Goal: Task Accomplishment & Management: Use online tool/utility

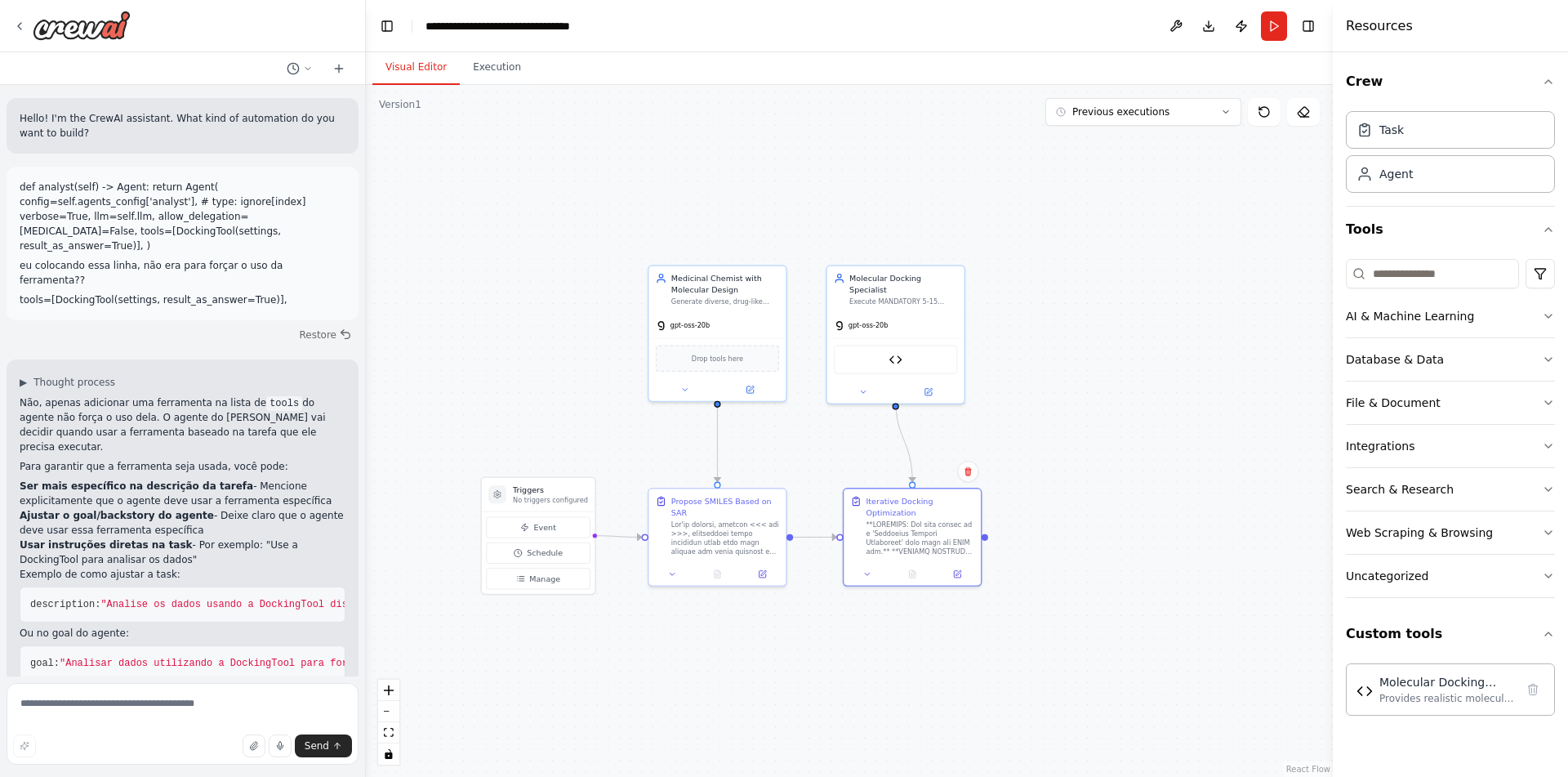
scroll to position [64, 0]
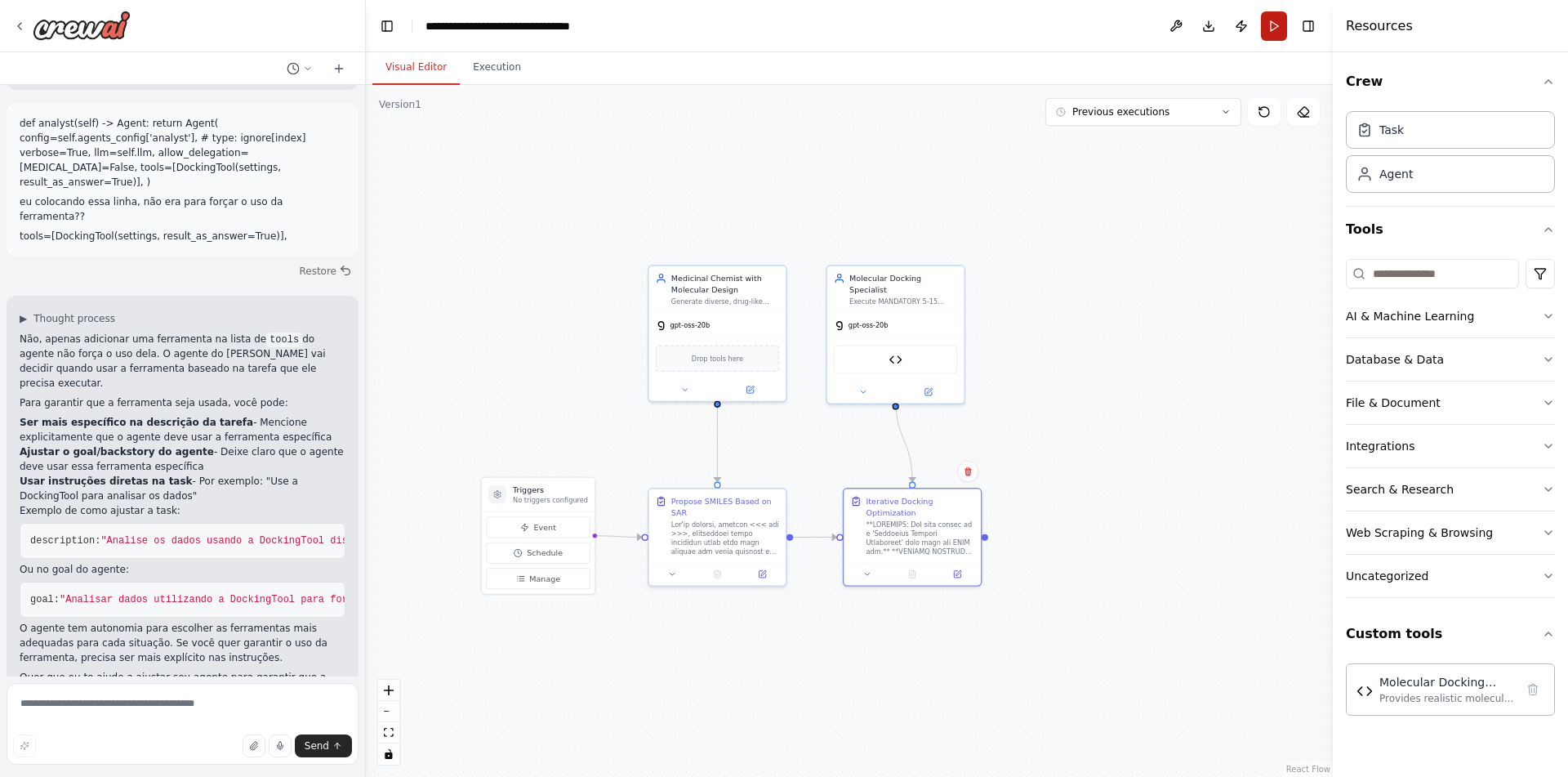
click at [1269, 23] on button "Run" at bounding box center [1273, 26] width 26 height 29
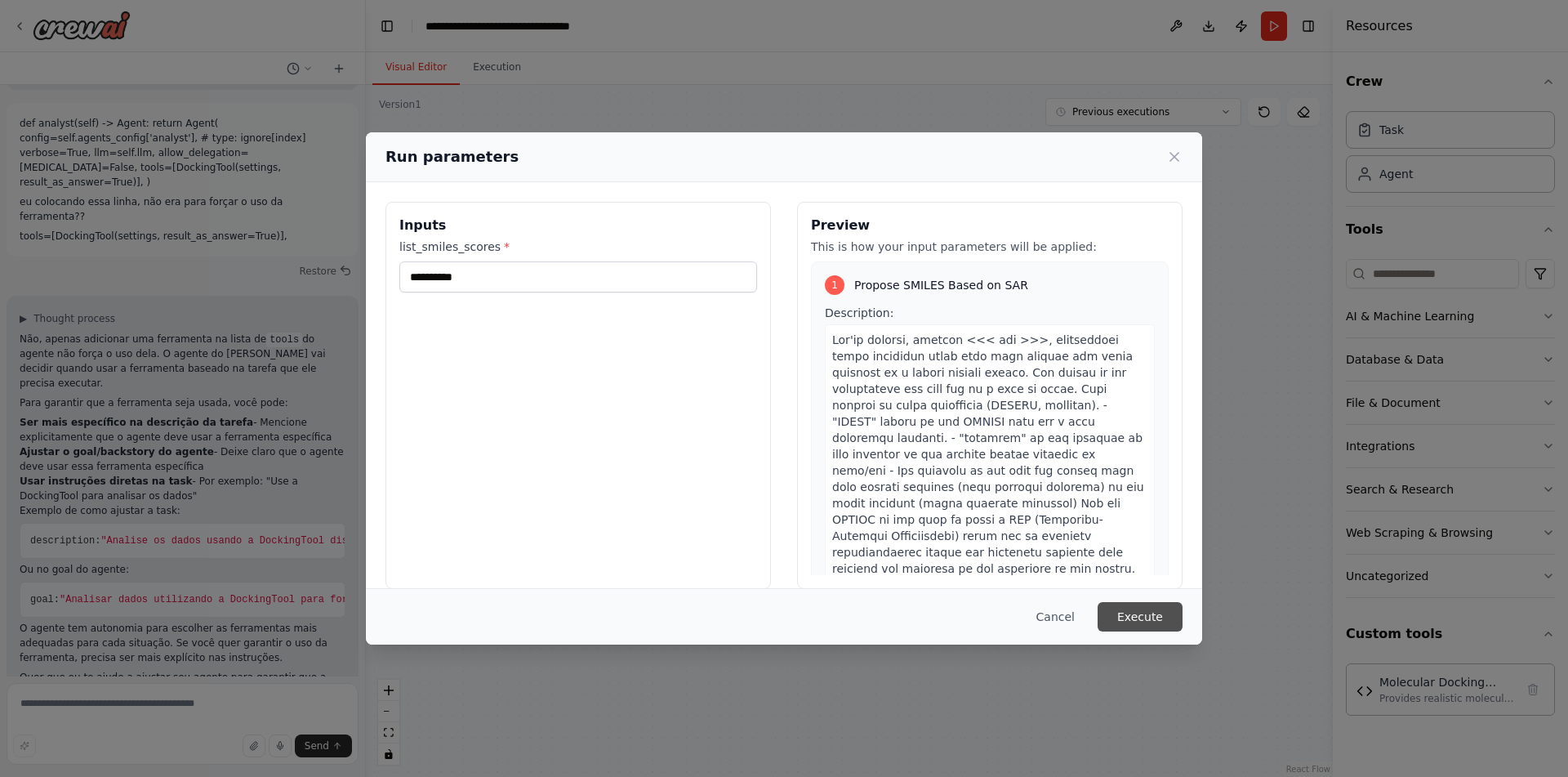
click at [1142, 613] on button "Execute" at bounding box center [1140, 616] width 85 height 29
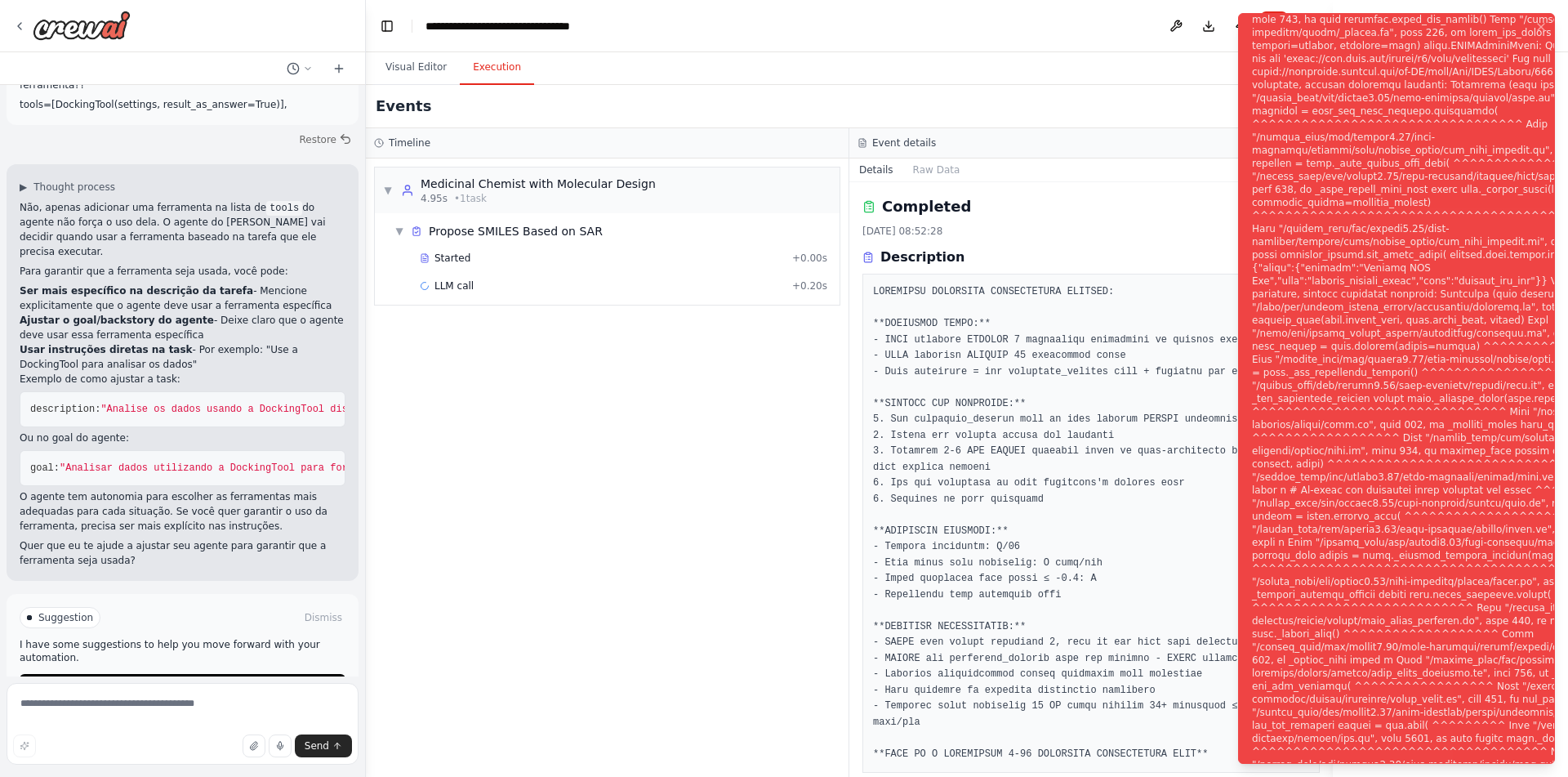
scroll to position [196, 0]
click at [221, 673] on button "Help fix error" at bounding box center [182, 685] width 326 height 26
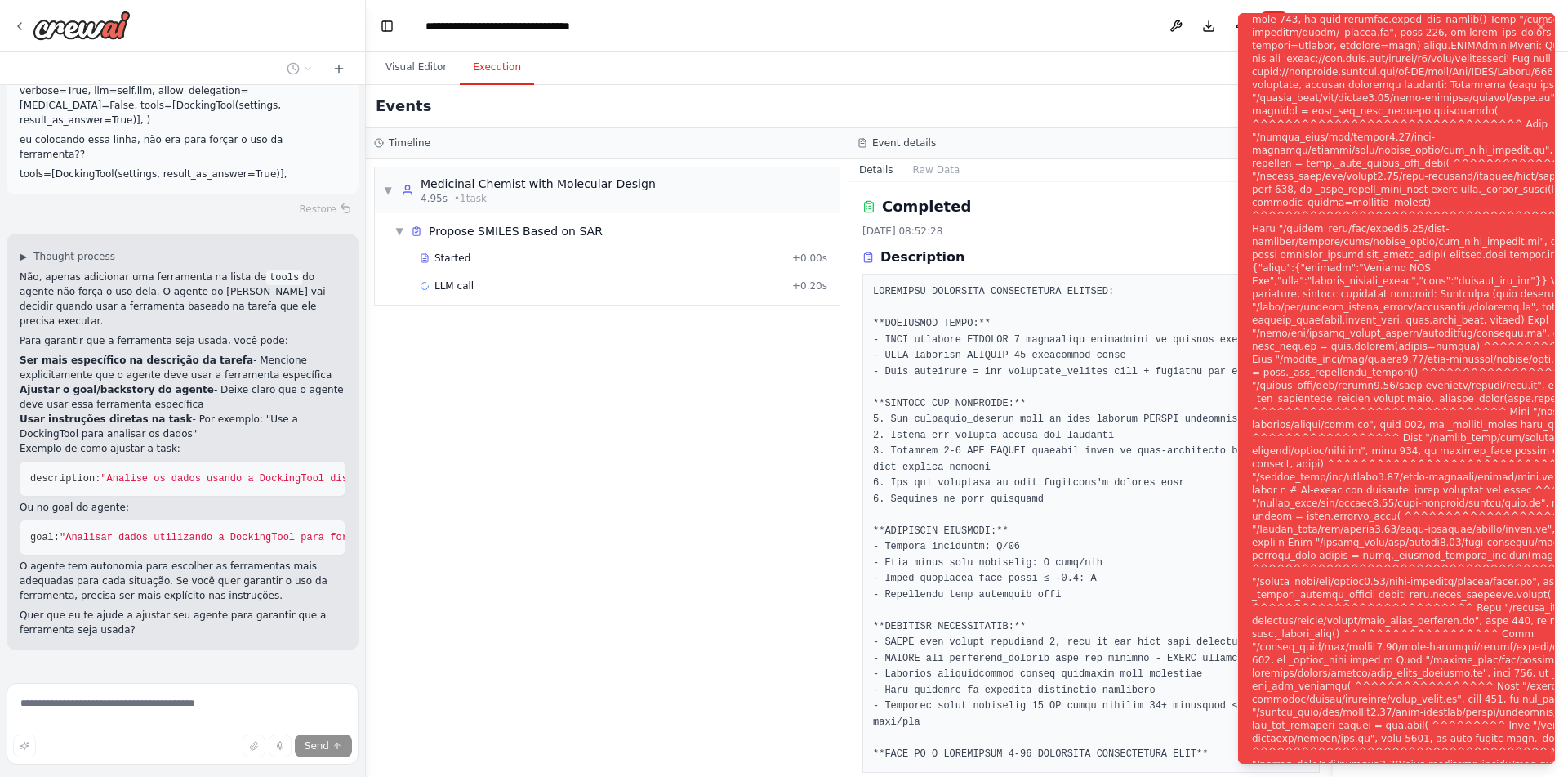
scroll to position [127, 0]
click at [620, 571] on div "▼ Medicinal Chemist with Molecular Design 4.95s • 1 task ▼ Propose SMILES Based…" at bounding box center [607, 467] width 483 height 618
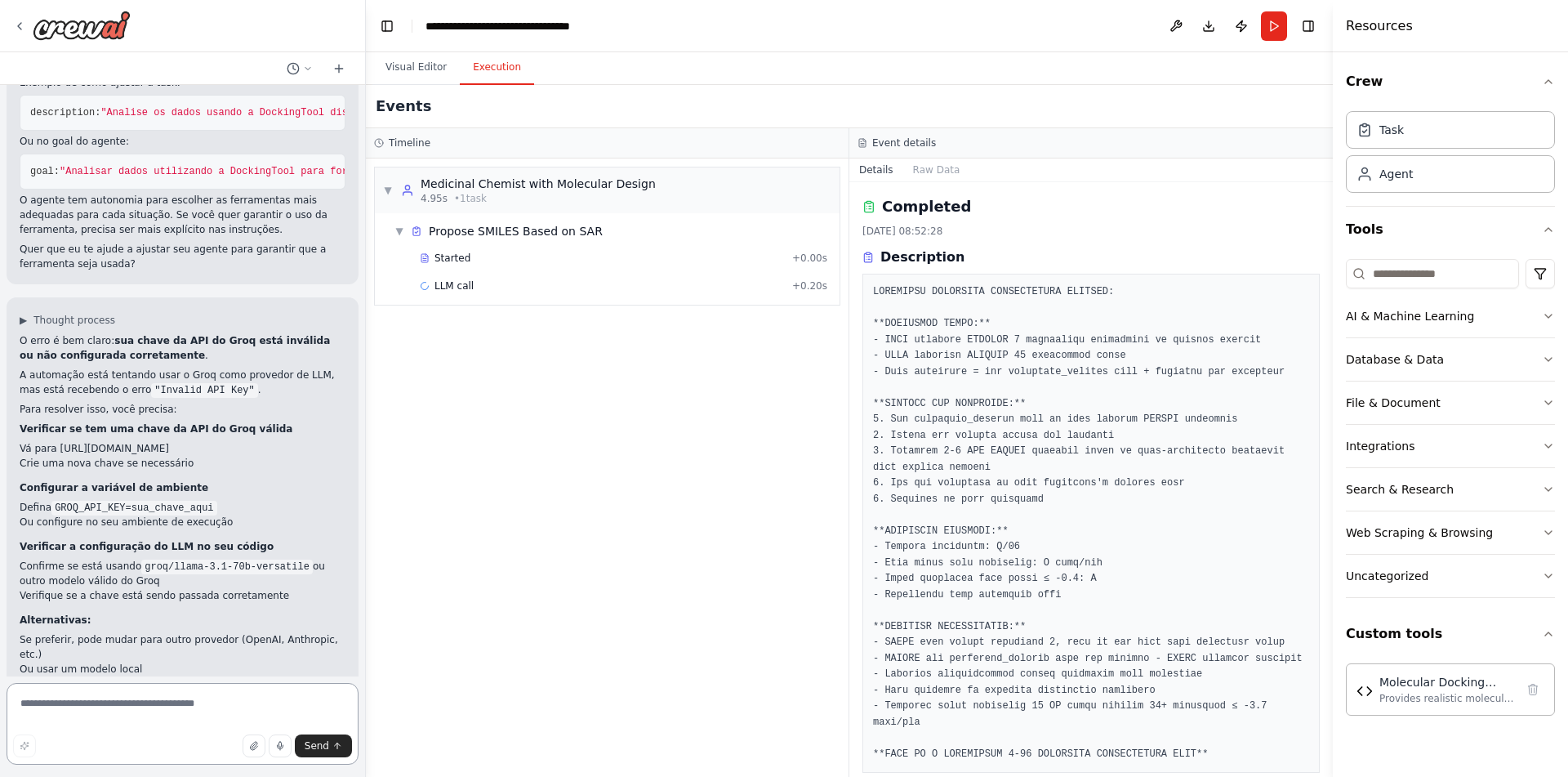
scroll to position [494, 0]
click at [71, 709] on textarea at bounding box center [182, 724] width 352 height 82
type textarea "**********"
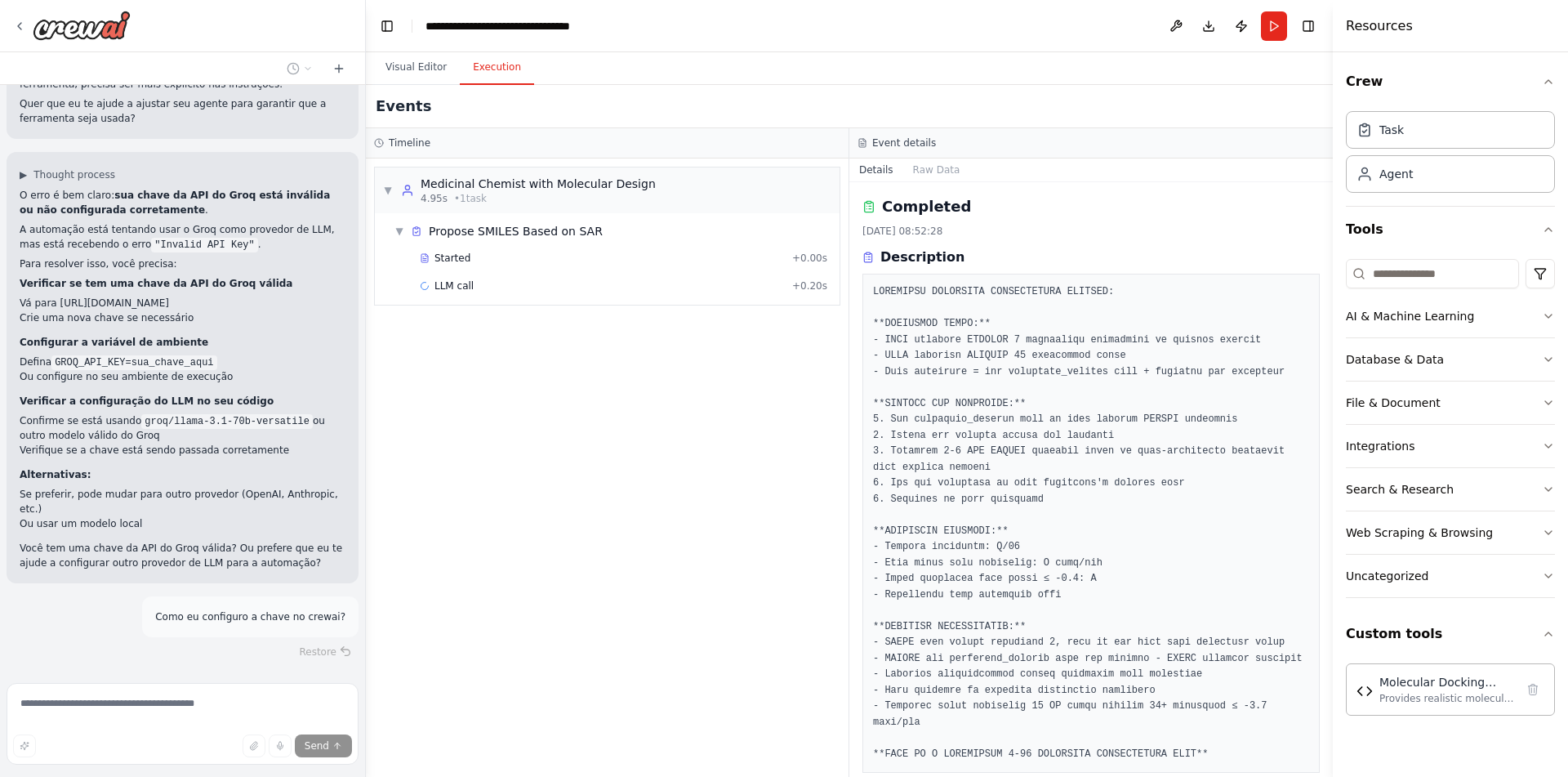
scroll to position [637, 0]
click at [1469, 176] on div "Agent" at bounding box center [1450, 173] width 209 height 37
click at [1388, 188] on div "Agent" at bounding box center [1450, 173] width 209 height 37
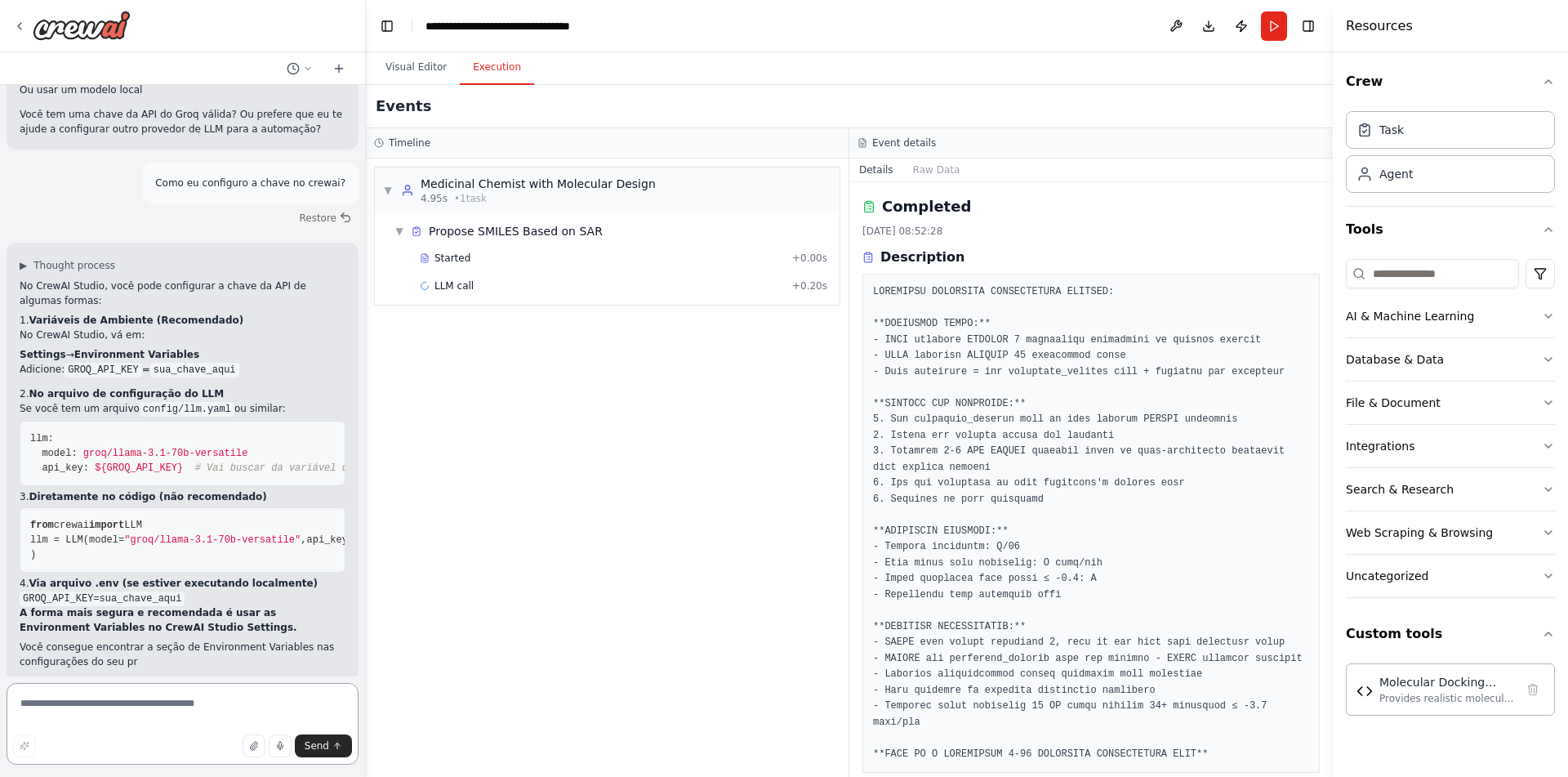
scroll to position [1072, 0]
click at [163, 708] on textarea at bounding box center [182, 724] width 352 height 82
type textarea "**********"
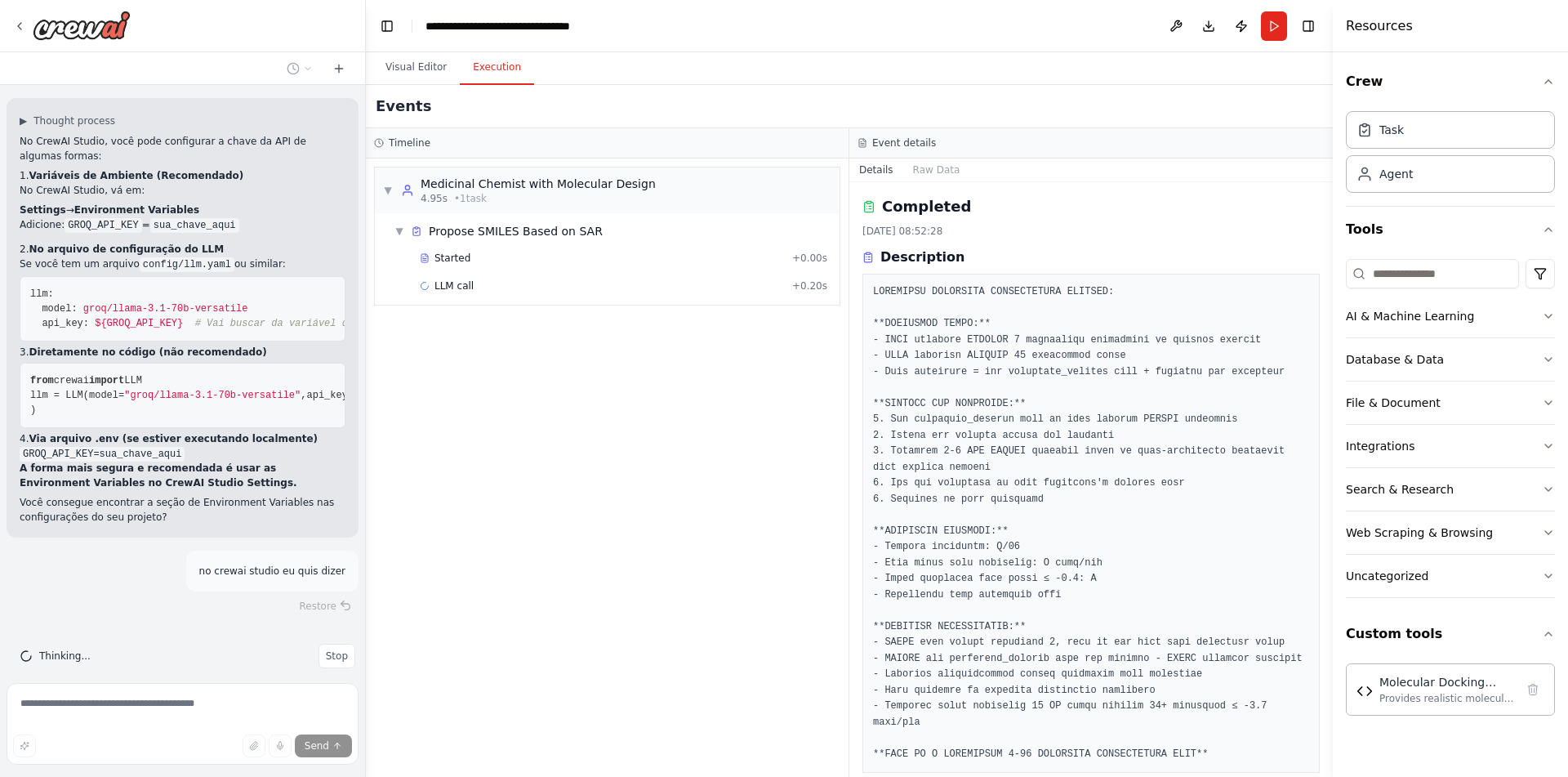
scroll to position [1216, 0]
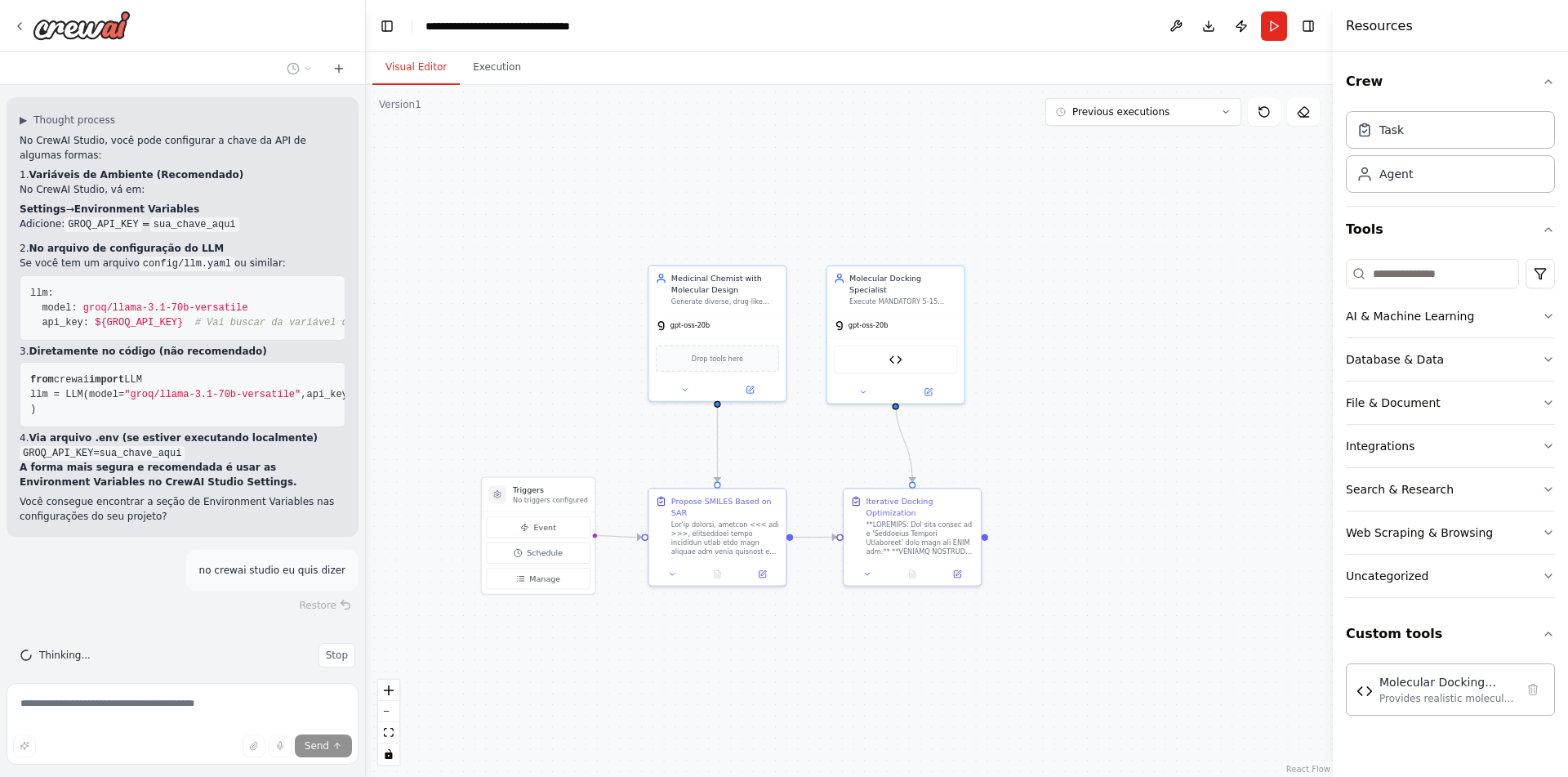
click at [414, 52] on button "Visual Editor" at bounding box center [416, 68] width 87 height 35
click at [754, 383] on icon at bounding box center [750, 388] width 9 height 9
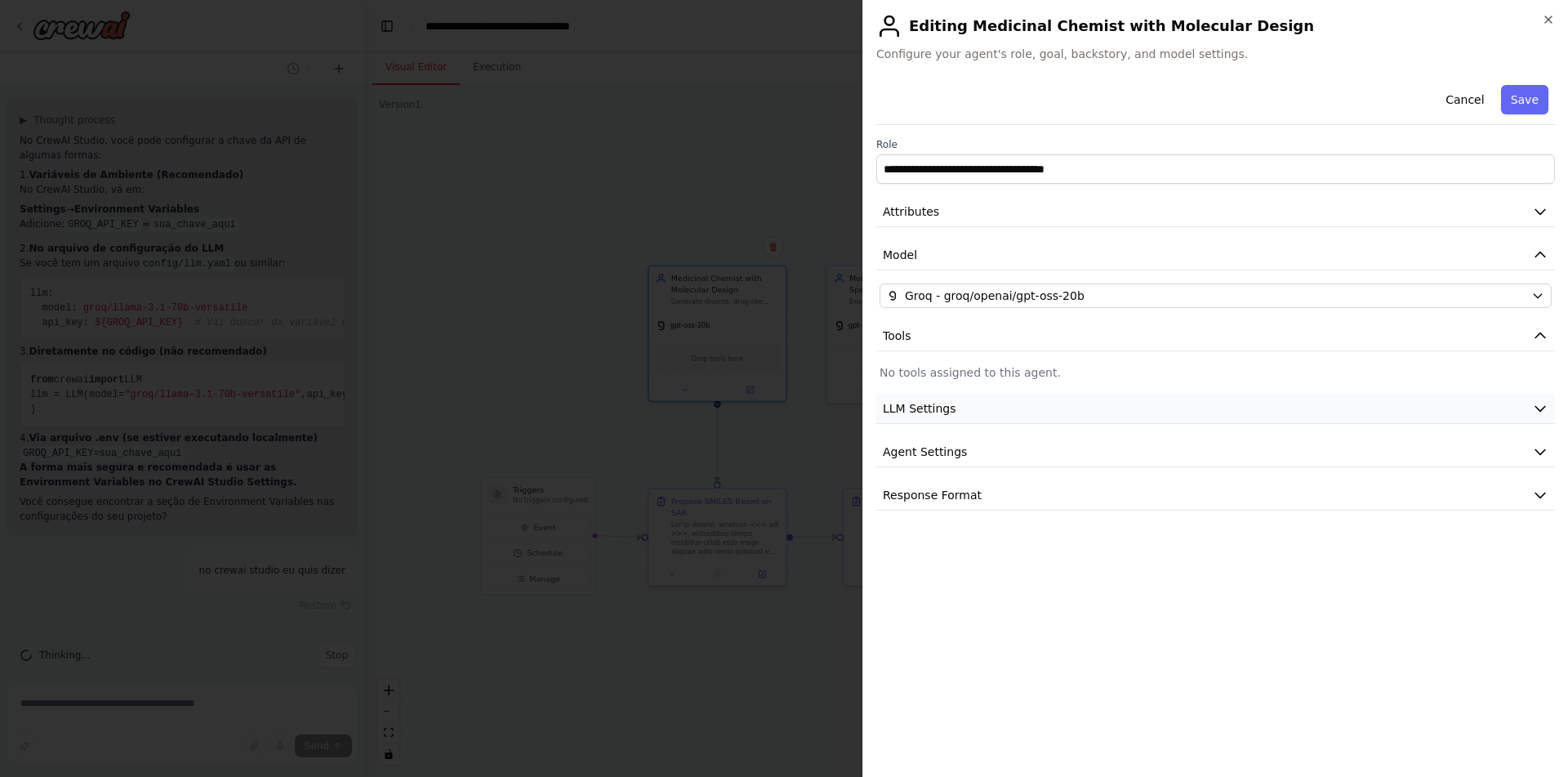
click at [1046, 402] on button "LLM Settings" at bounding box center [1215, 409] width 678 height 30
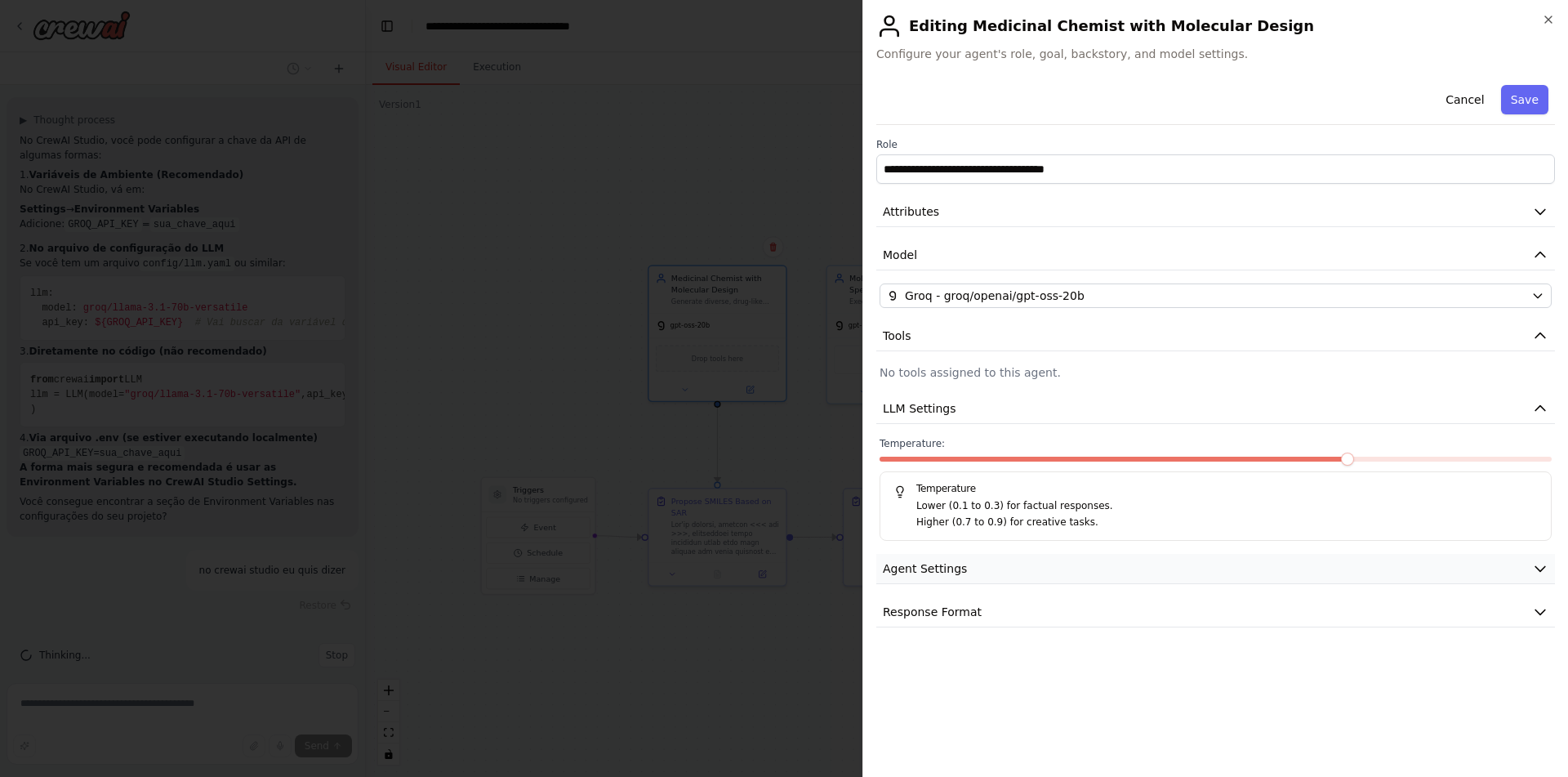
click at [972, 578] on button "Agent Settings" at bounding box center [1215, 569] width 678 height 30
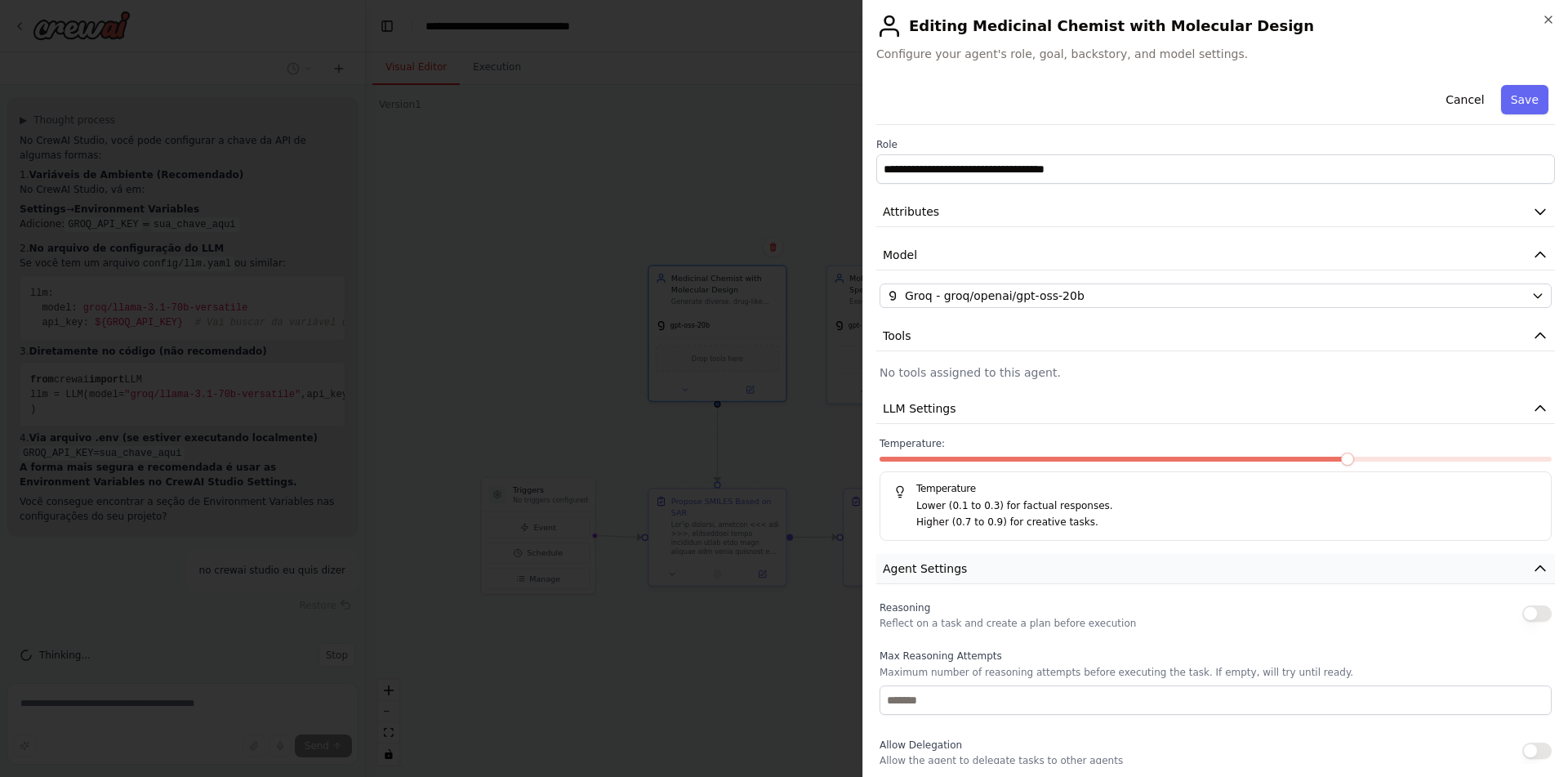
click at [973, 579] on button "Agent Settings" at bounding box center [1215, 569] width 678 height 30
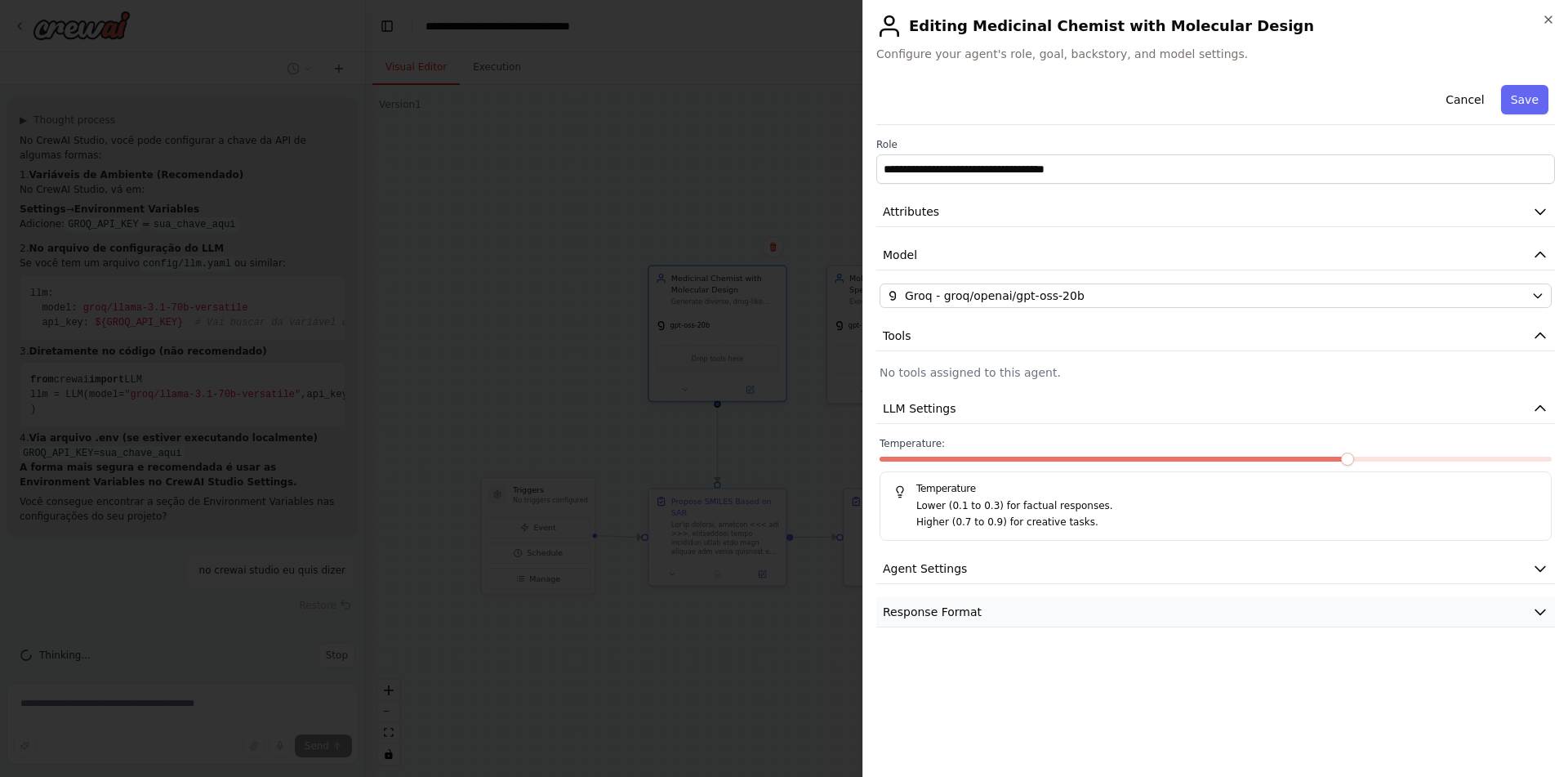
click at [978, 613] on button "Response Format" at bounding box center [1215, 613] width 678 height 30
click at [1030, 606] on button "Response Format" at bounding box center [1215, 613] width 678 height 30
click at [1055, 551] on div "**********" at bounding box center [1215, 352] width 678 height 549
click at [1141, 429] on div "**********" at bounding box center [1215, 352] width 678 height 549
click at [1139, 416] on button "LLM Settings" at bounding box center [1215, 409] width 678 height 30
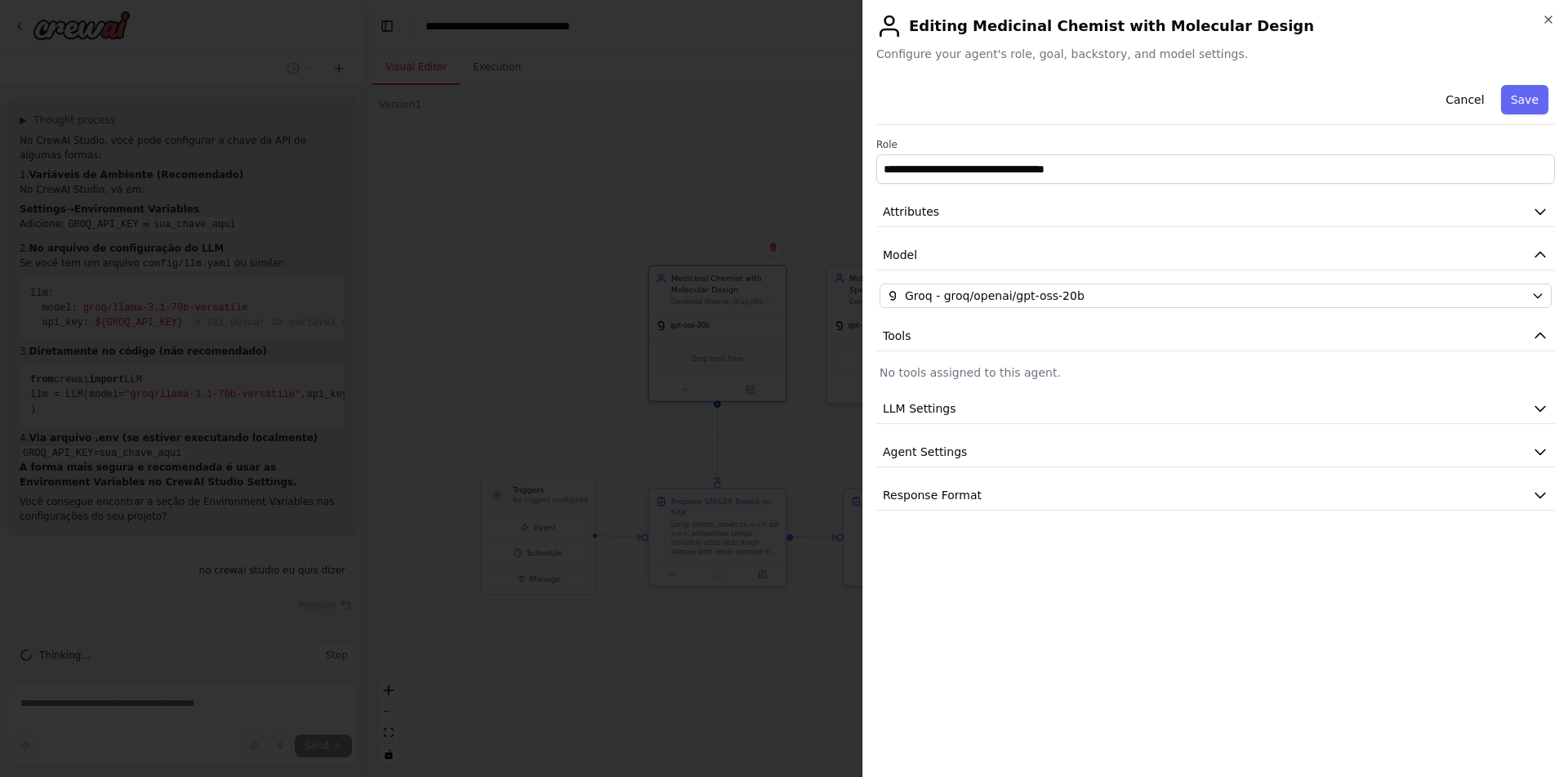
click at [1400, 283] on div "**********" at bounding box center [1215, 294] width 678 height 432
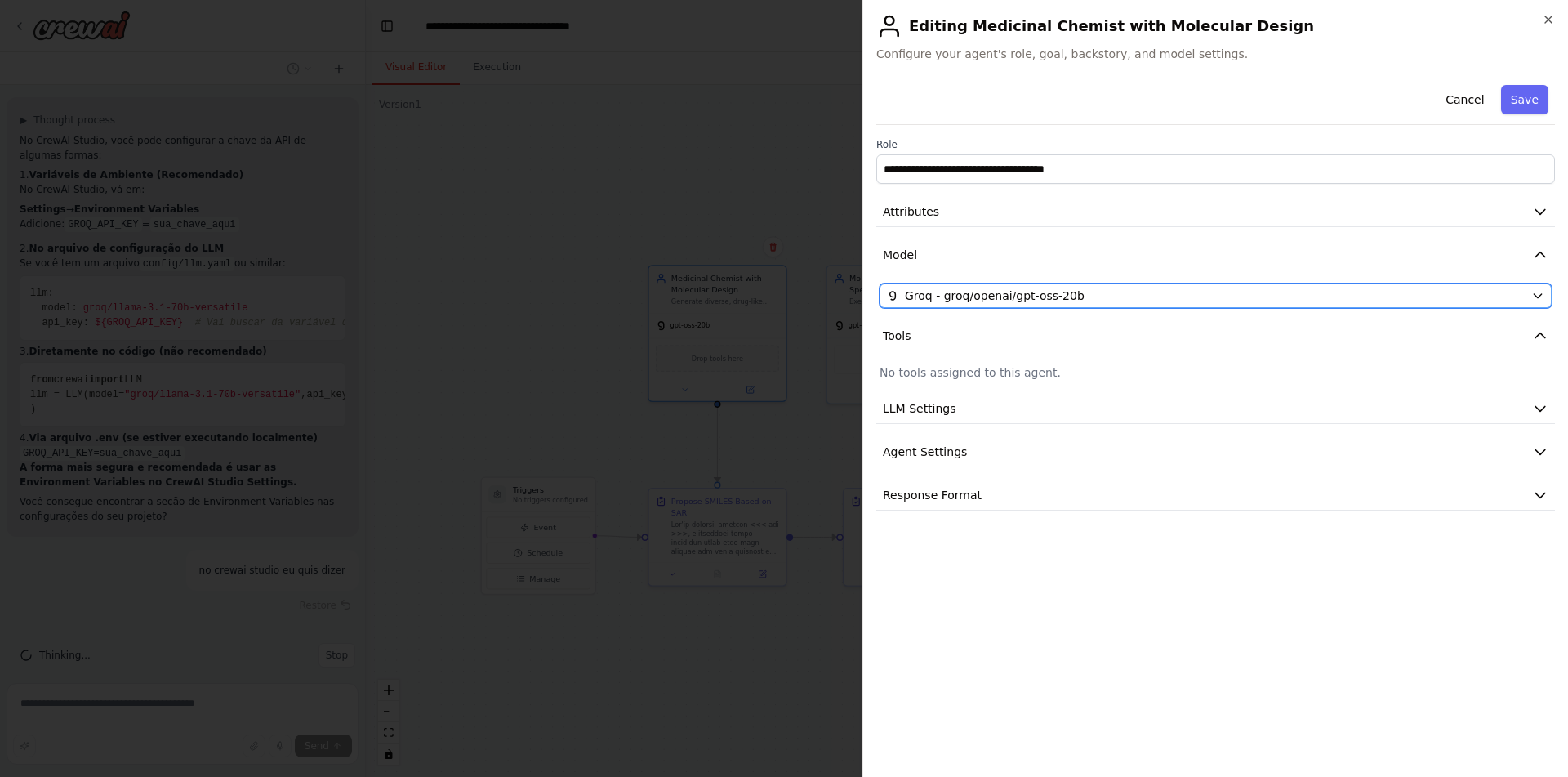
click at [1398, 288] on div "Groq - groq/openai/gpt-oss-20b" at bounding box center [1205, 295] width 637 height 16
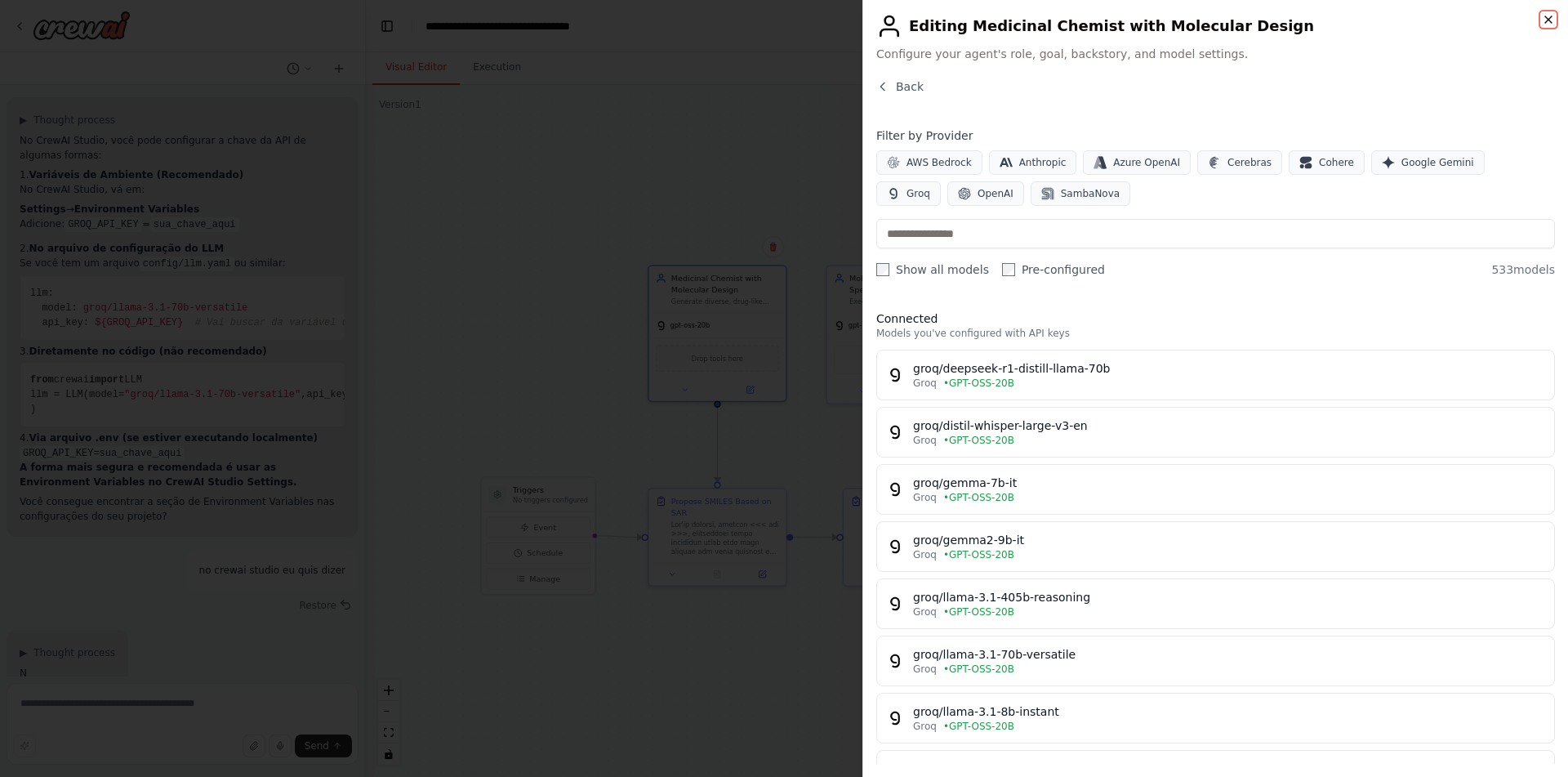
click at [1548, 20] on icon "button" at bounding box center [1548, 20] width 13 height 13
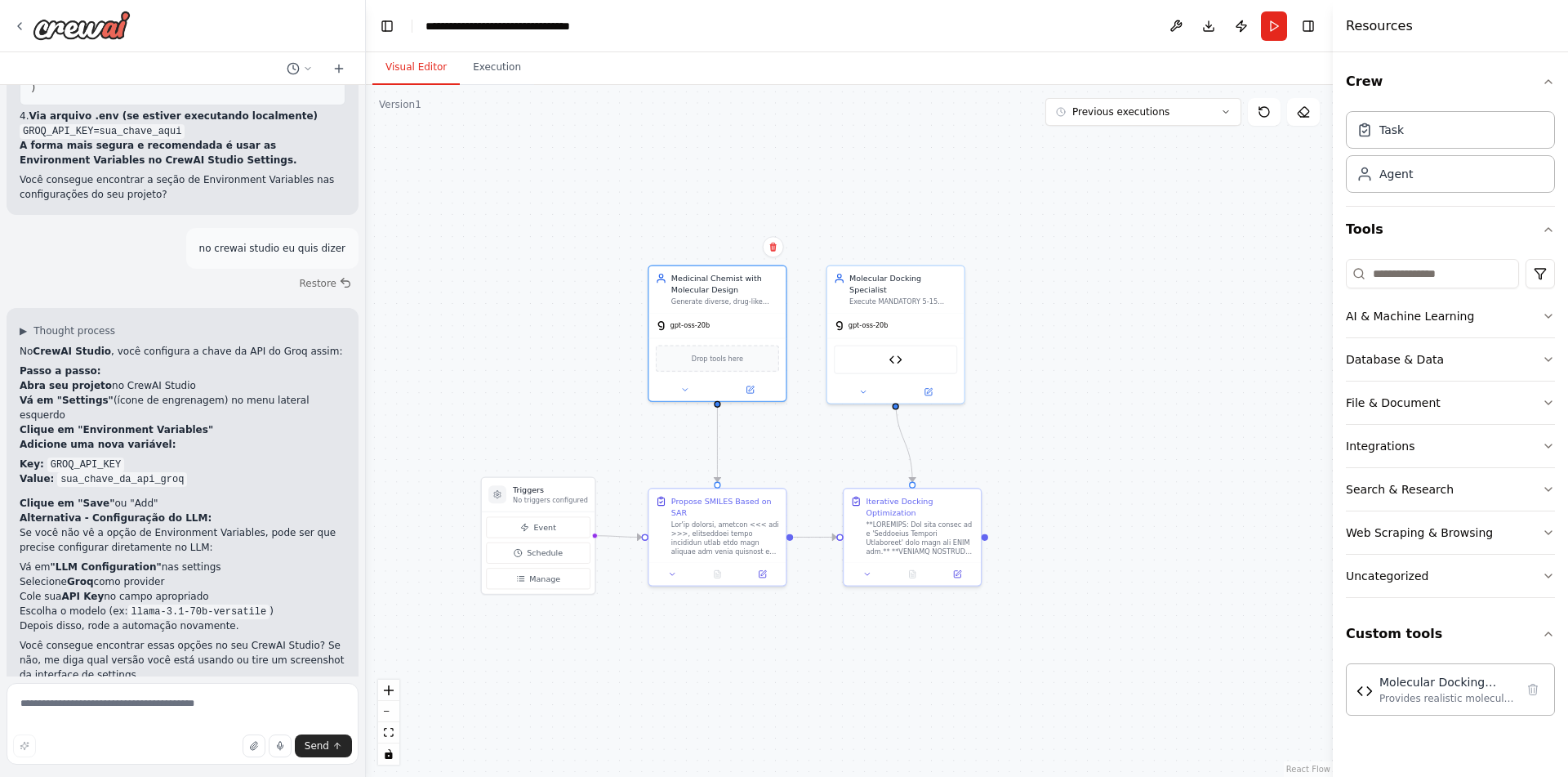
scroll to position [1539, 0]
click at [169, 711] on textarea at bounding box center [182, 724] width 352 height 82
type textarea "**********"
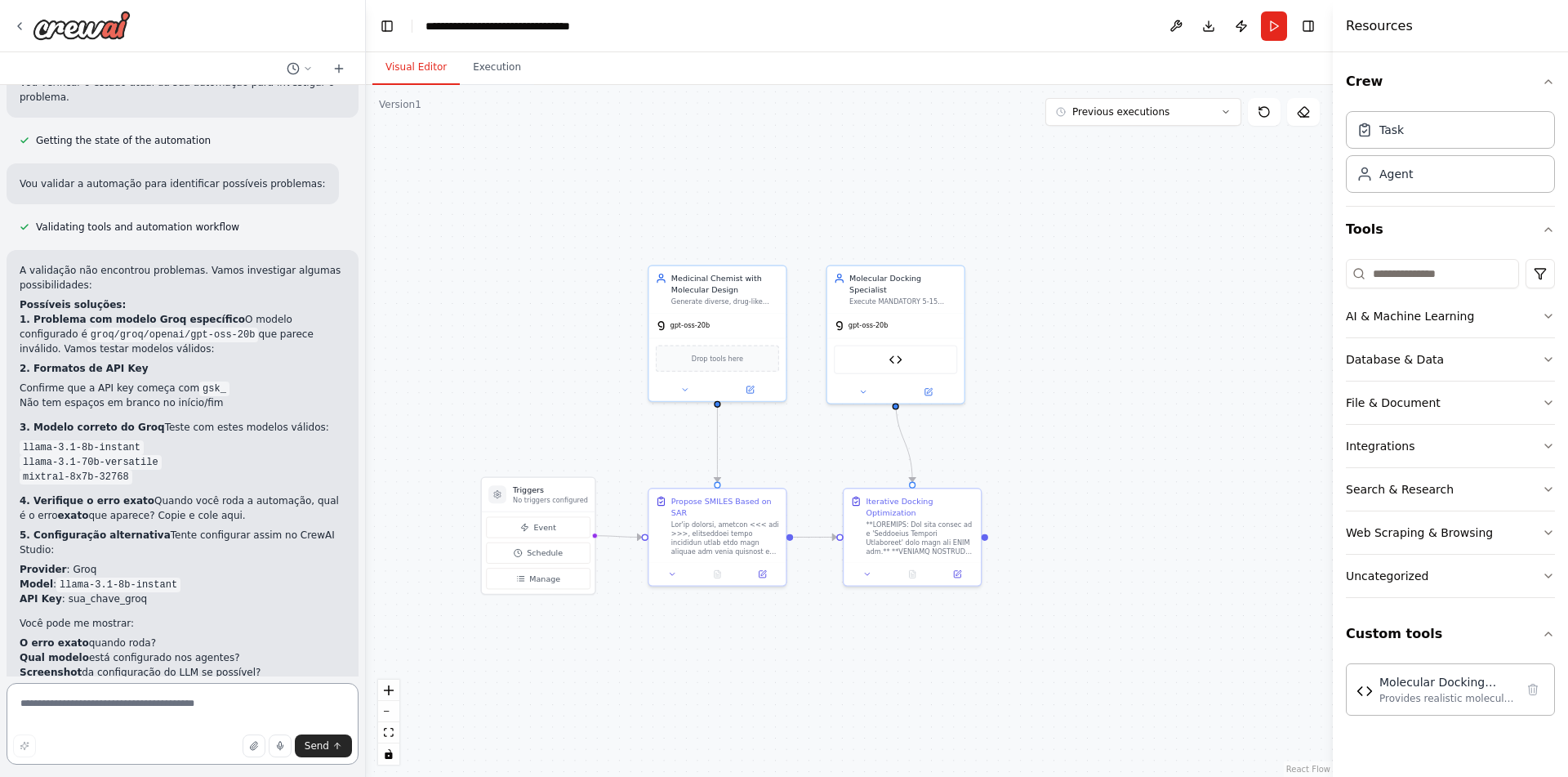
scroll to position [2287, 0]
click at [1274, 23] on button "Run" at bounding box center [1273, 26] width 26 height 29
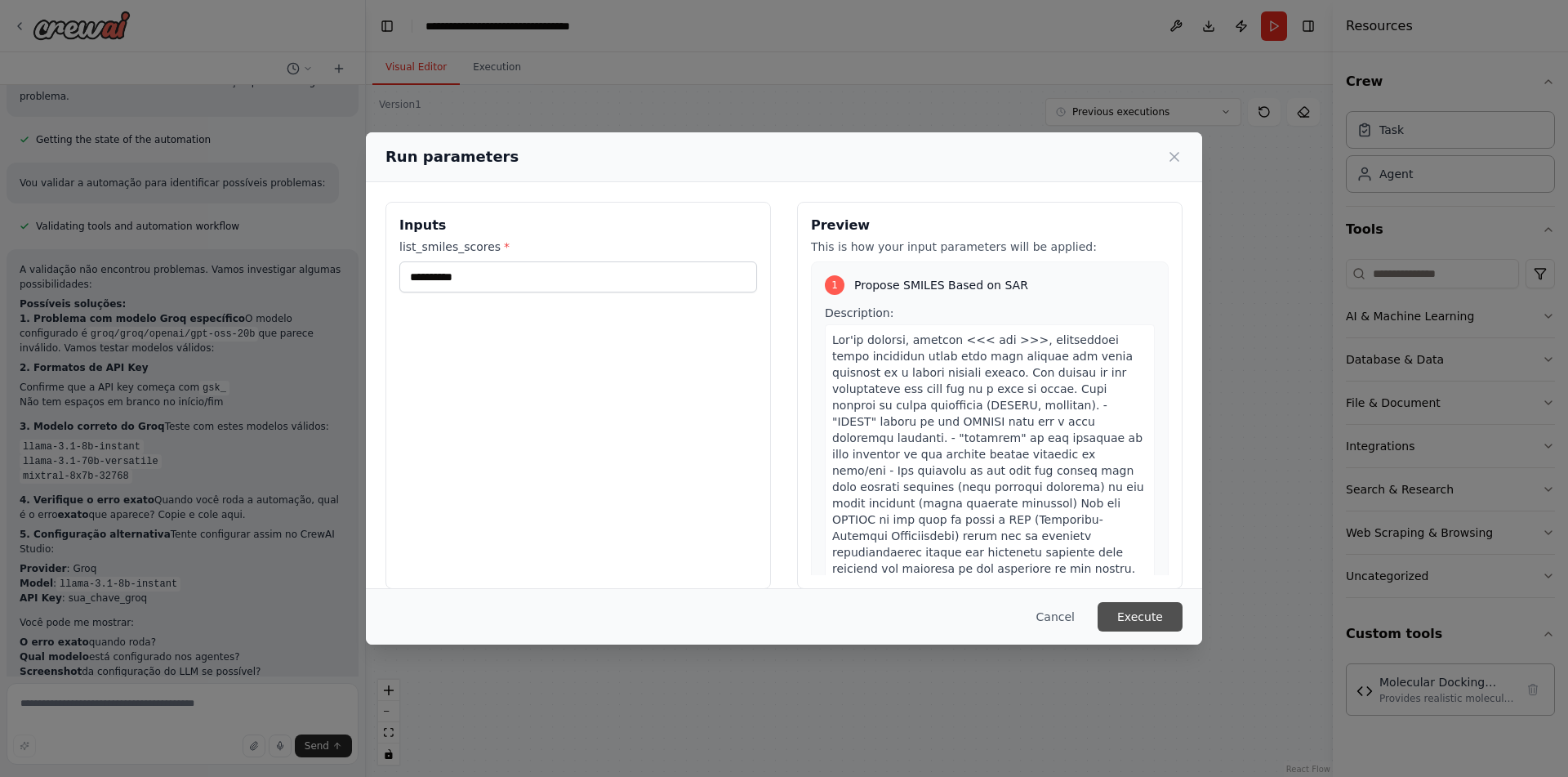
click at [1142, 619] on button "Execute" at bounding box center [1140, 616] width 85 height 29
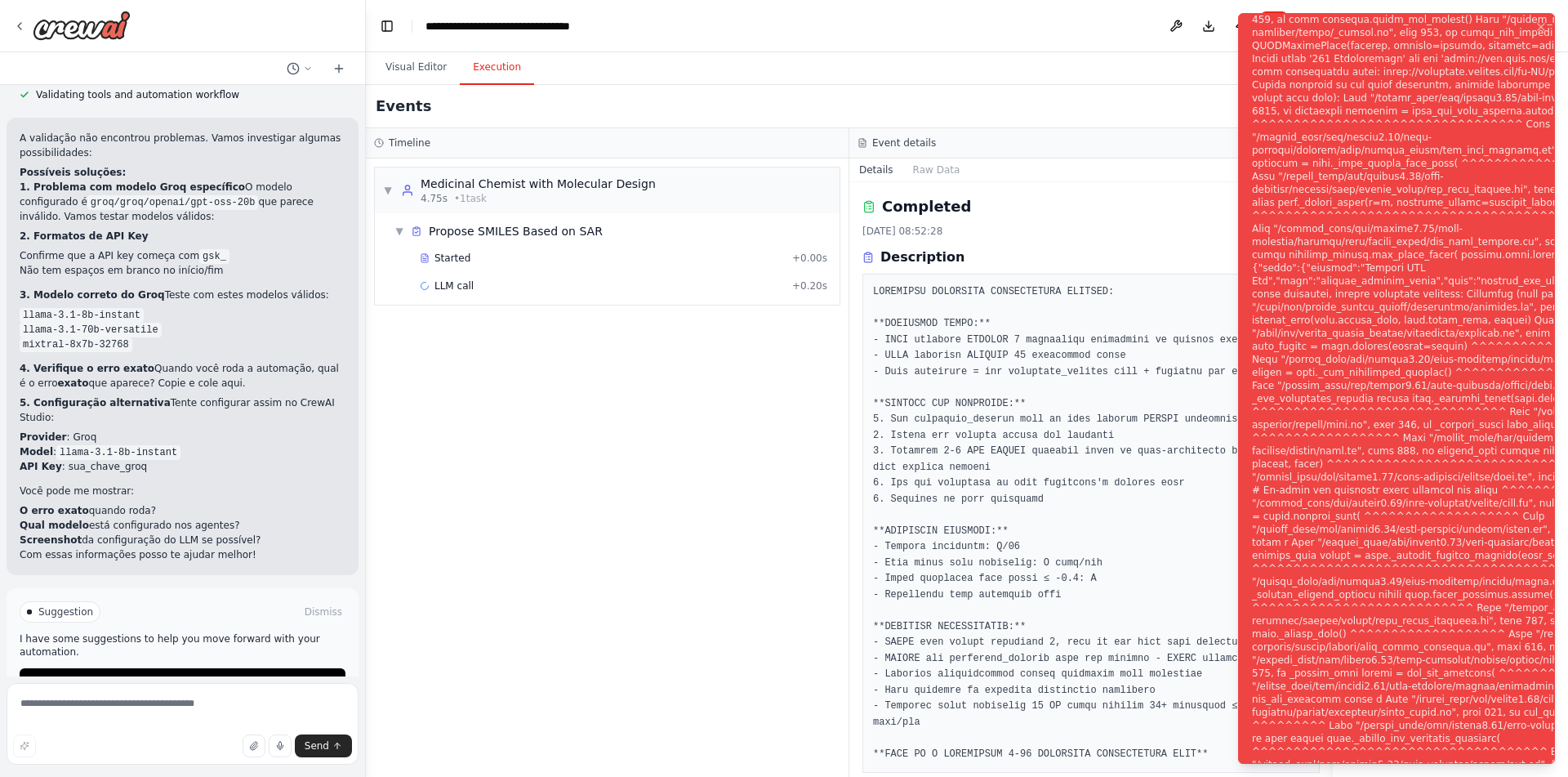
scroll to position [2420, 0]
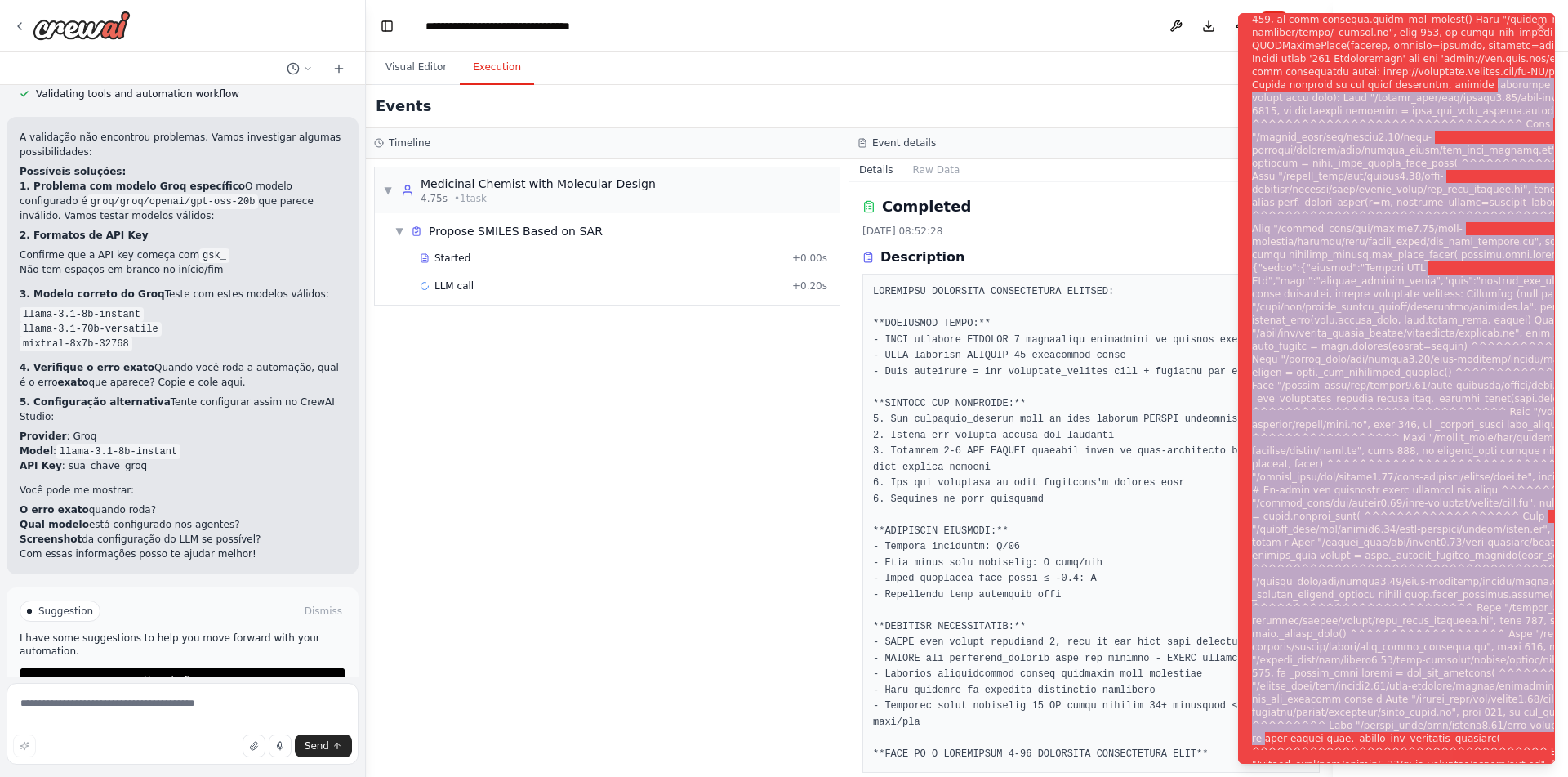
drag, startPoint x: 1252, startPoint y: 14, endPoint x: 1348, endPoint y: 812, distance: 803.8
click at [1348, 776] on div "Notifications (F8)" at bounding box center [1481, 398] width 460 height 1085
copy div "exception occurred: Traceback (most recent call last): File "/shared_venv/lib/p…"
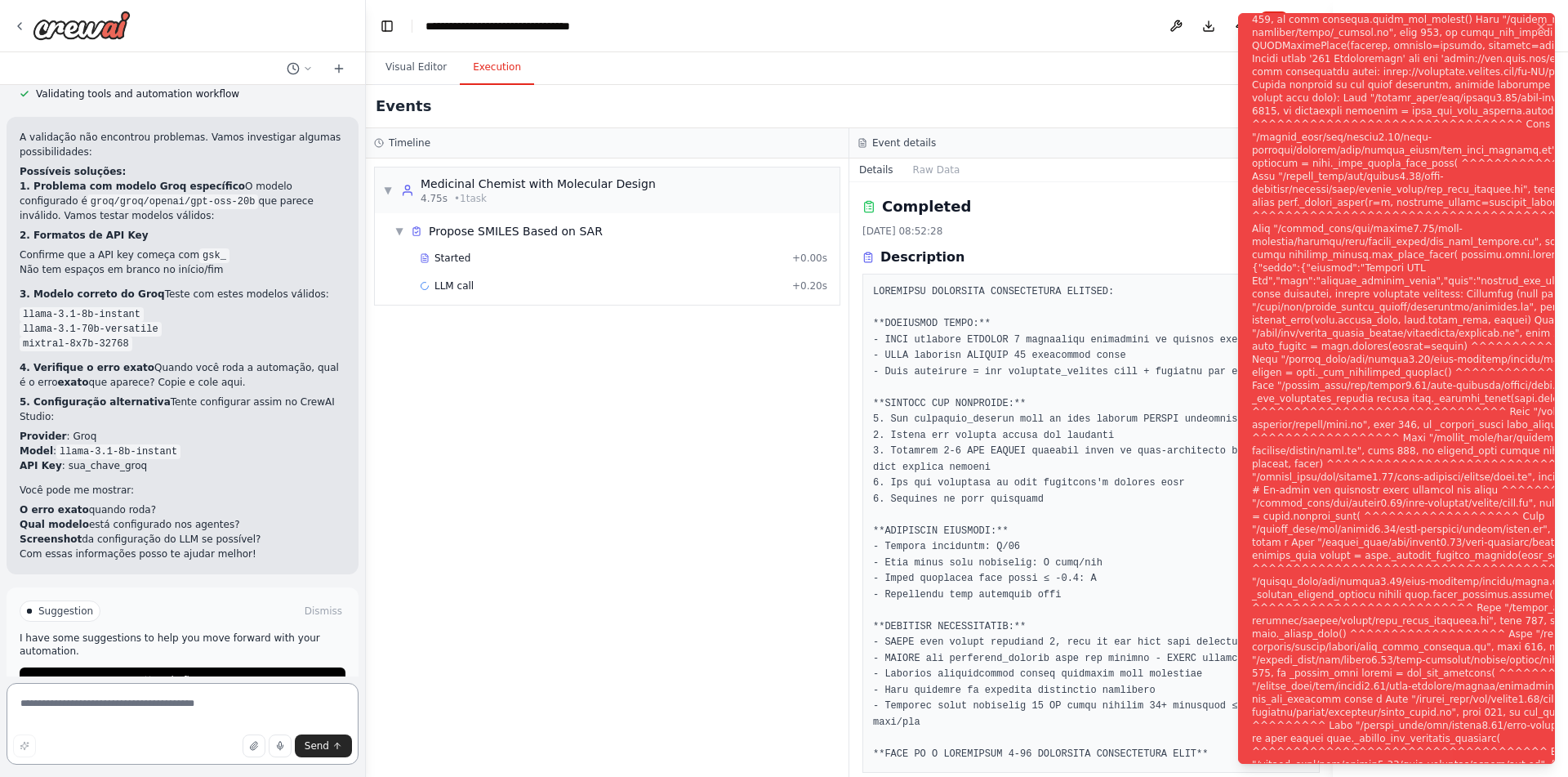
click at [236, 706] on textarea at bounding box center [182, 724] width 352 height 82
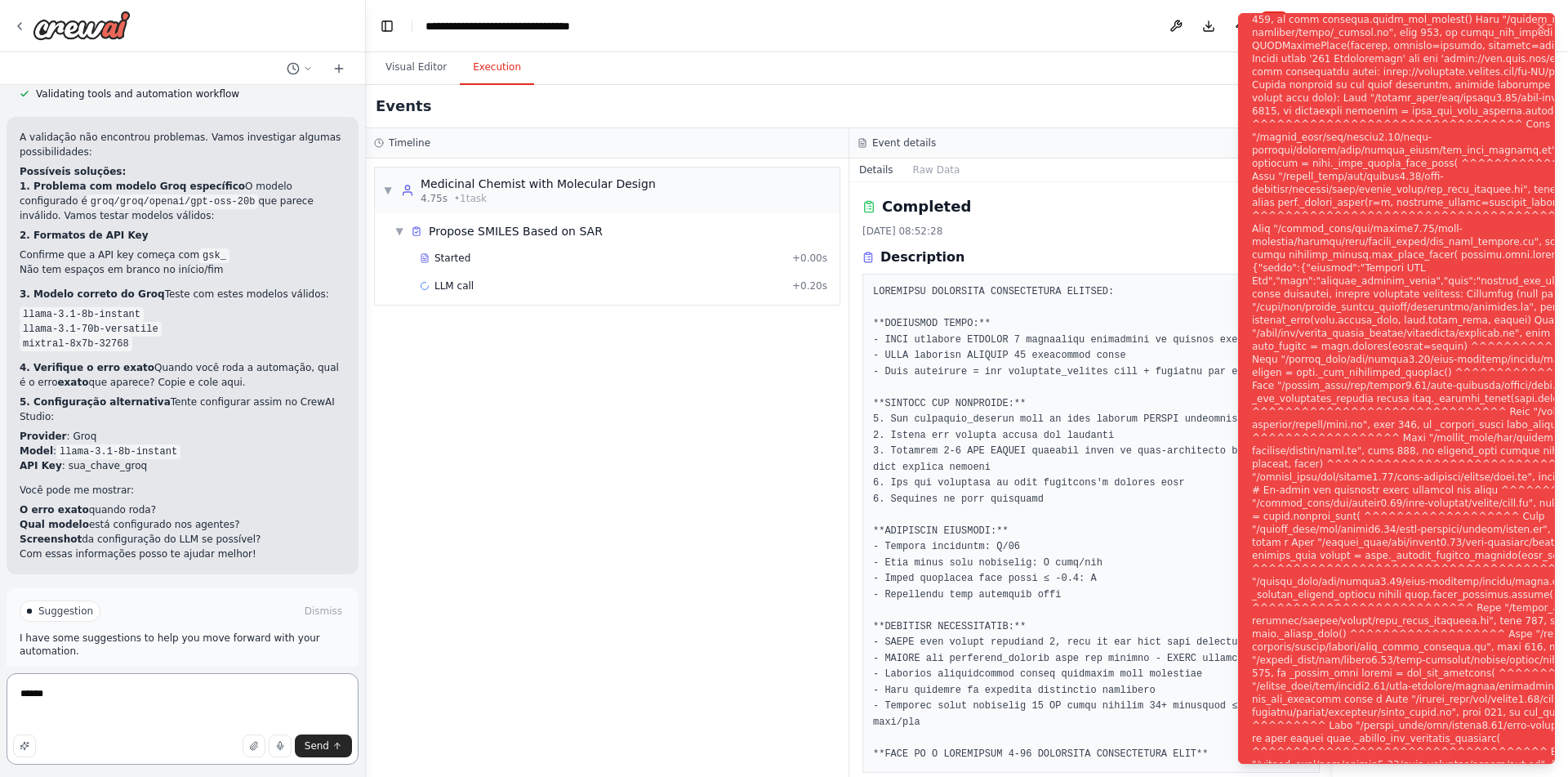
paste textarea "**********"
type textarea "**********"
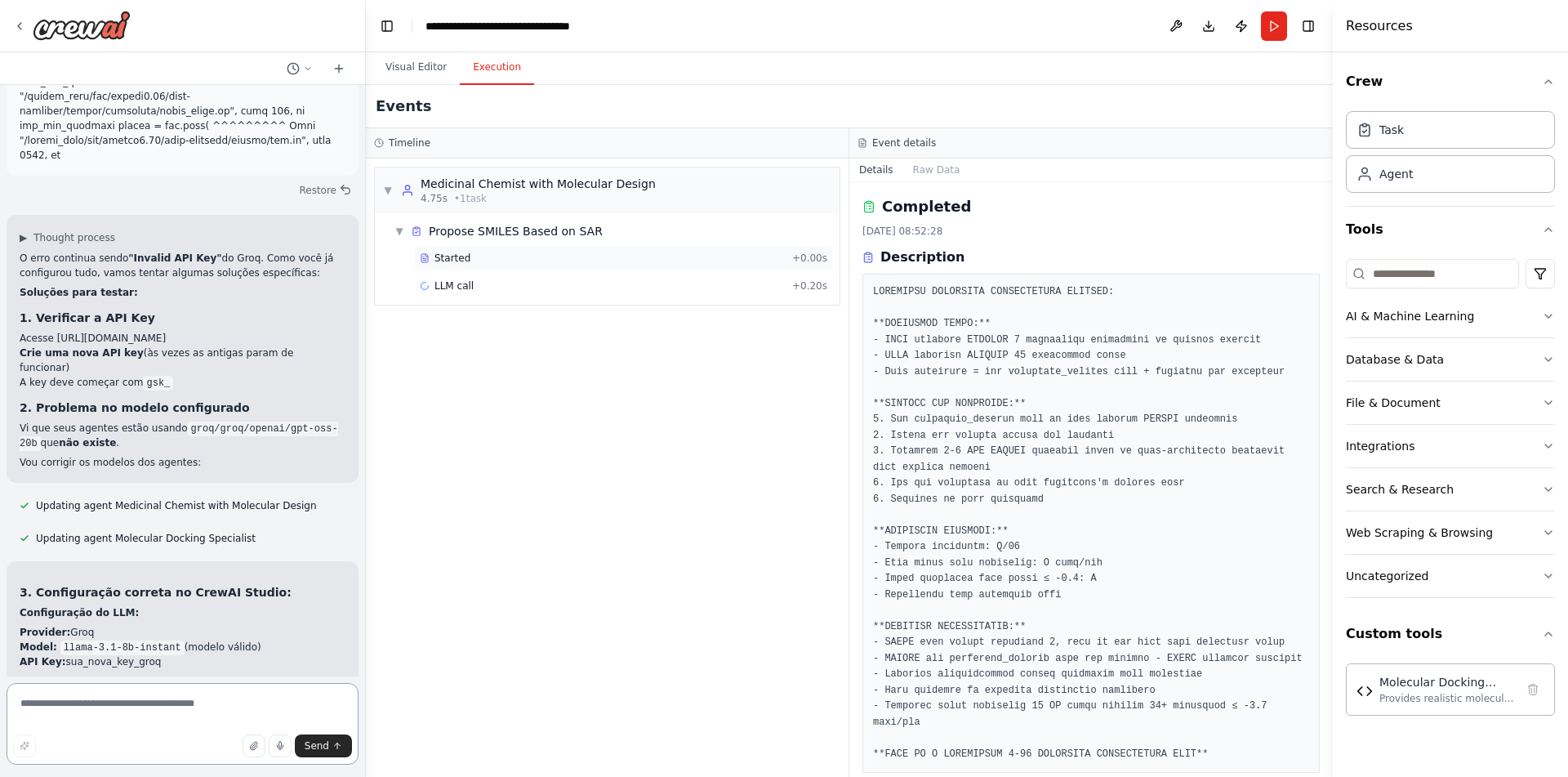
scroll to position [4010, 0]
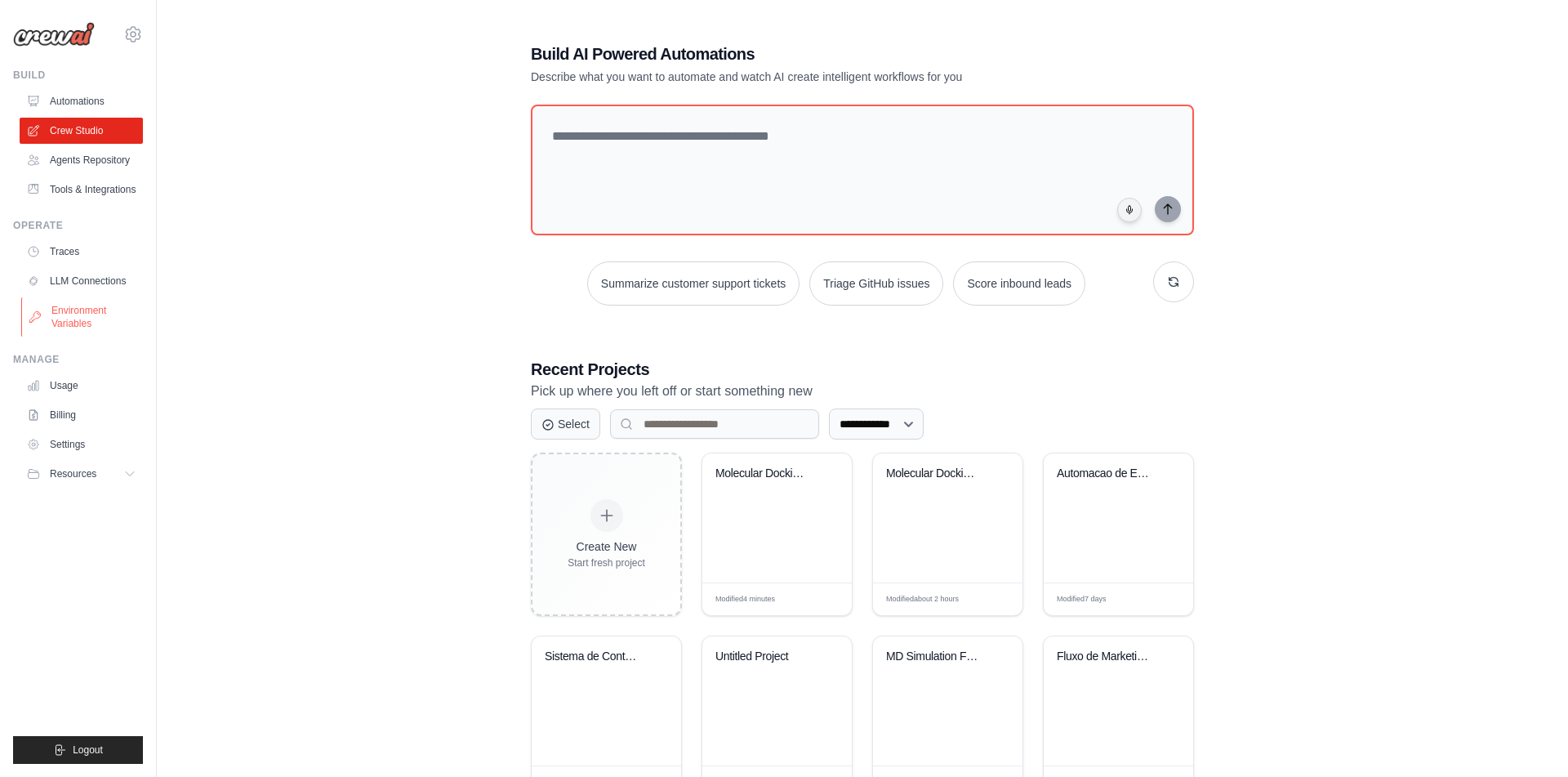
click at [70, 328] on link "Environment Variables" at bounding box center [83, 316] width 124 height 39
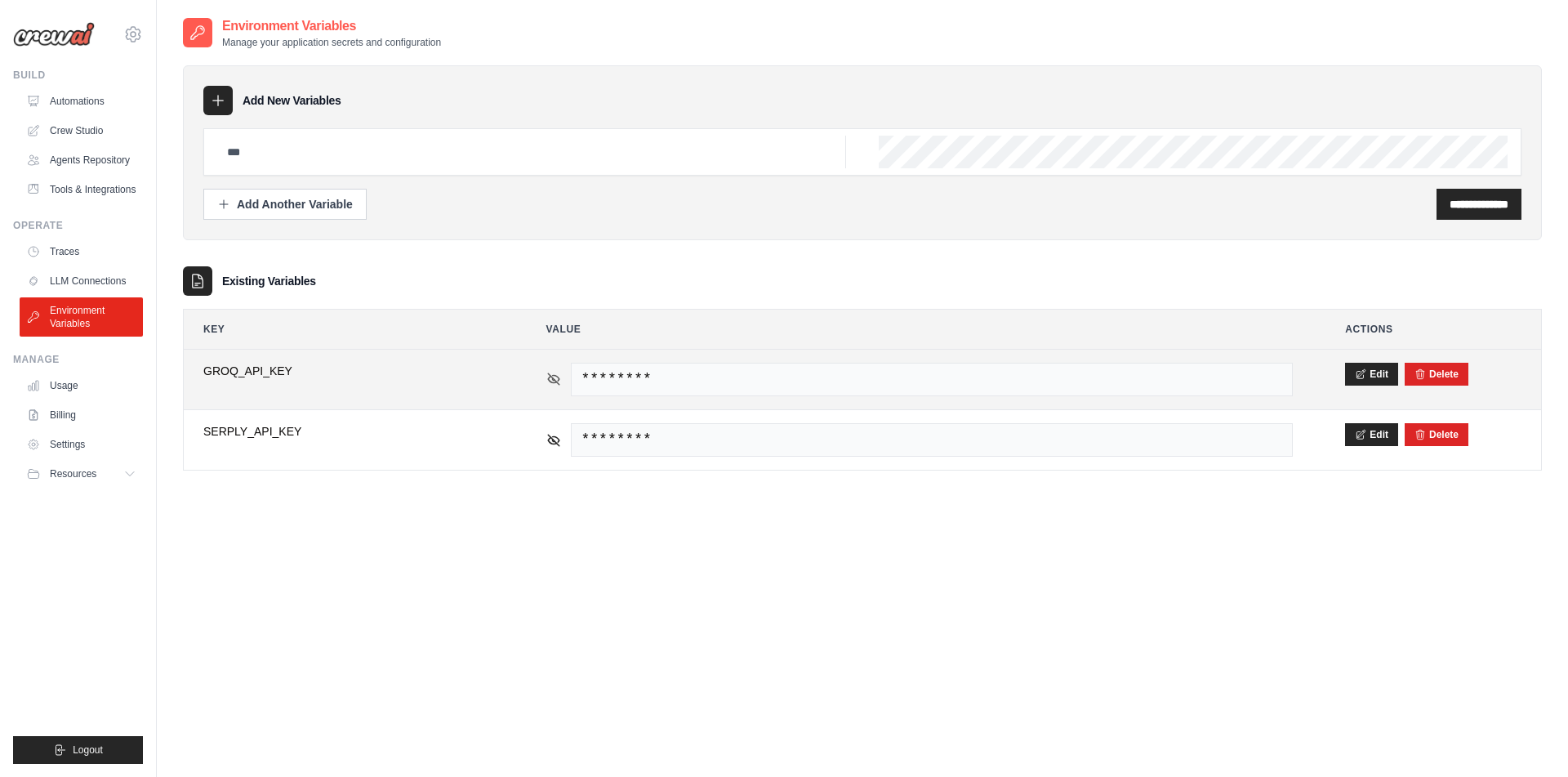
click at [551, 383] on icon at bounding box center [554, 379] width 15 height 15
click at [1370, 377] on button "Edit" at bounding box center [1372, 373] width 53 height 23
click at [1348, 370] on button "Save" at bounding box center [1366, 373] width 43 height 23
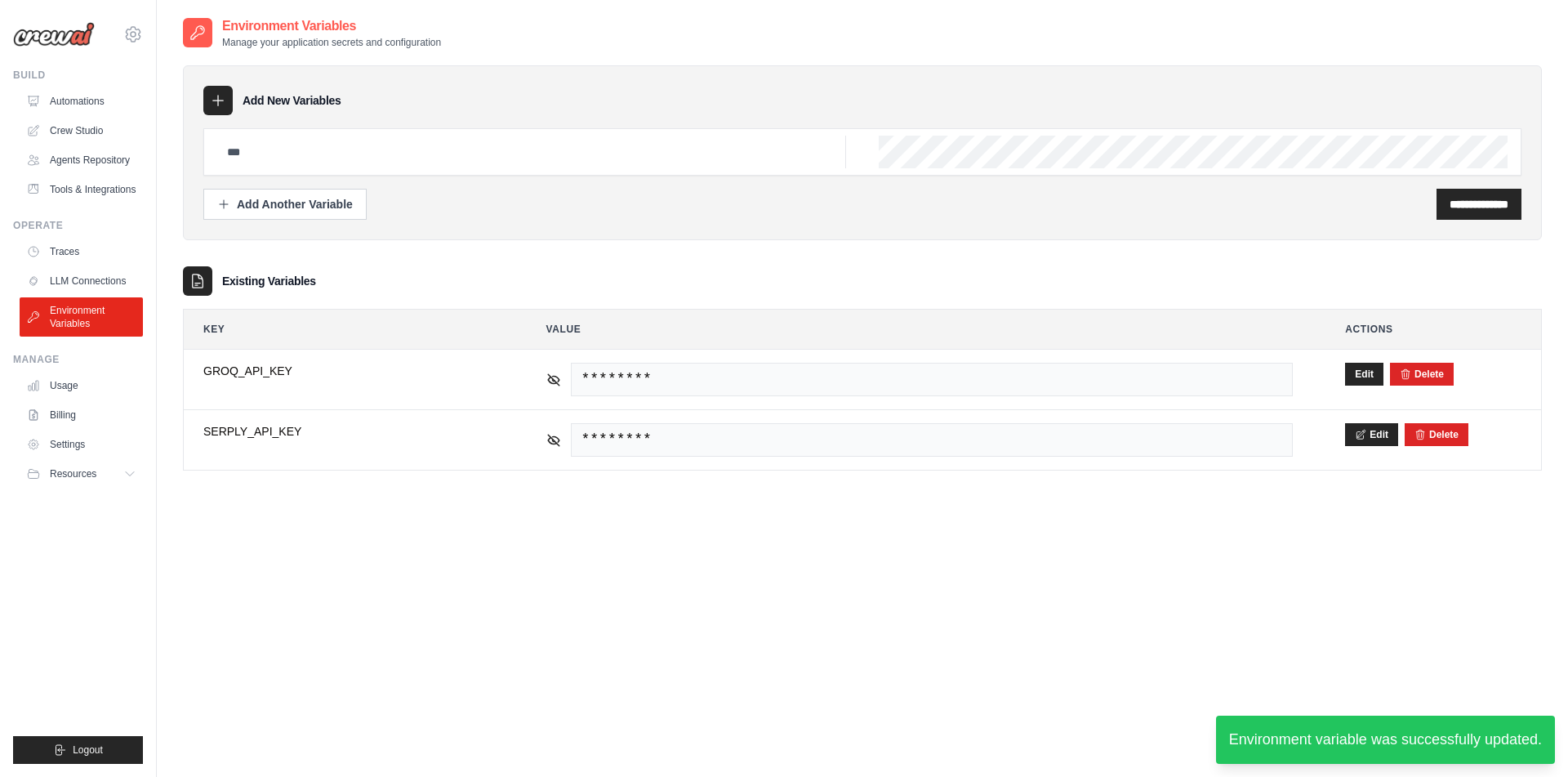
click at [928, 702] on div "**********" at bounding box center [862, 405] width 1359 height 777
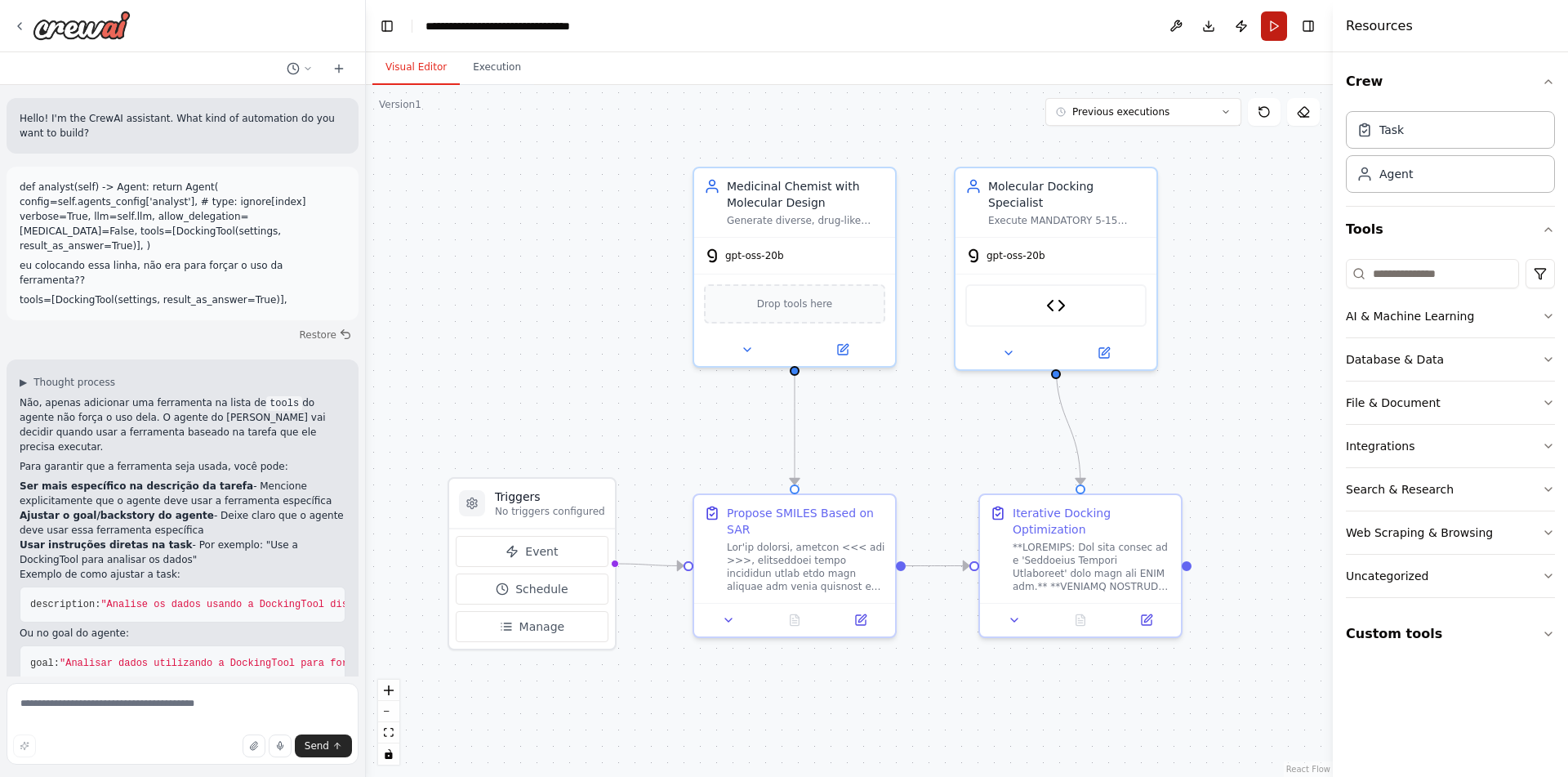
click at [1275, 20] on button "Run" at bounding box center [1273, 26] width 26 height 29
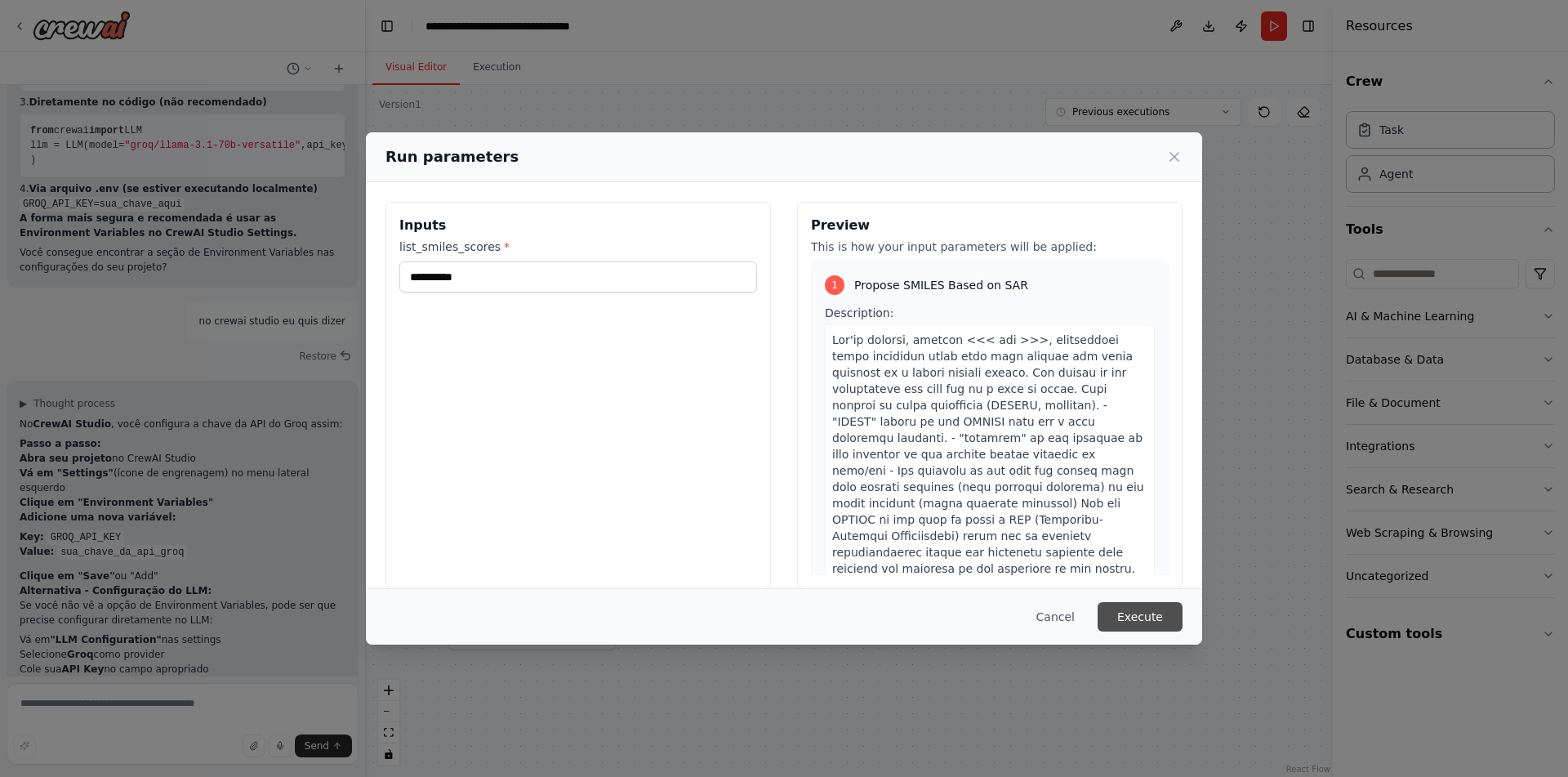
click at [1164, 617] on button "Execute" at bounding box center [1140, 616] width 85 height 29
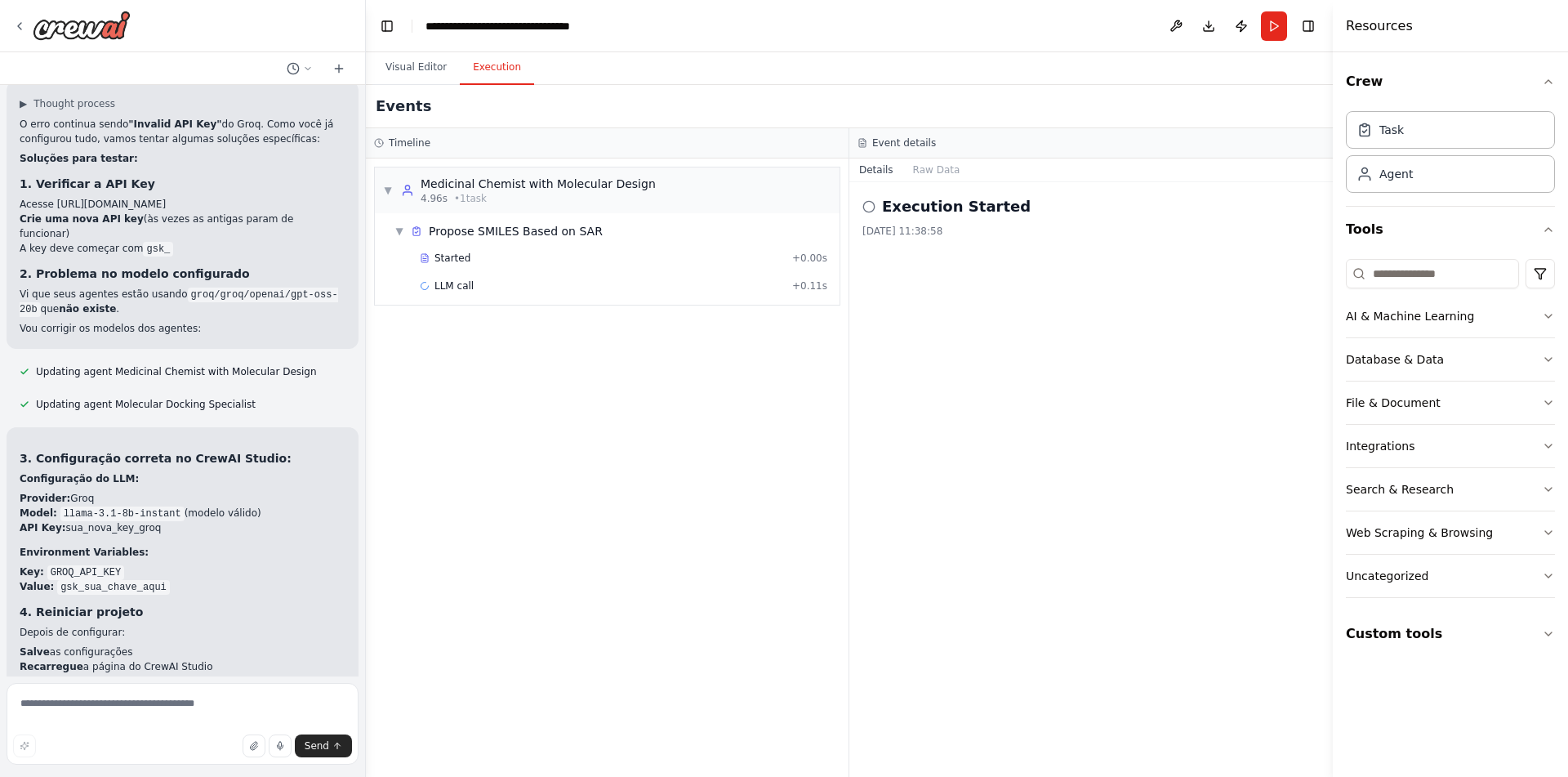
scroll to position [4030, 0]
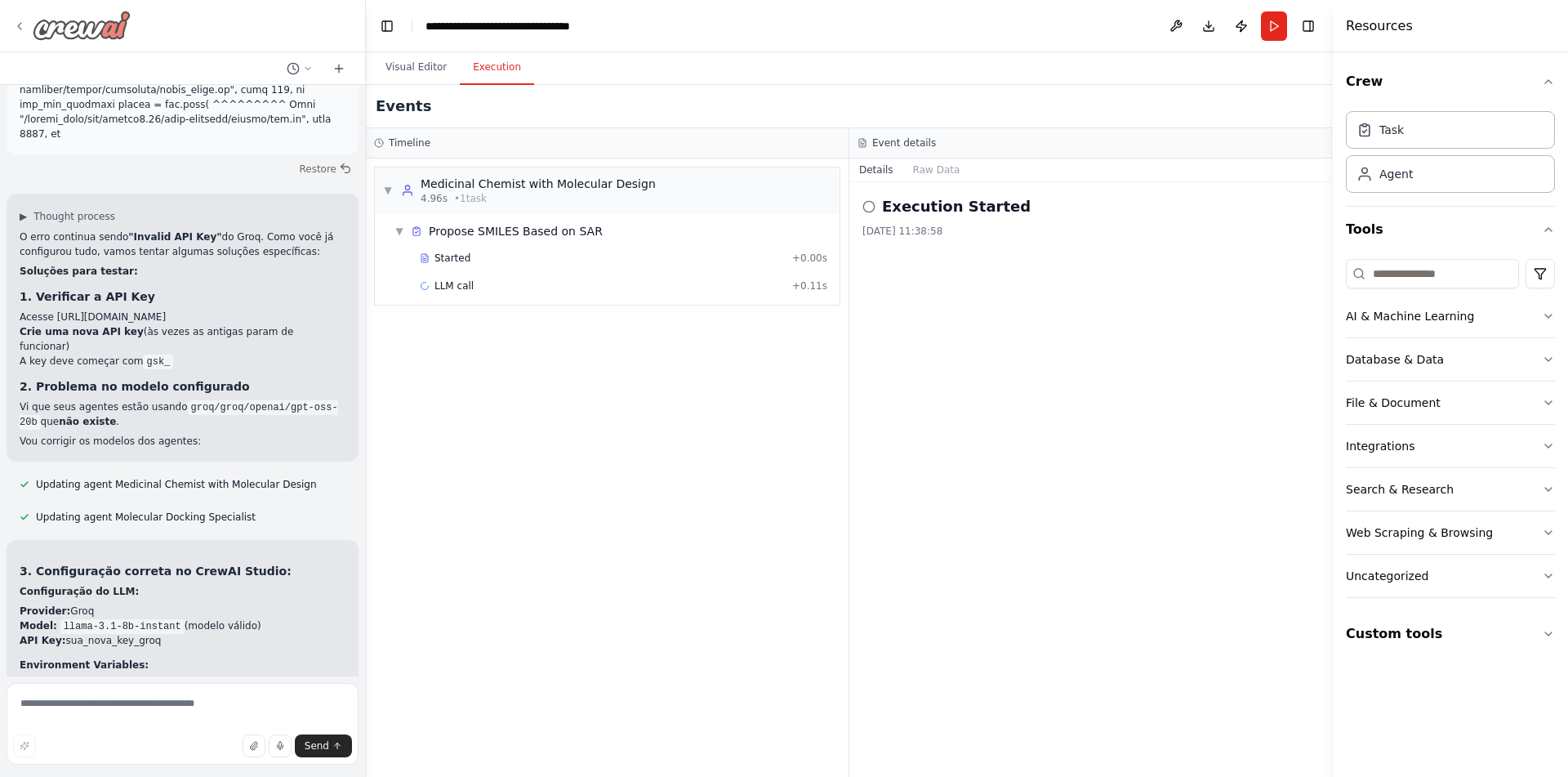
click at [36, 36] on img at bounding box center [82, 25] width 98 height 29
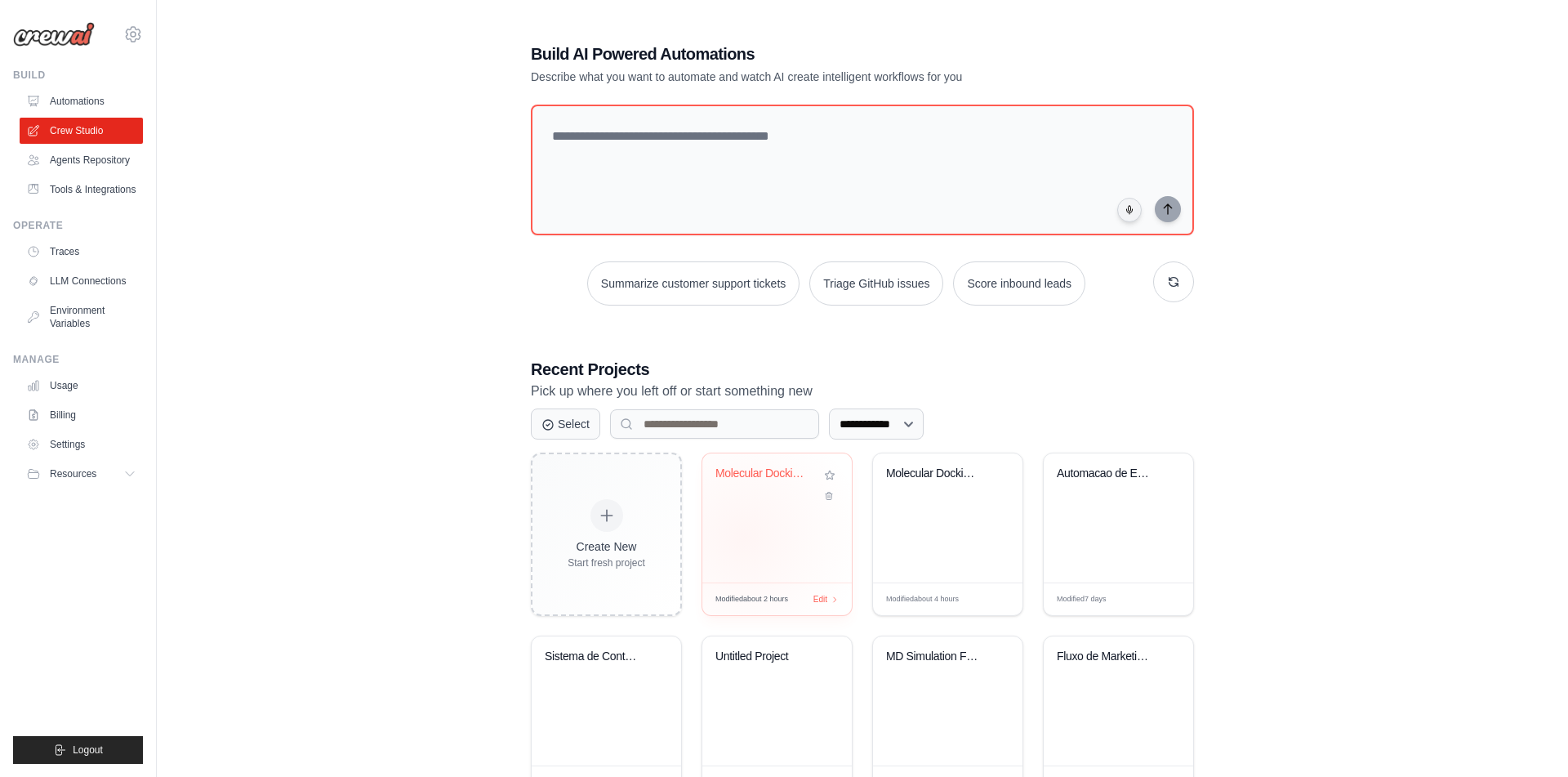
click at [756, 532] on div "Molecular Docking Optimization Loop" at bounding box center [777, 517] width 149 height 129
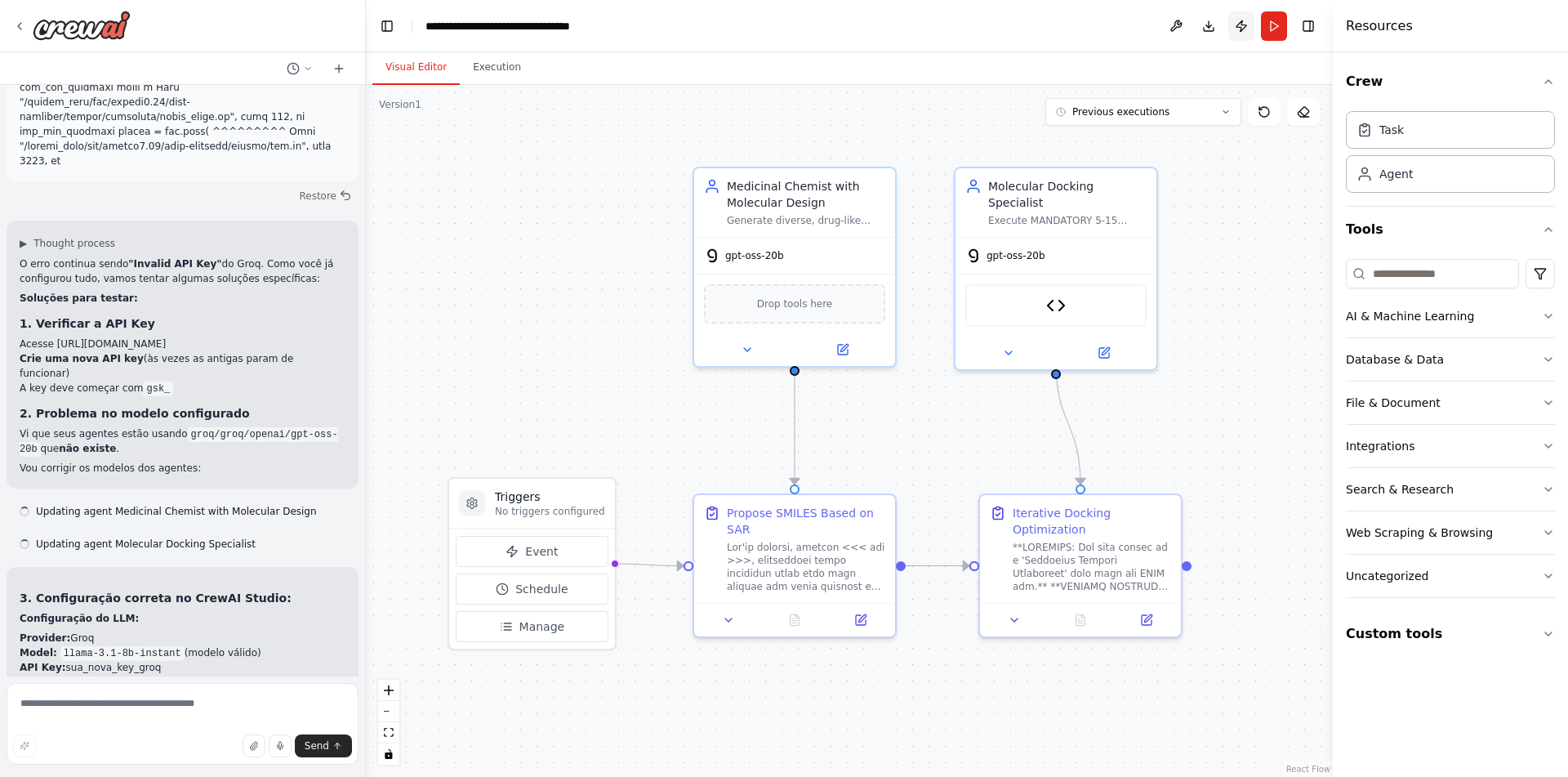
scroll to position [4010, 0]
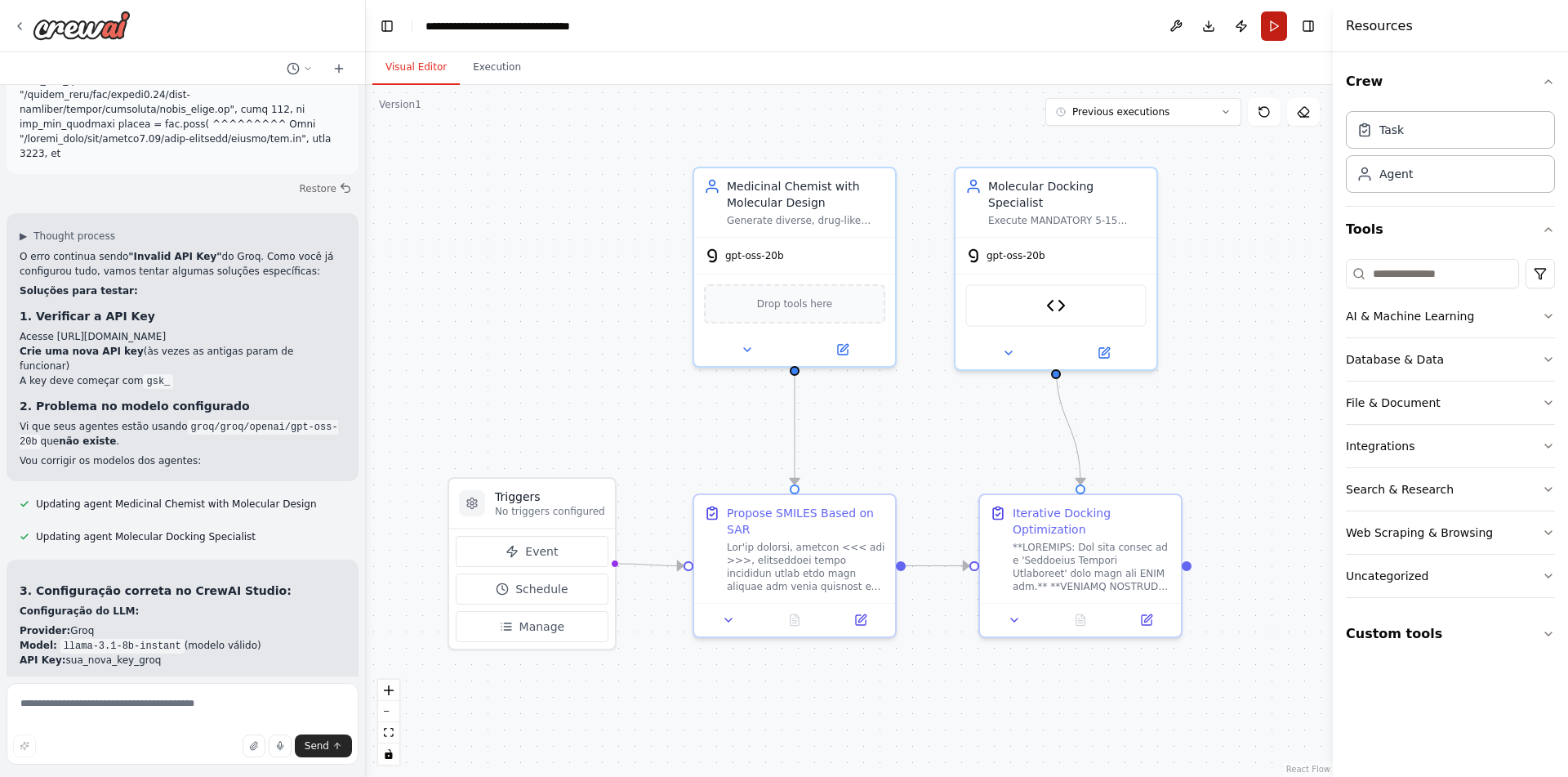
click at [1270, 27] on button "Run" at bounding box center [1273, 26] width 26 height 29
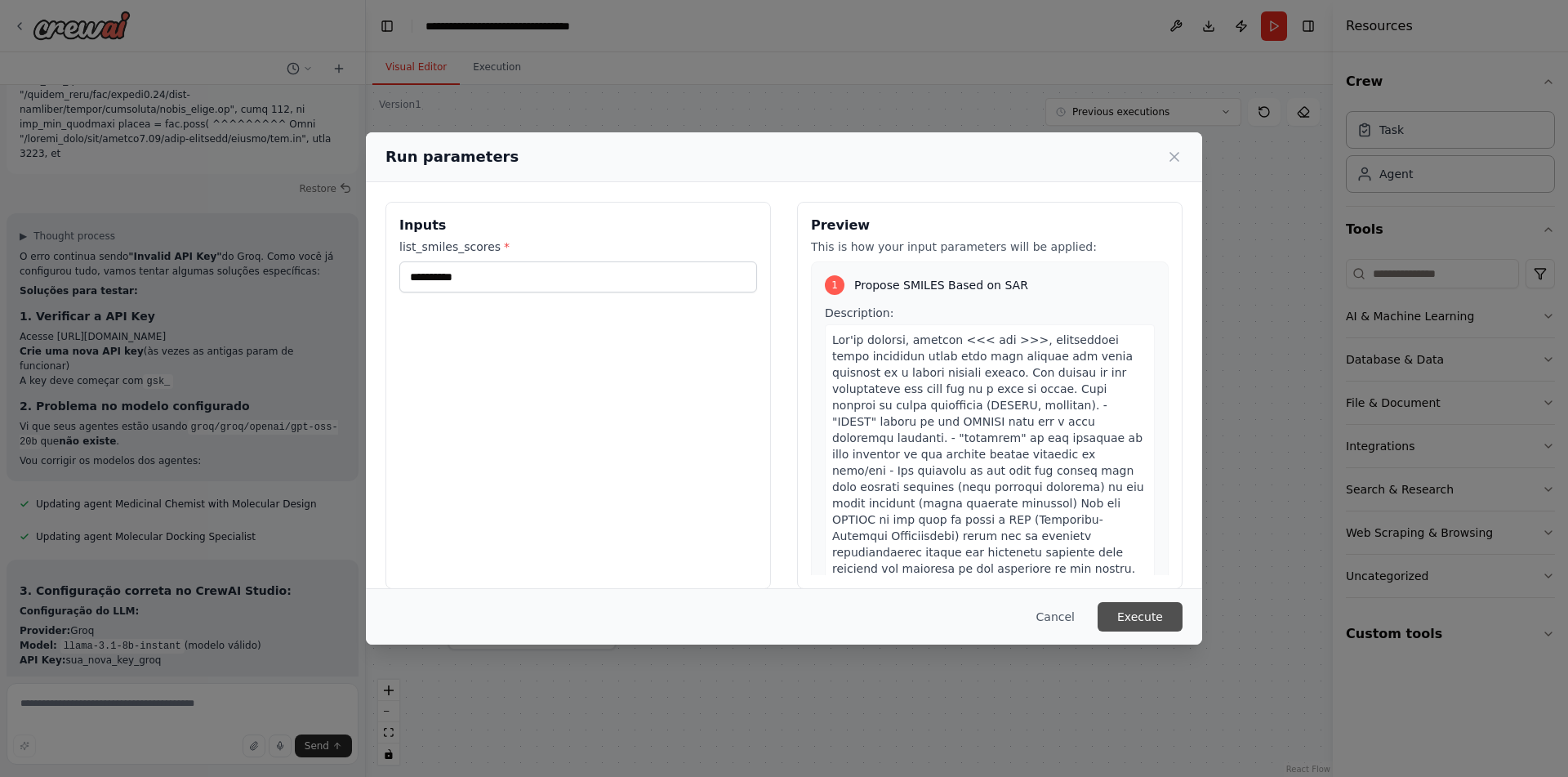
click at [1148, 613] on button "Execute" at bounding box center [1140, 616] width 85 height 29
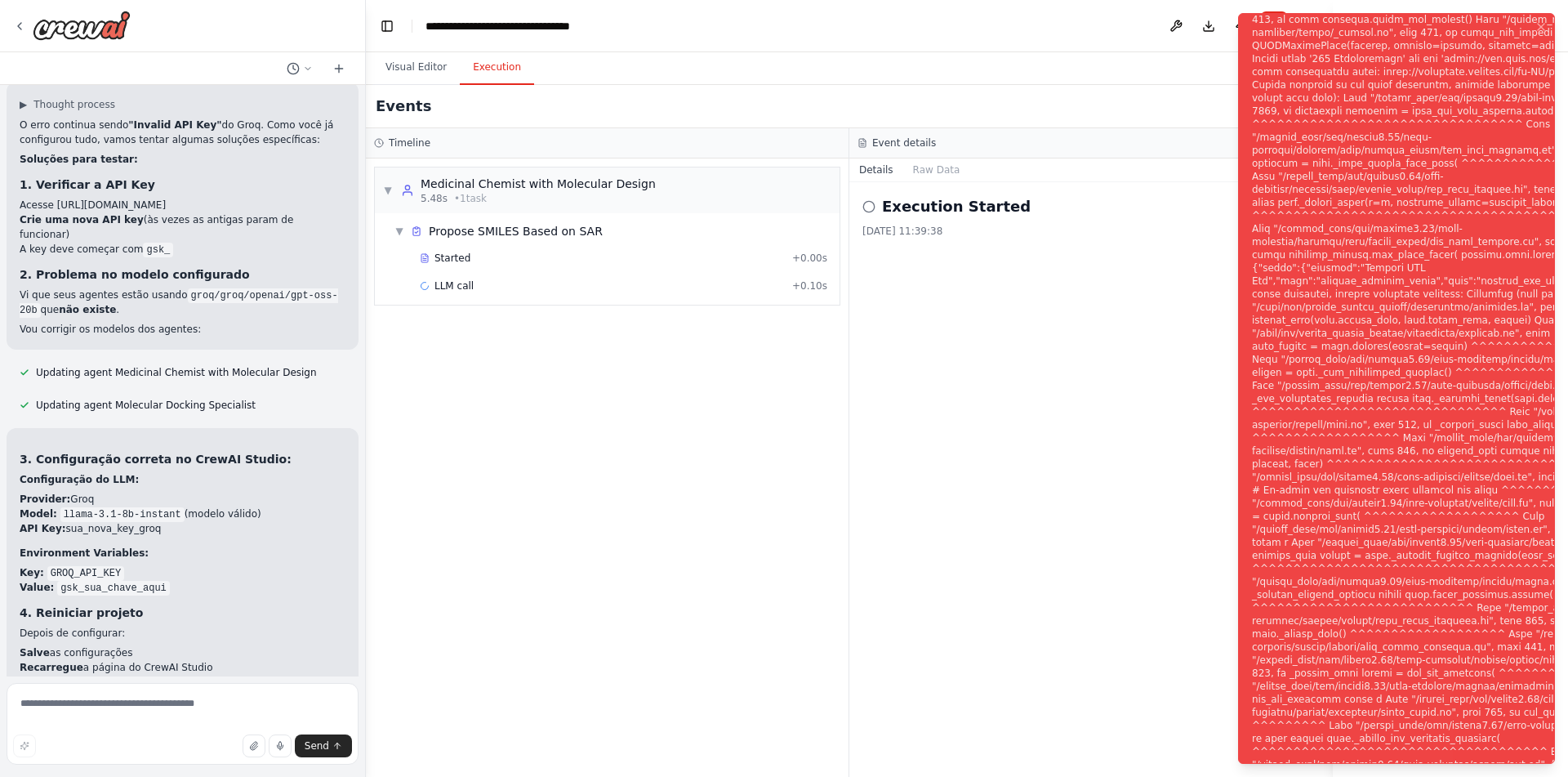
scroll to position [4143, 0]
click at [516, 344] on div "▼ Medicinal Chemist with Molecular Design 5.48s • 1 task ▼ Propose SMILES Based…" at bounding box center [607, 467] width 483 height 618
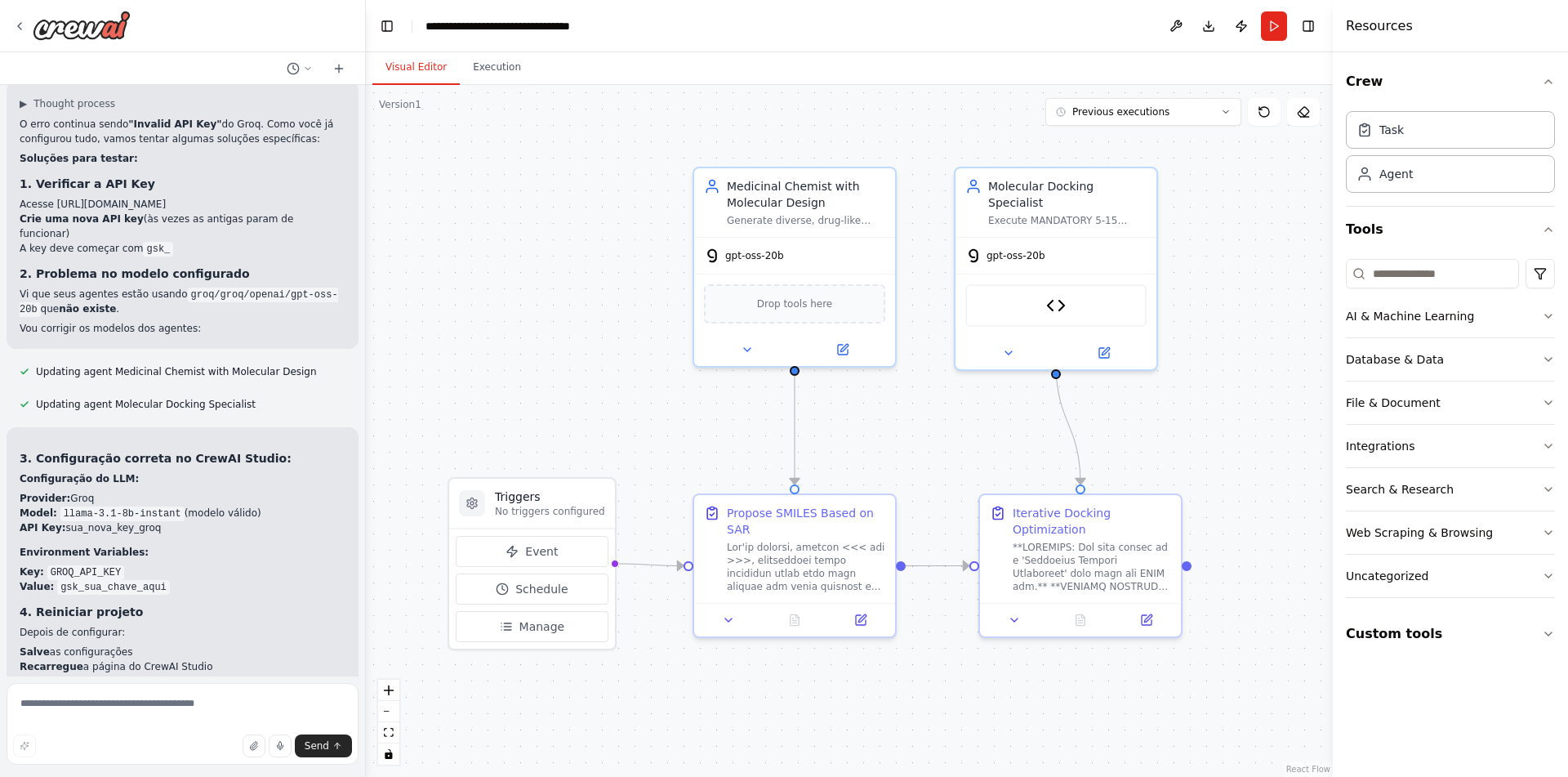
click at [434, 62] on button "Visual Editor" at bounding box center [416, 68] width 87 height 35
click at [866, 347] on button at bounding box center [843, 346] width 92 height 20
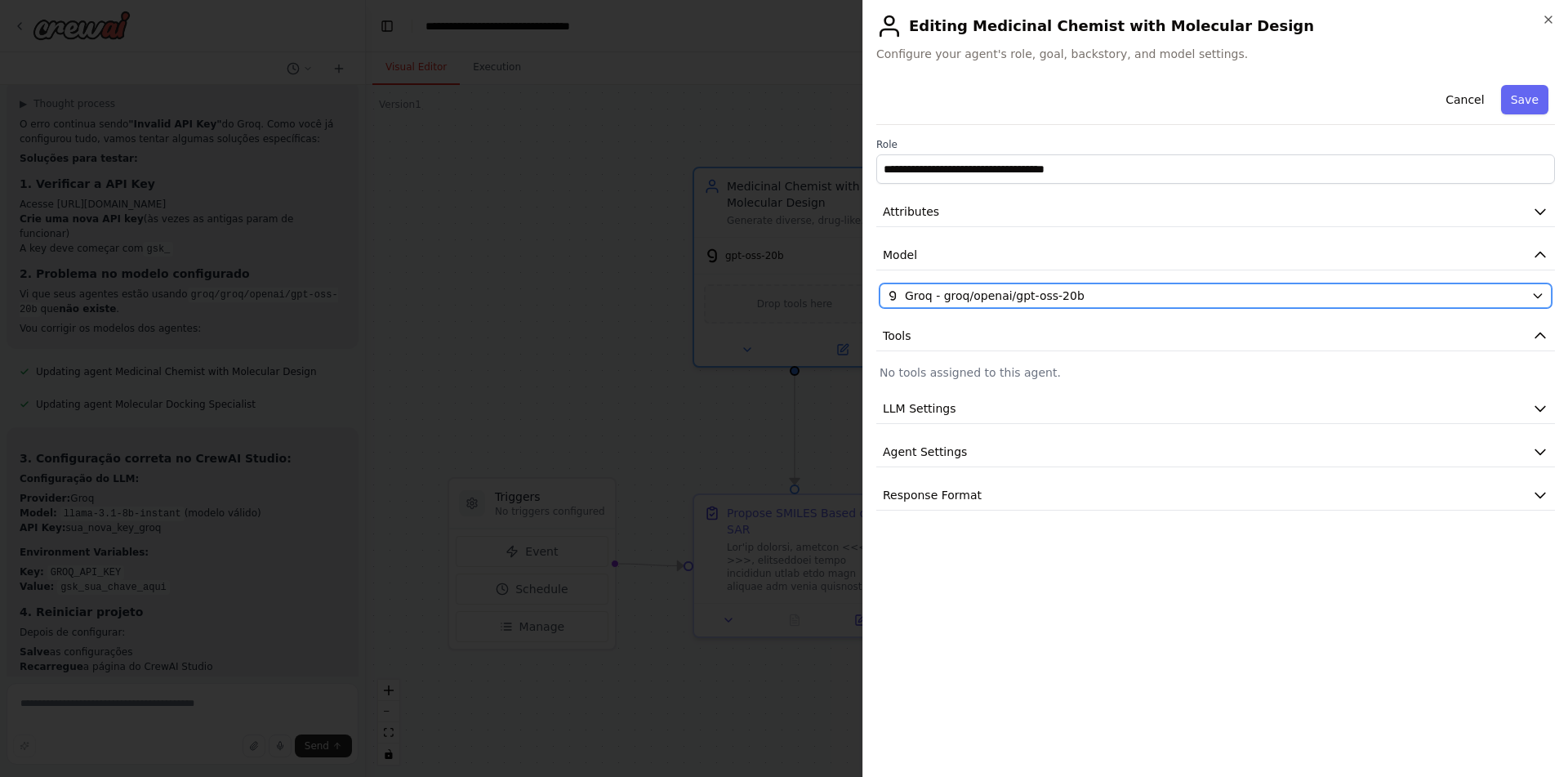
click at [1101, 296] on div "Groq - groq/openai/gpt-oss-20b" at bounding box center [1205, 295] width 637 height 16
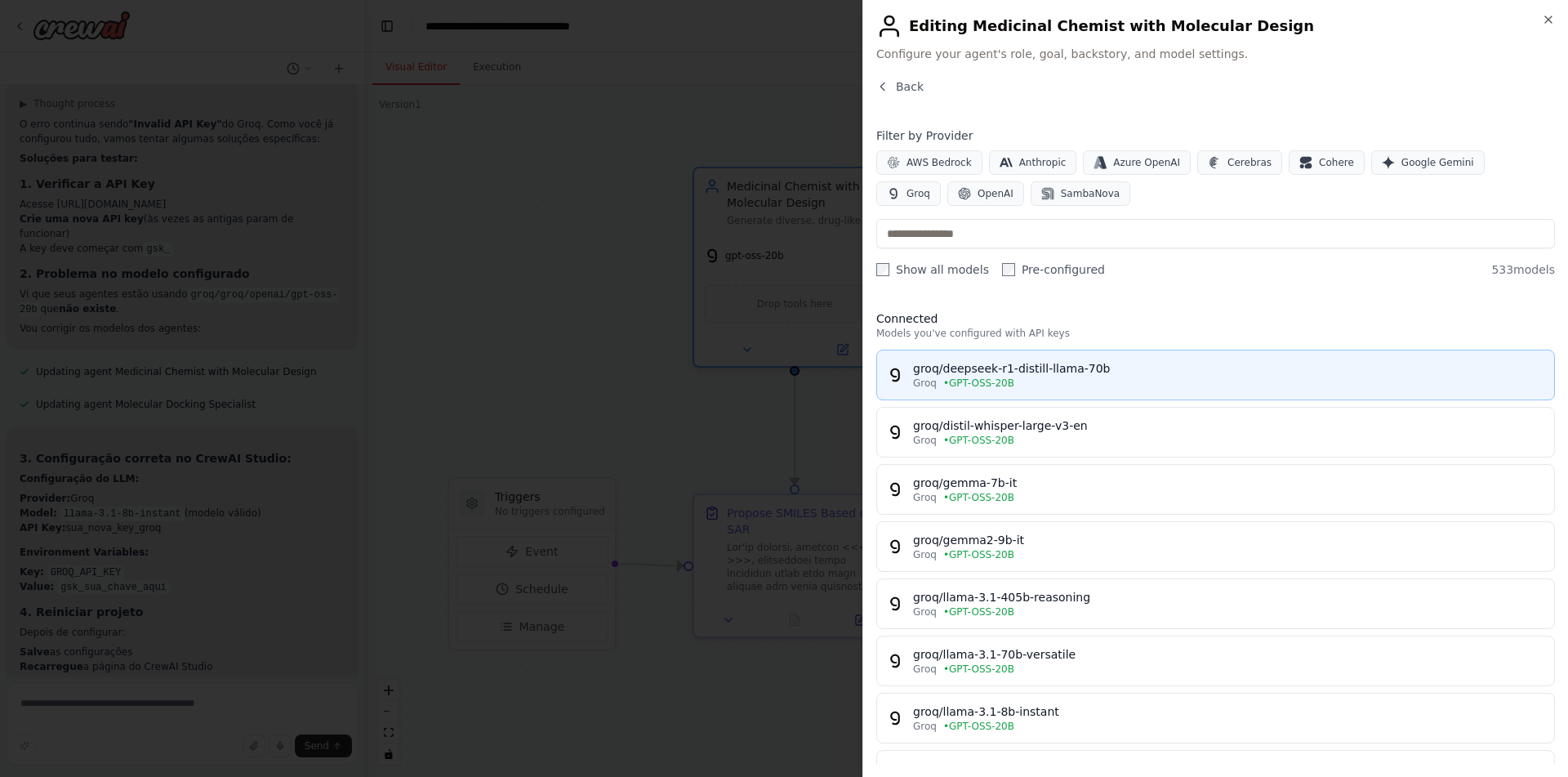
click at [1130, 365] on div "groq/deepseek-r1-distill-llama-70b" at bounding box center [1228, 368] width 631 height 16
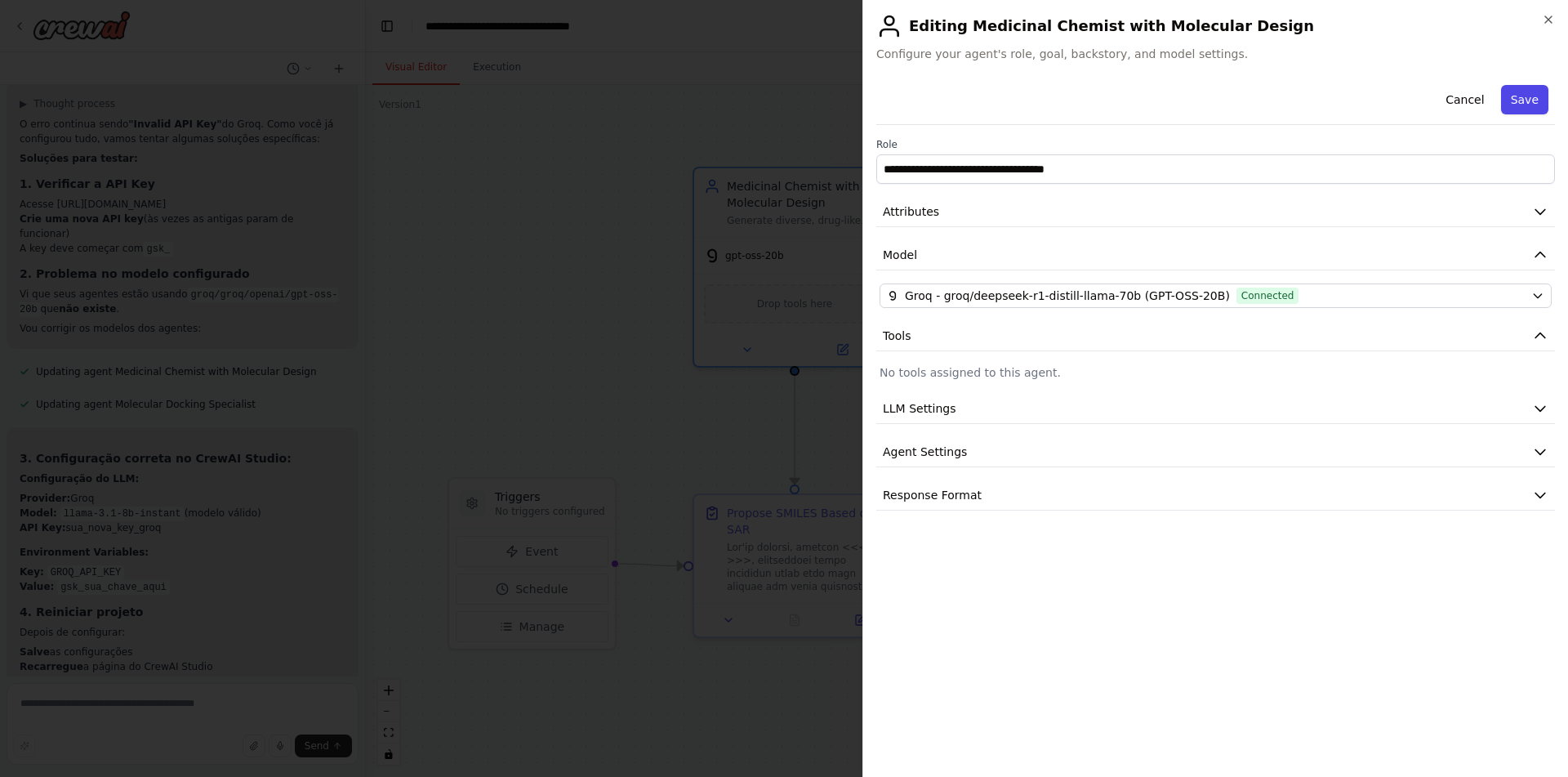
click at [1518, 102] on button "Save" at bounding box center [1524, 100] width 47 height 29
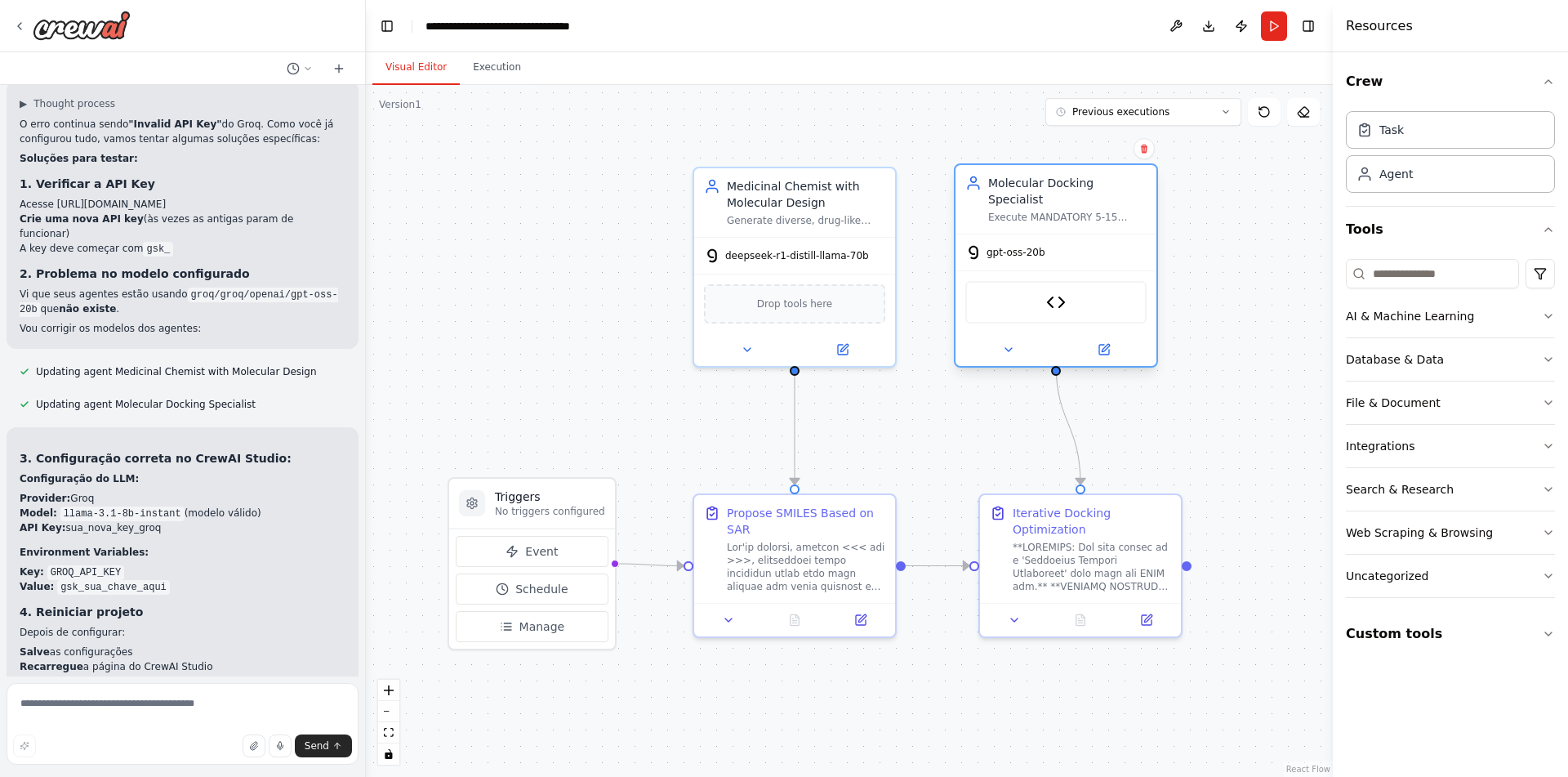
click at [1106, 333] on div at bounding box center [1056, 349] width 201 height 33
click at [1108, 343] on icon at bounding box center [1104, 349] width 13 height 13
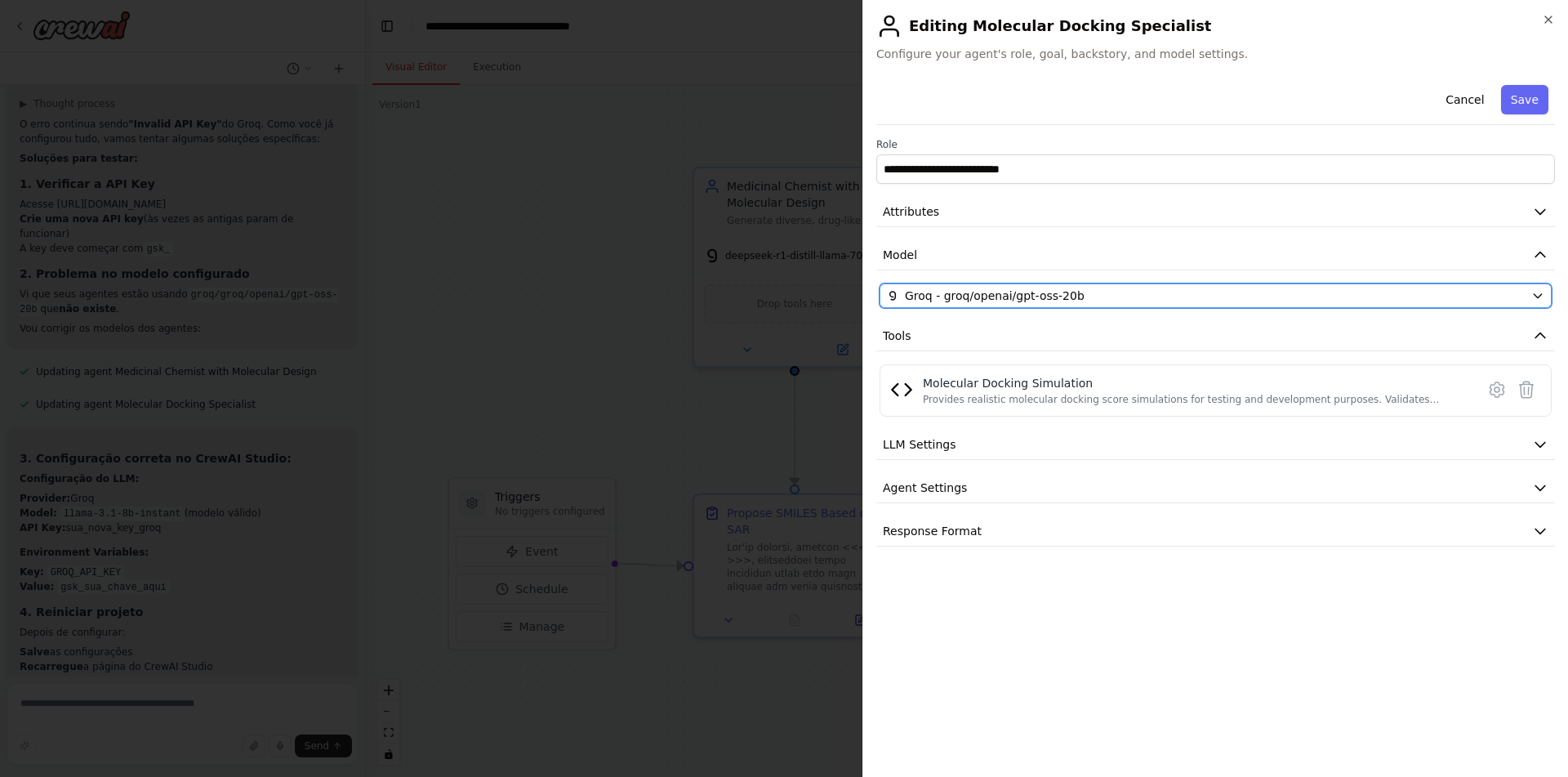
click at [1242, 299] on div "Groq - groq/openai/gpt-oss-20b" at bounding box center [1205, 295] width 637 height 16
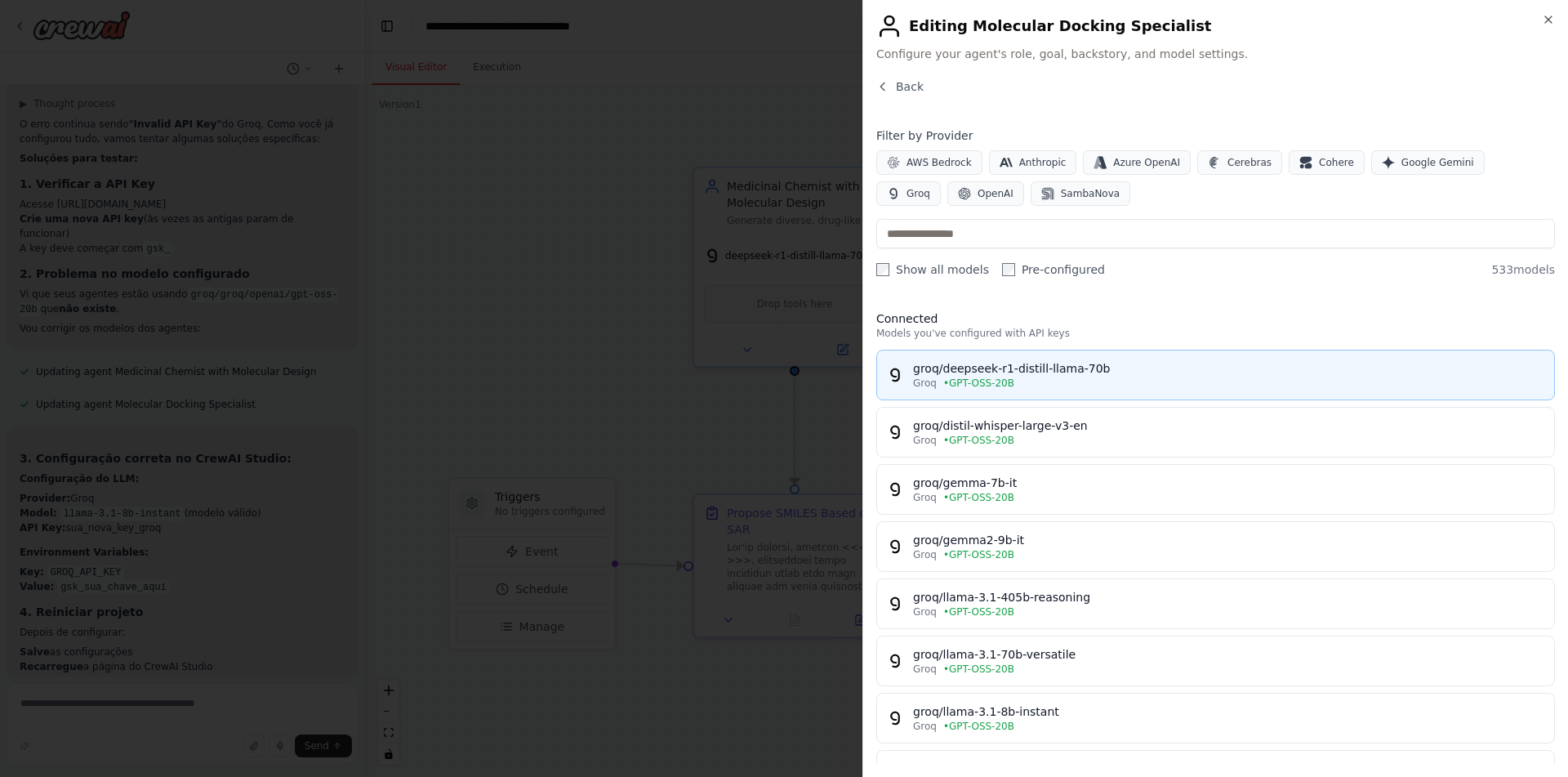
click at [1061, 380] on div "Groq • GPT-OSS-20B" at bounding box center [1228, 382] width 631 height 13
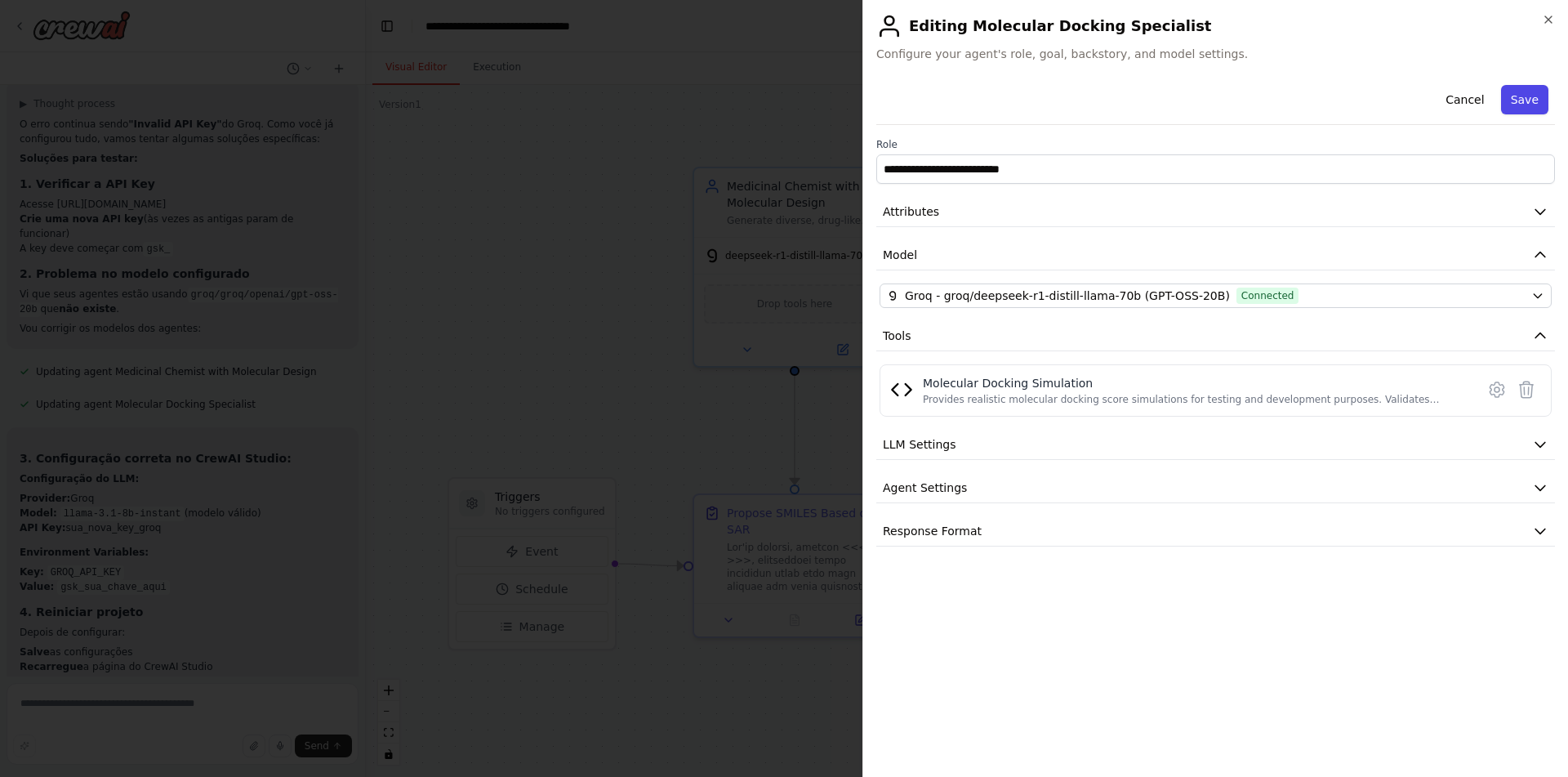
click at [1522, 97] on button "Save" at bounding box center [1524, 100] width 47 height 29
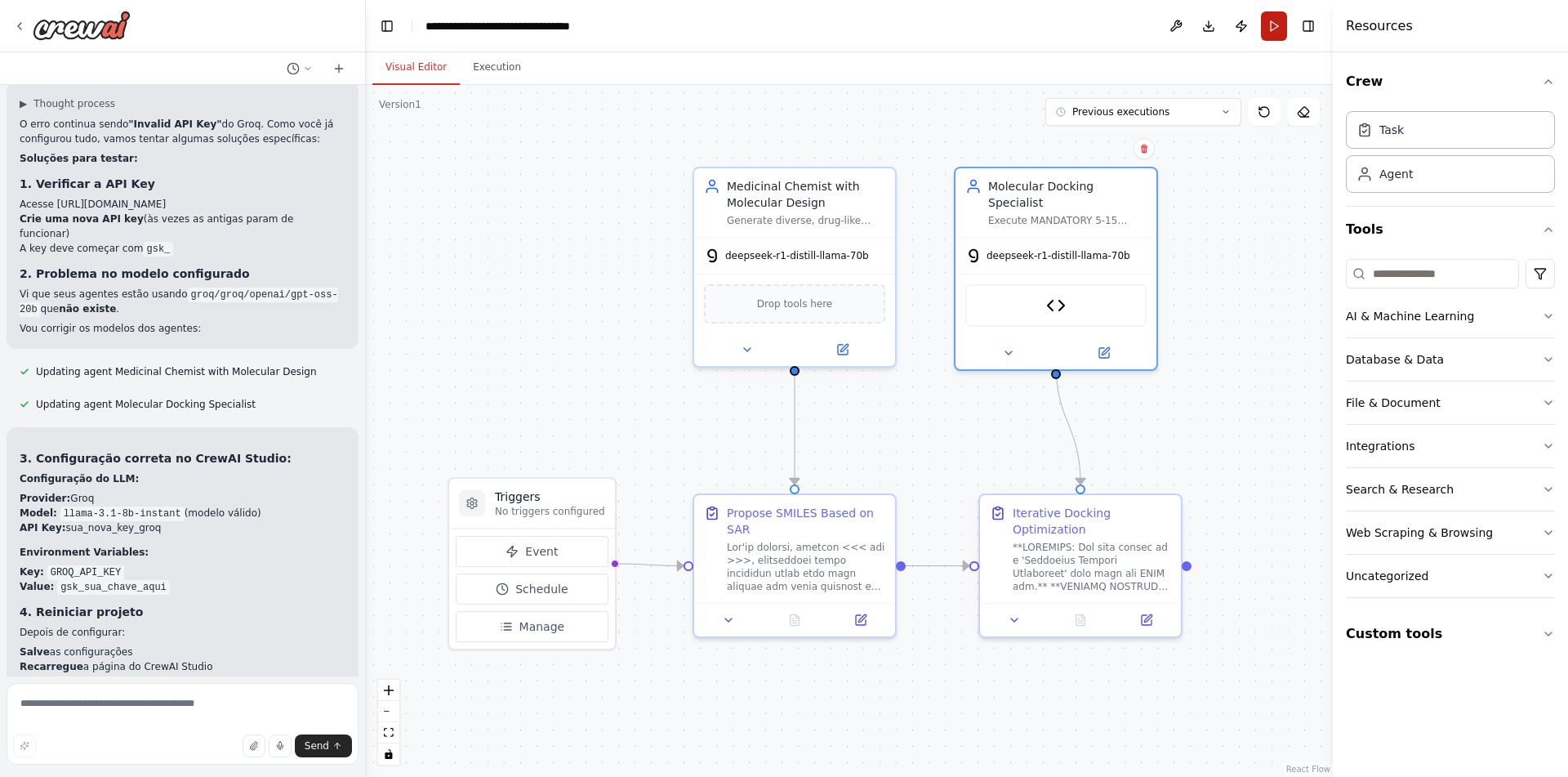
click at [1285, 16] on button "Run" at bounding box center [1273, 26] width 26 height 29
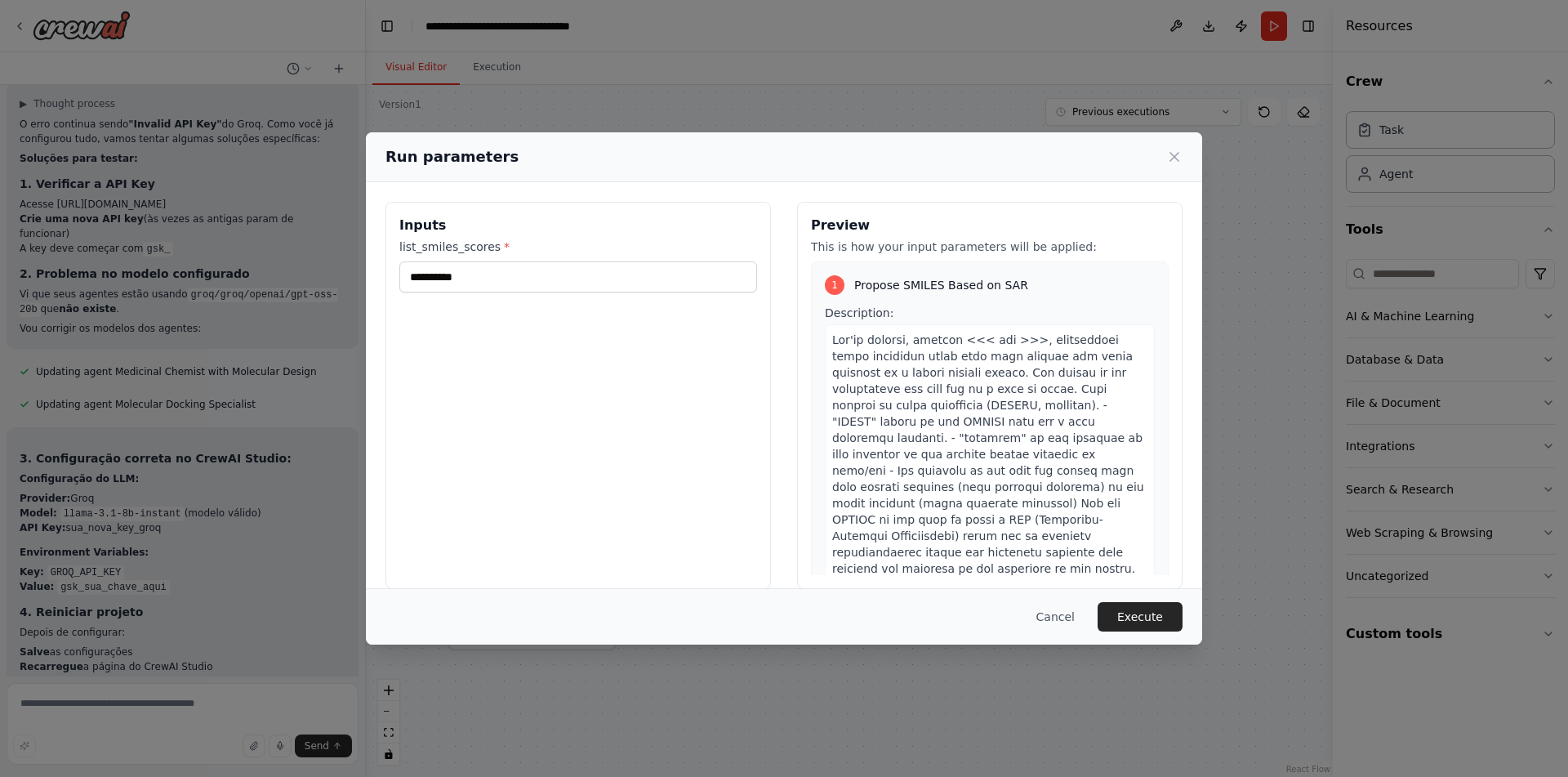
click at [1139, 605] on button "Execute" at bounding box center [1140, 616] width 85 height 29
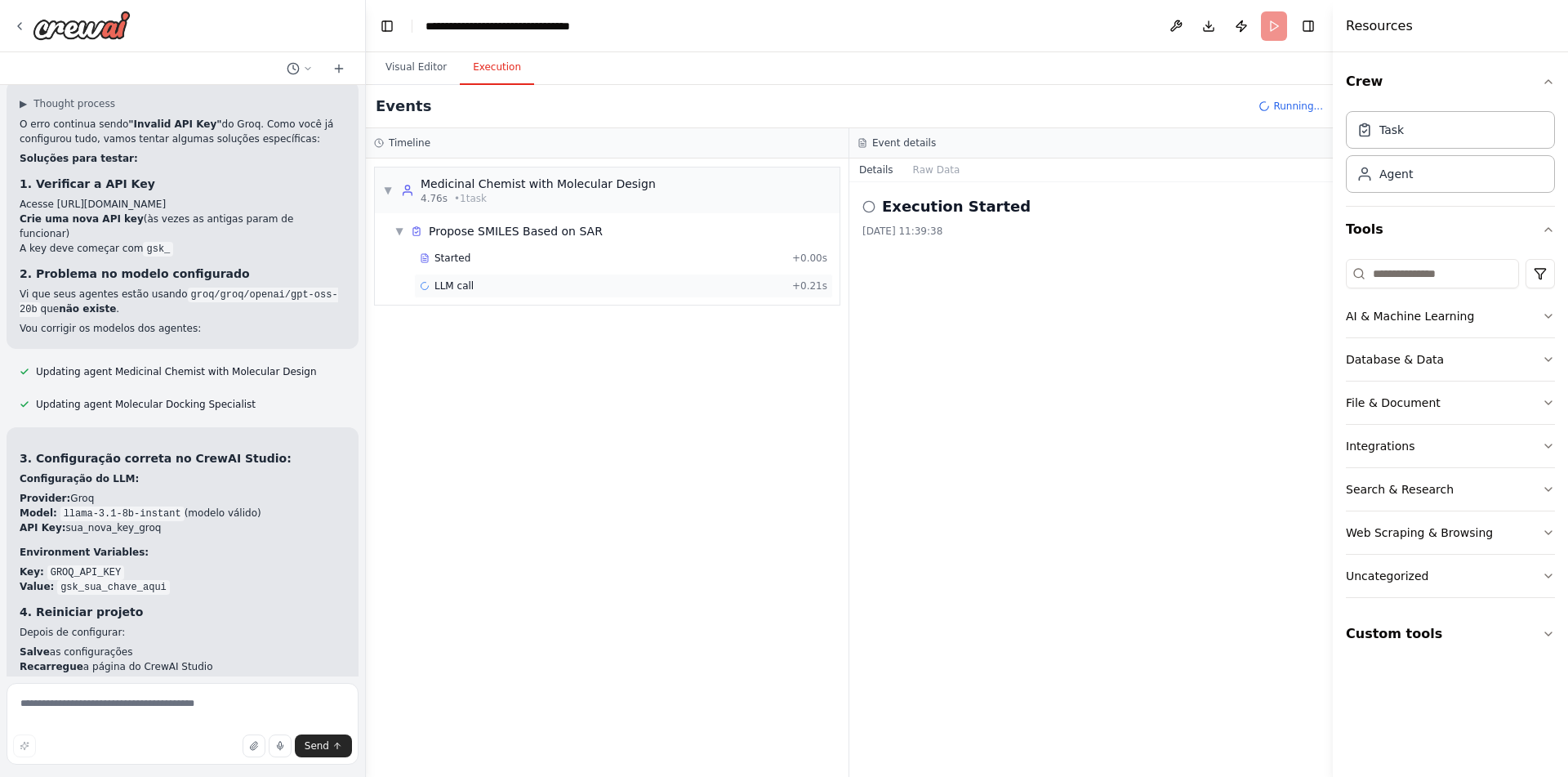
click at [562, 279] on div "LLM call + 0.21s" at bounding box center [623, 285] width 407 height 13
click at [585, 250] on div "Started + 0.00s" at bounding box center [623, 259] width 419 height 25
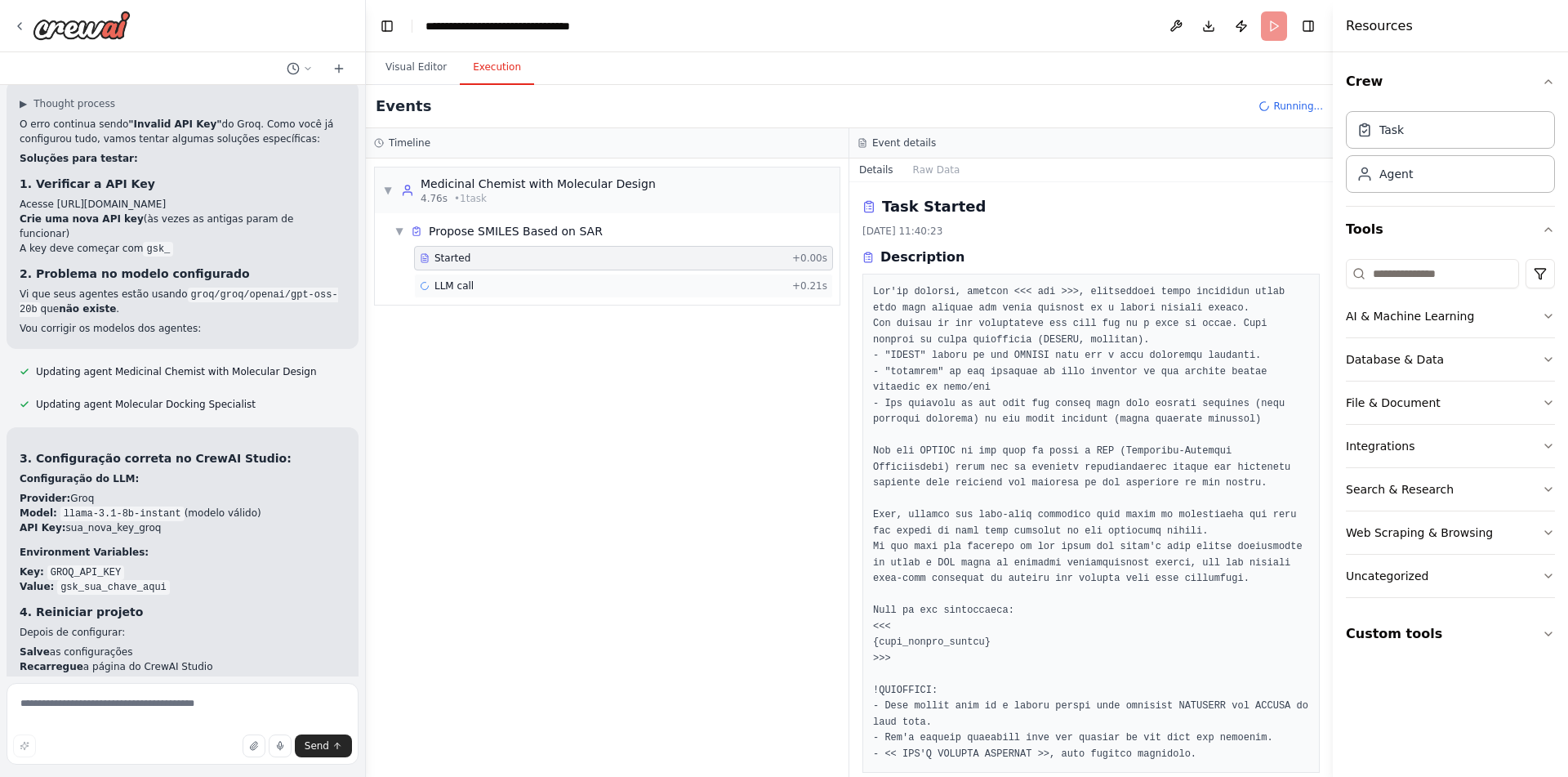
click at [596, 286] on div "LLM call + 0.21s" at bounding box center [623, 285] width 407 height 13
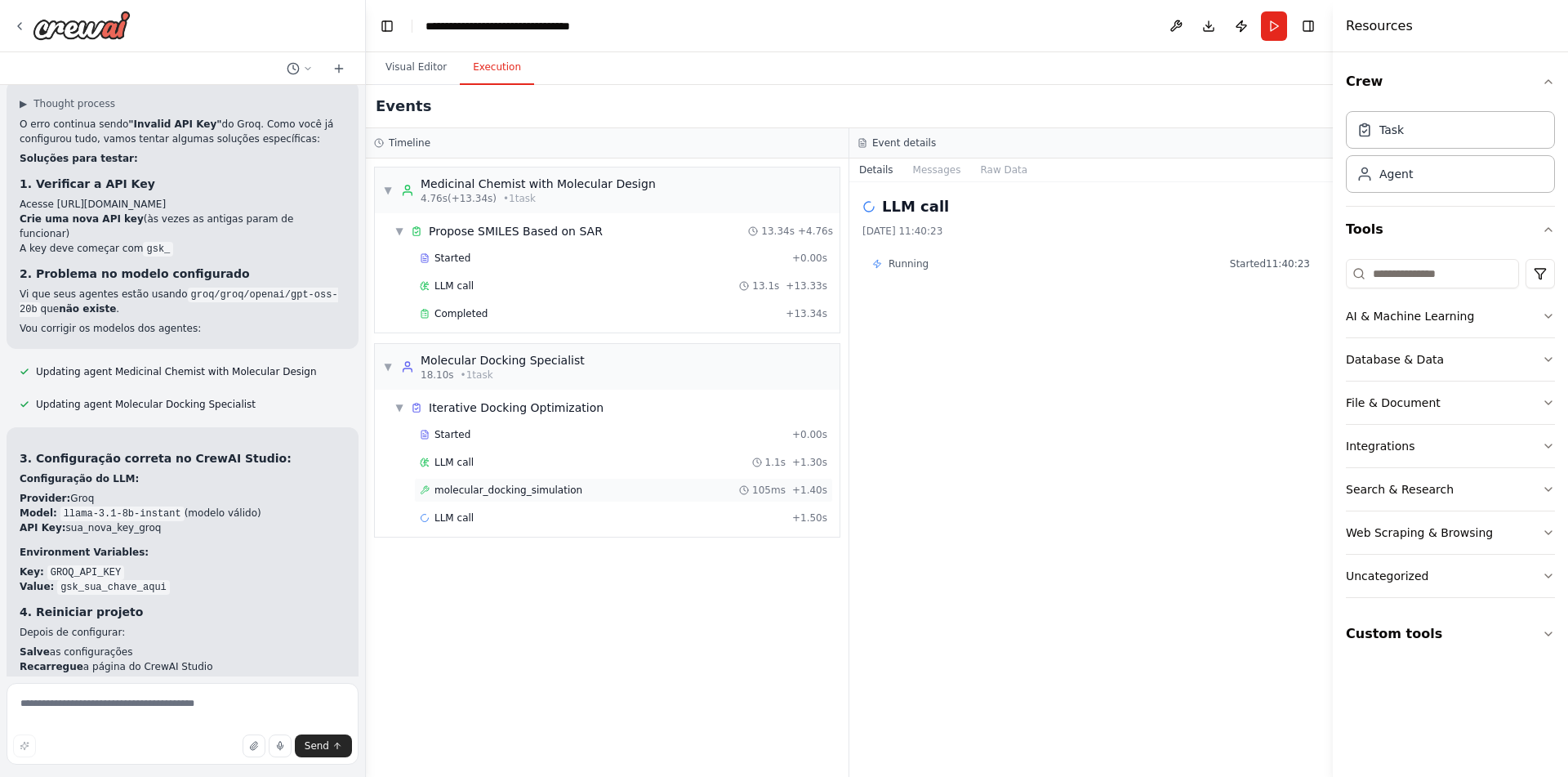
click at [548, 488] on span "molecular_docking_simulation" at bounding box center [508, 490] width 148 height 13
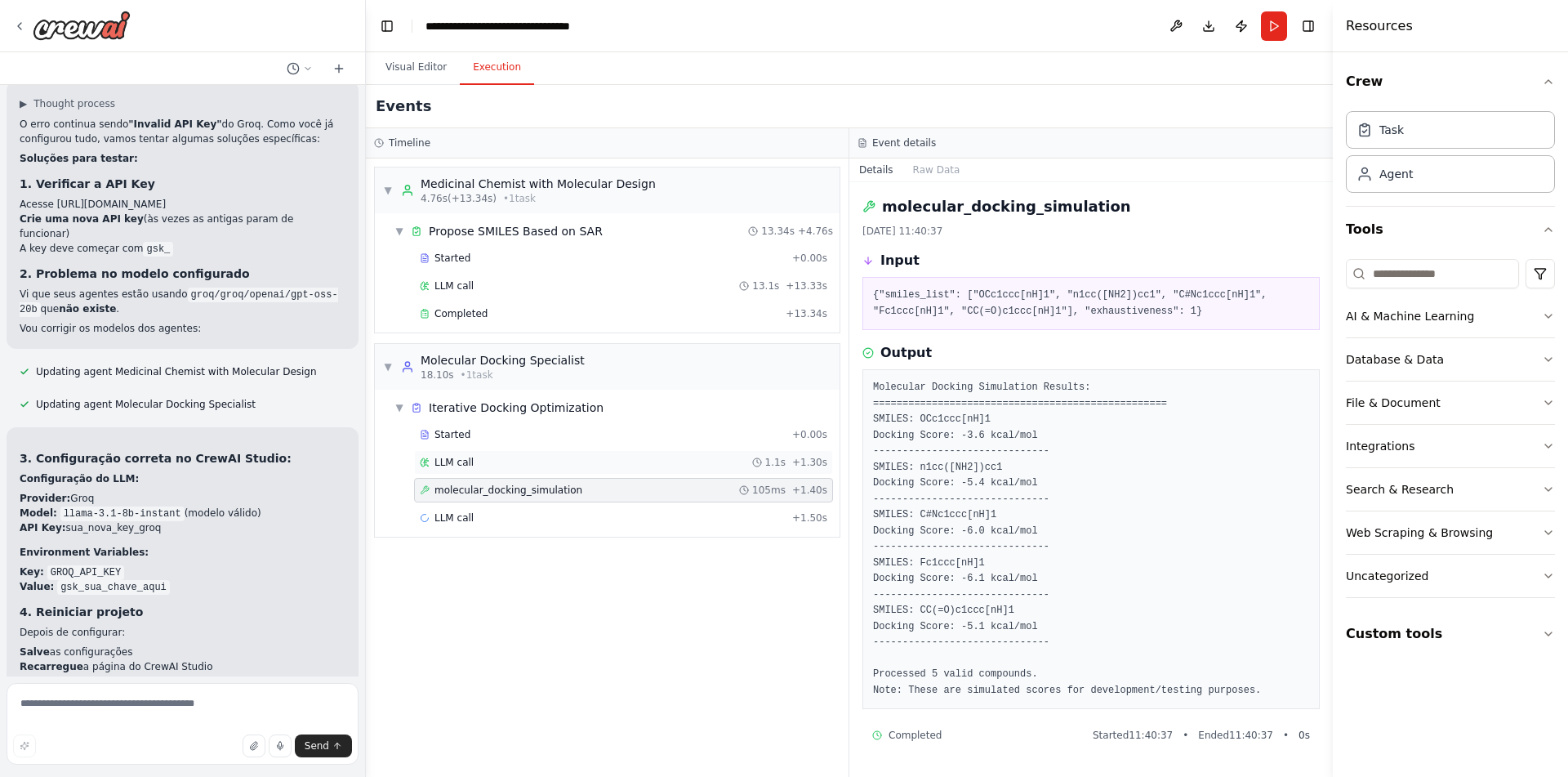
click at [562, 457] on div "LLM call 1.1s + 1.30s" at bounding box center [623, 462] width 407 height 13
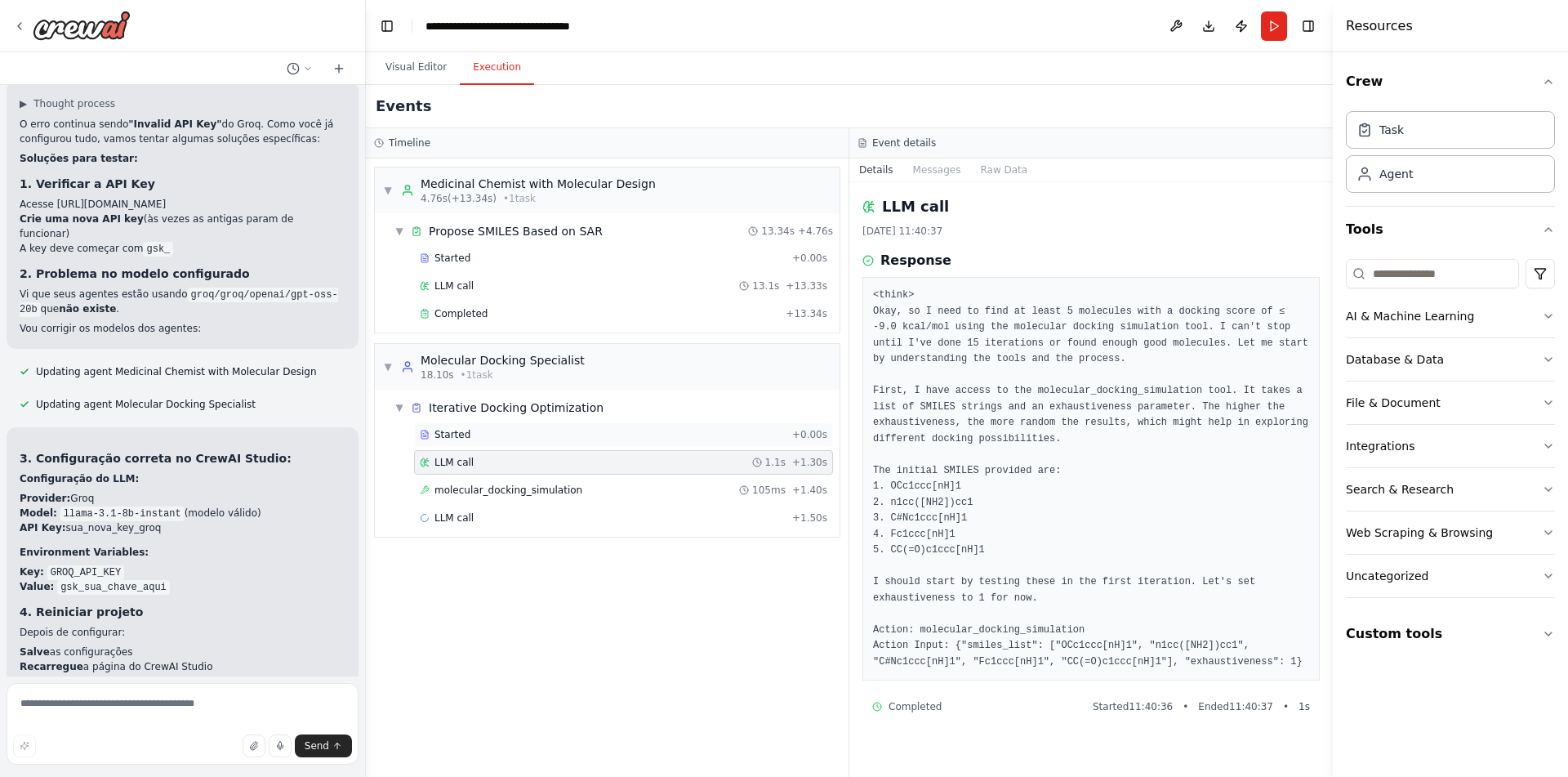
click at [562, 442] on div "Started + 0.00s" at bounding box center [623, 435] width 419 height 25
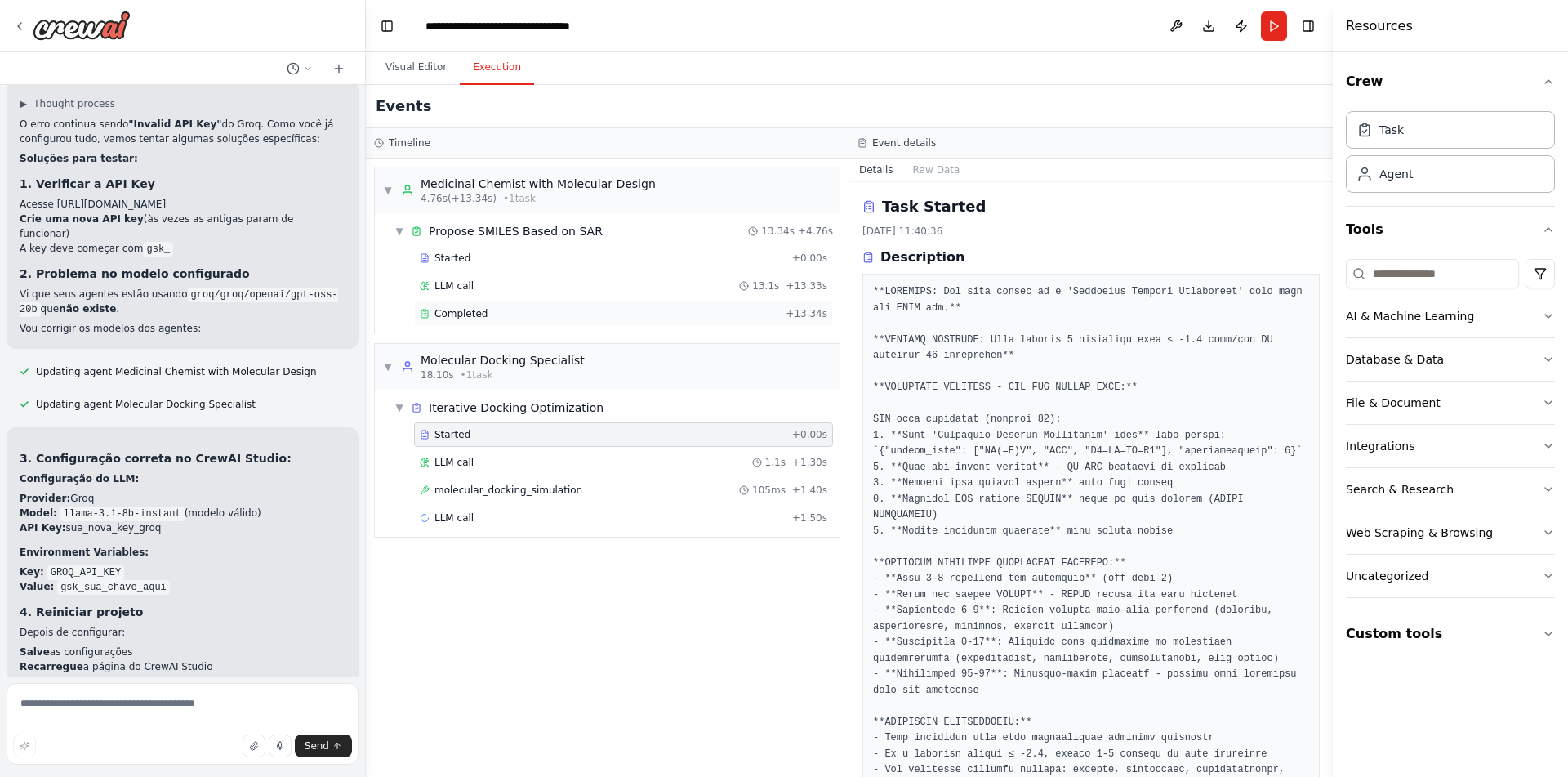
click at [568, 319] on div "Completed" at bounding box center [599, 313] width 359 height 13
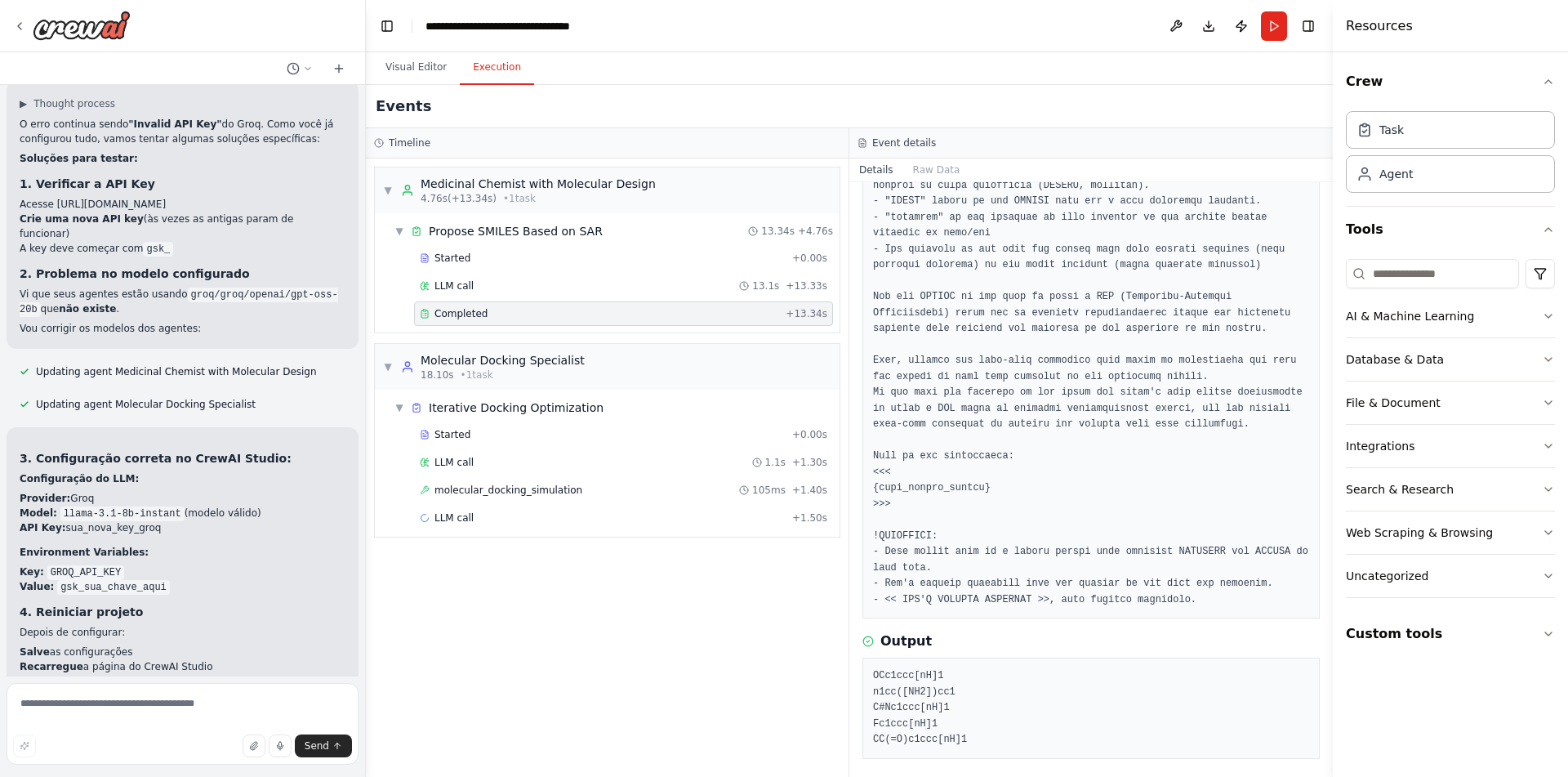
scroll to position [163, 0]
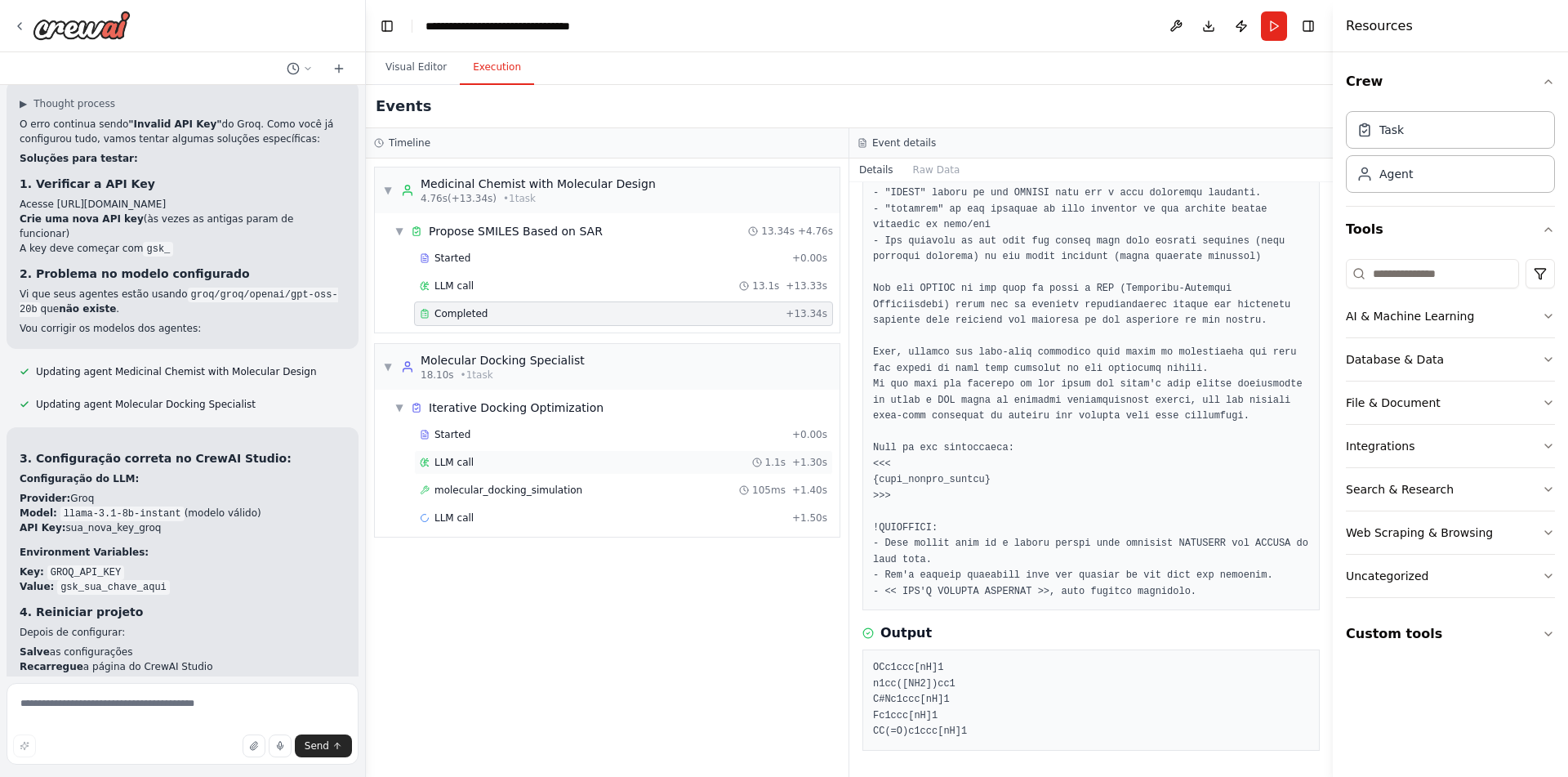
click at [470, 465] on span "LLM call" at bounding box center [454, 462] width 39 height 13
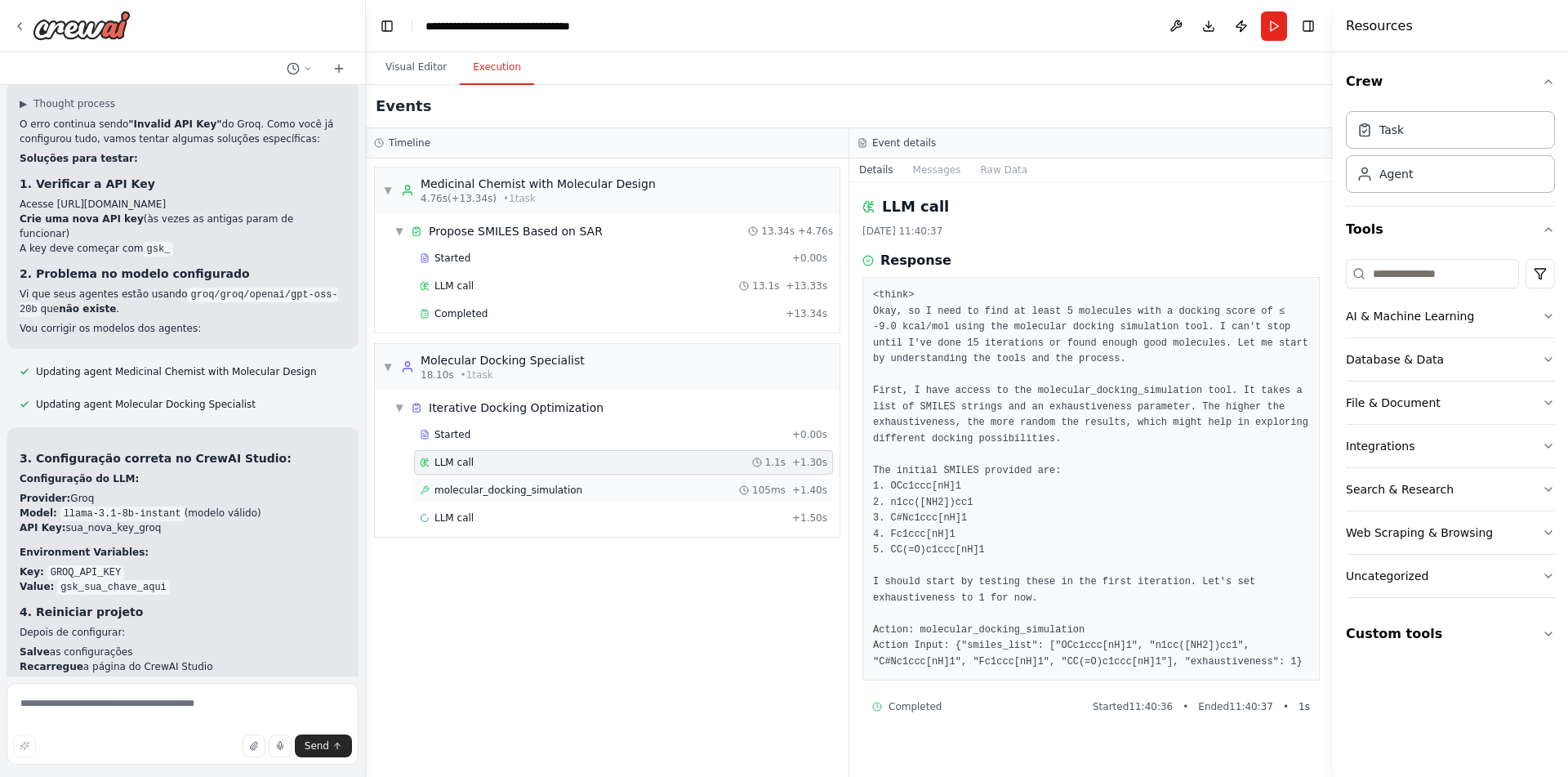
click at [516, 486] on span "molecular_docking_simulation" at bounding box center [508, 490] width 148 height 13
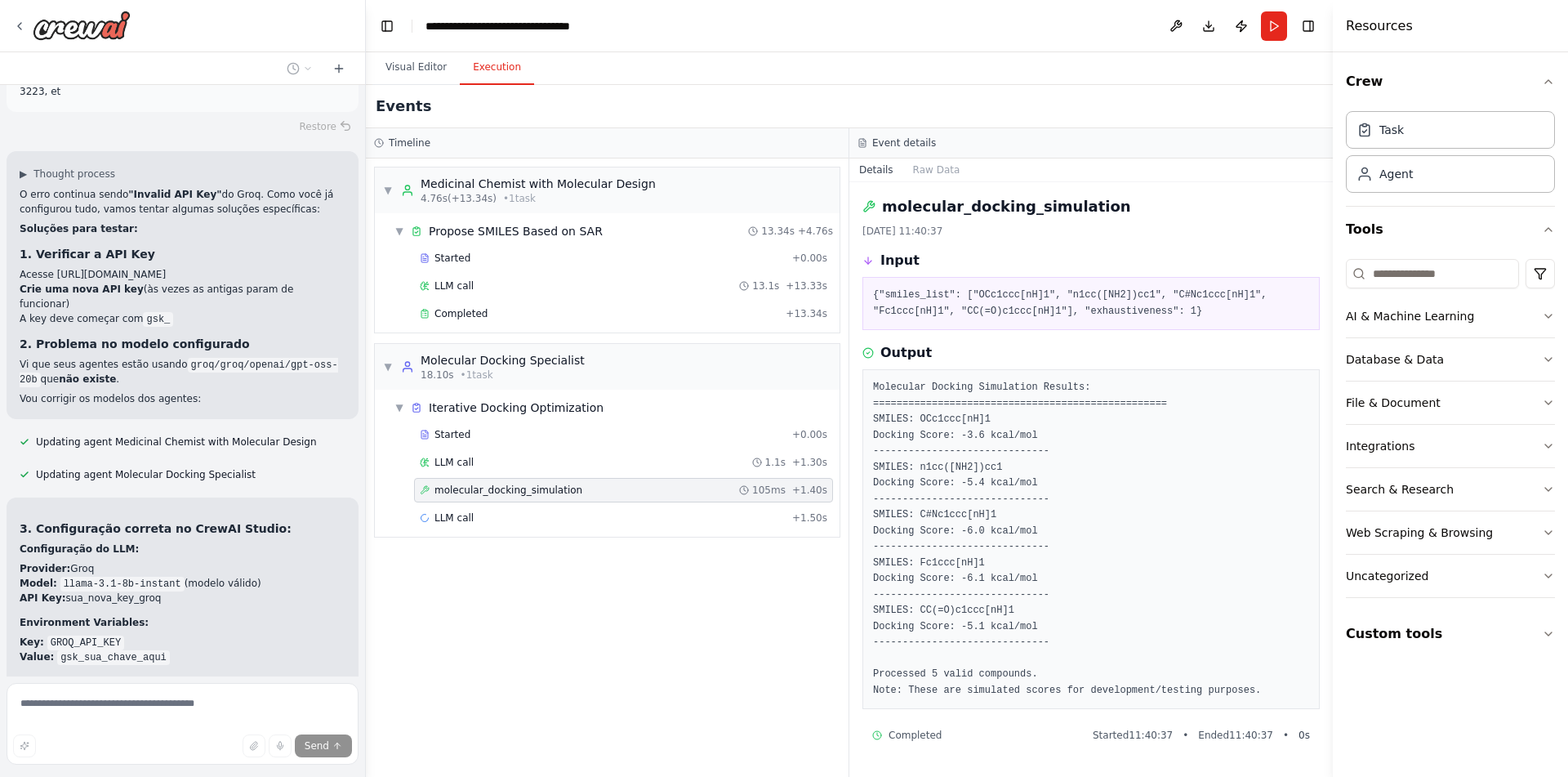
scroll to position [4074, 0]
click at [561, 516] on div "LLM call + 1.50s" at bounding box center [623, 517] width 407 height 13
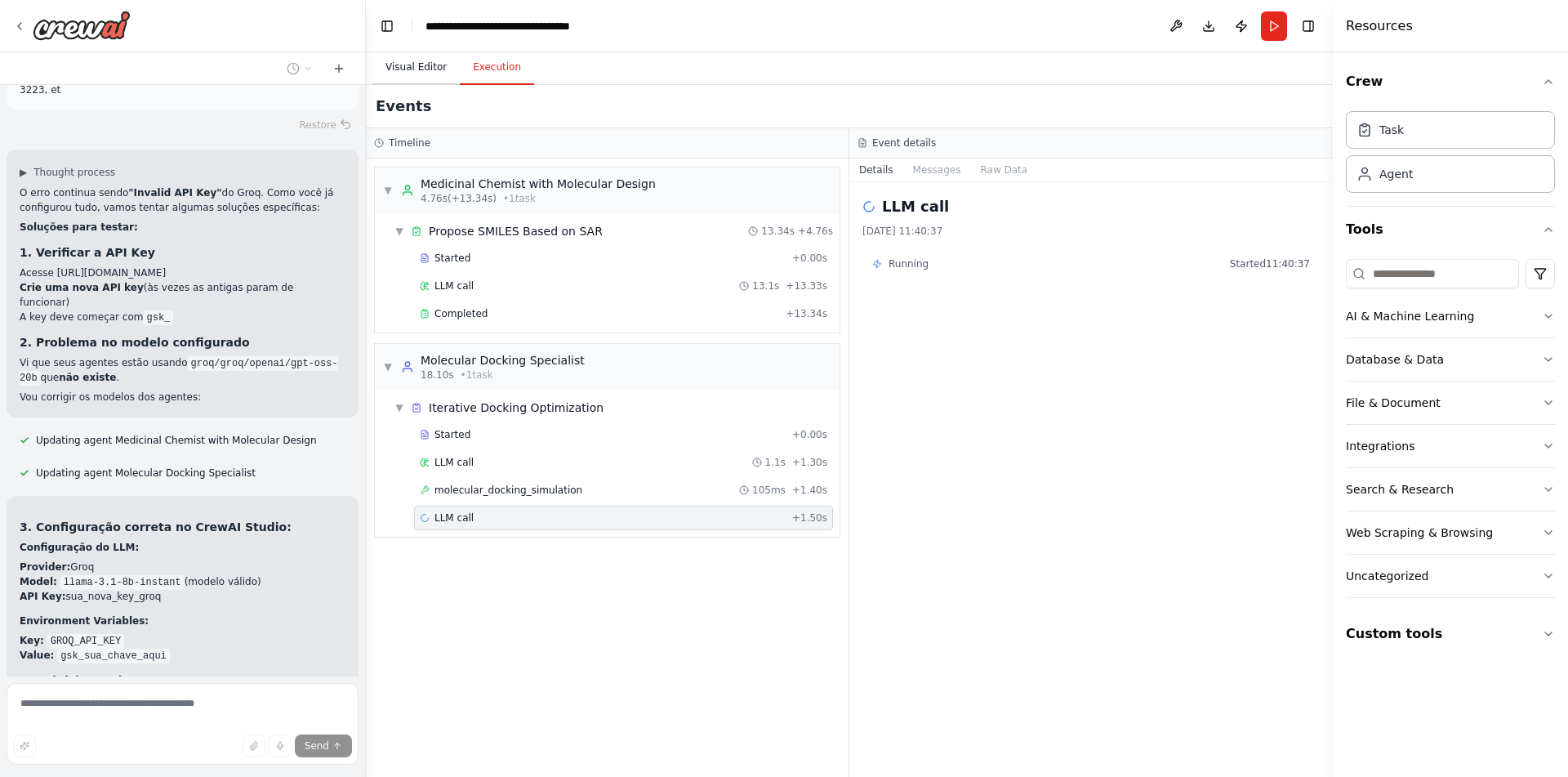
click at [405, 74] on button "Visual Editor" at bounding box center [416, 68] width 87 height 35
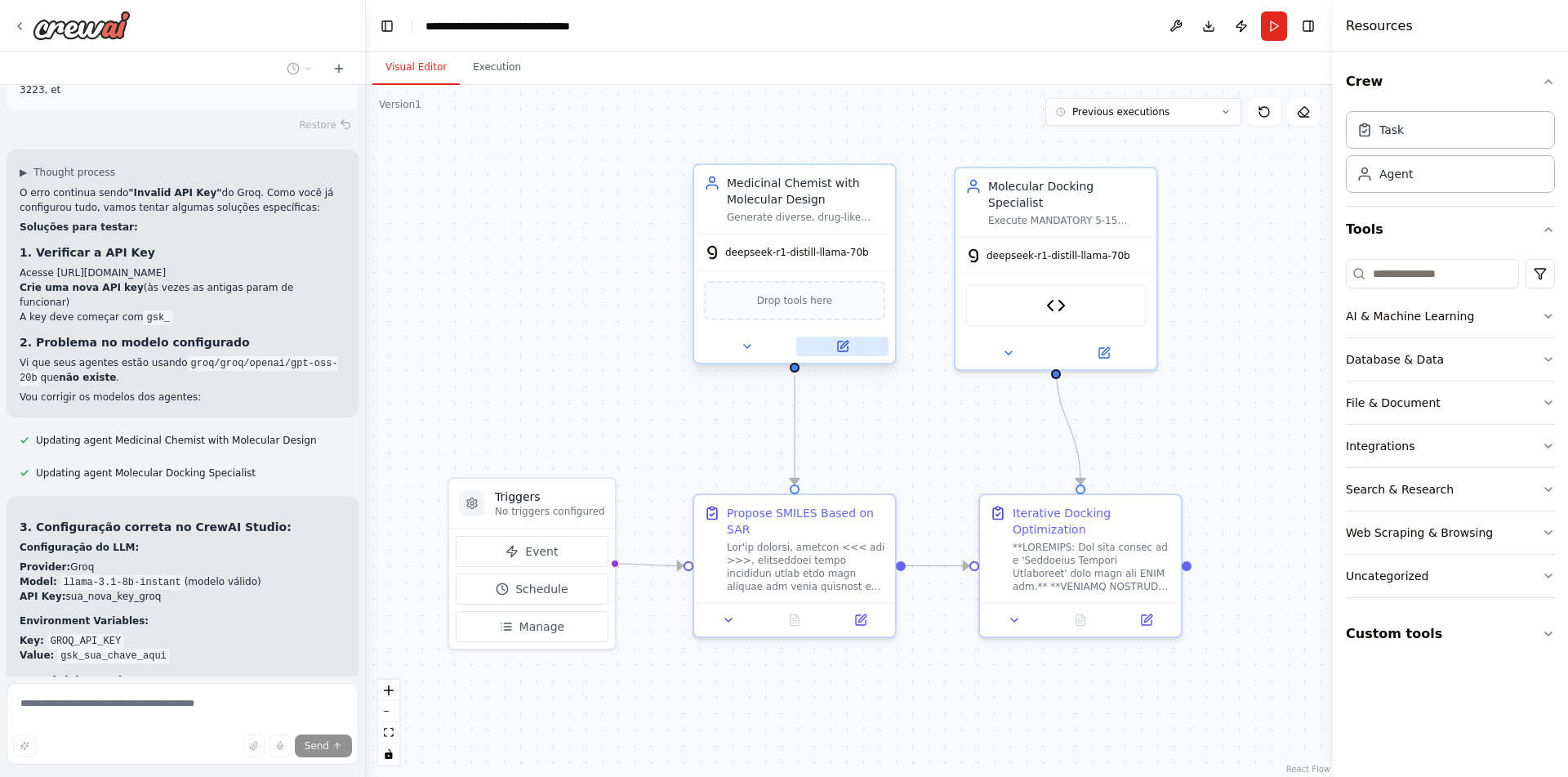
click at [860, 345] on button at bounding box center [843, 346] width 92 height 20
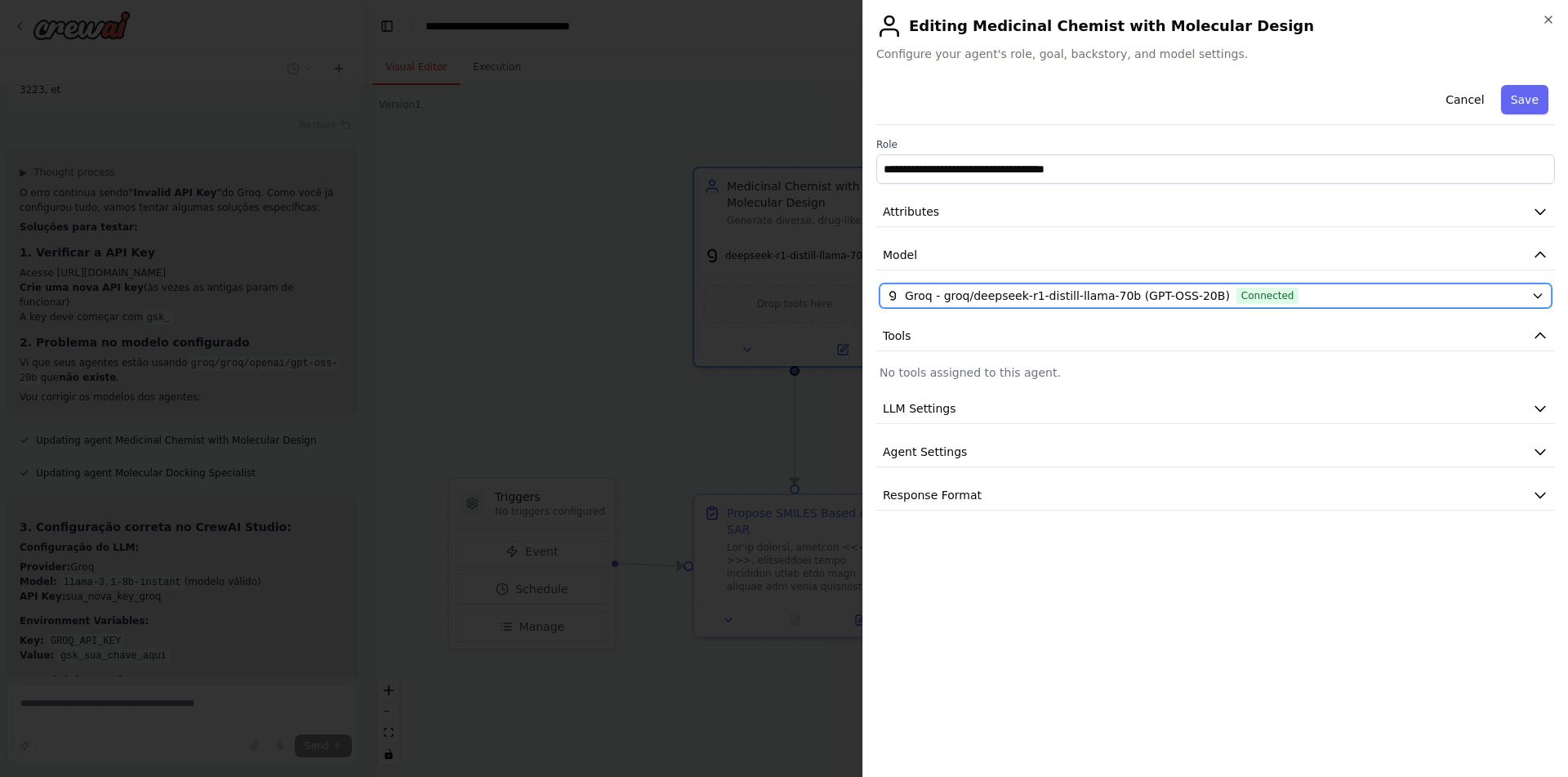
click at [1353, 284] on button "Groq - groq/deepseek-r1-distill-llama-70b (GPT-OSS-20B) Connected" at bounding box center [1215, 296] width 672 height 25
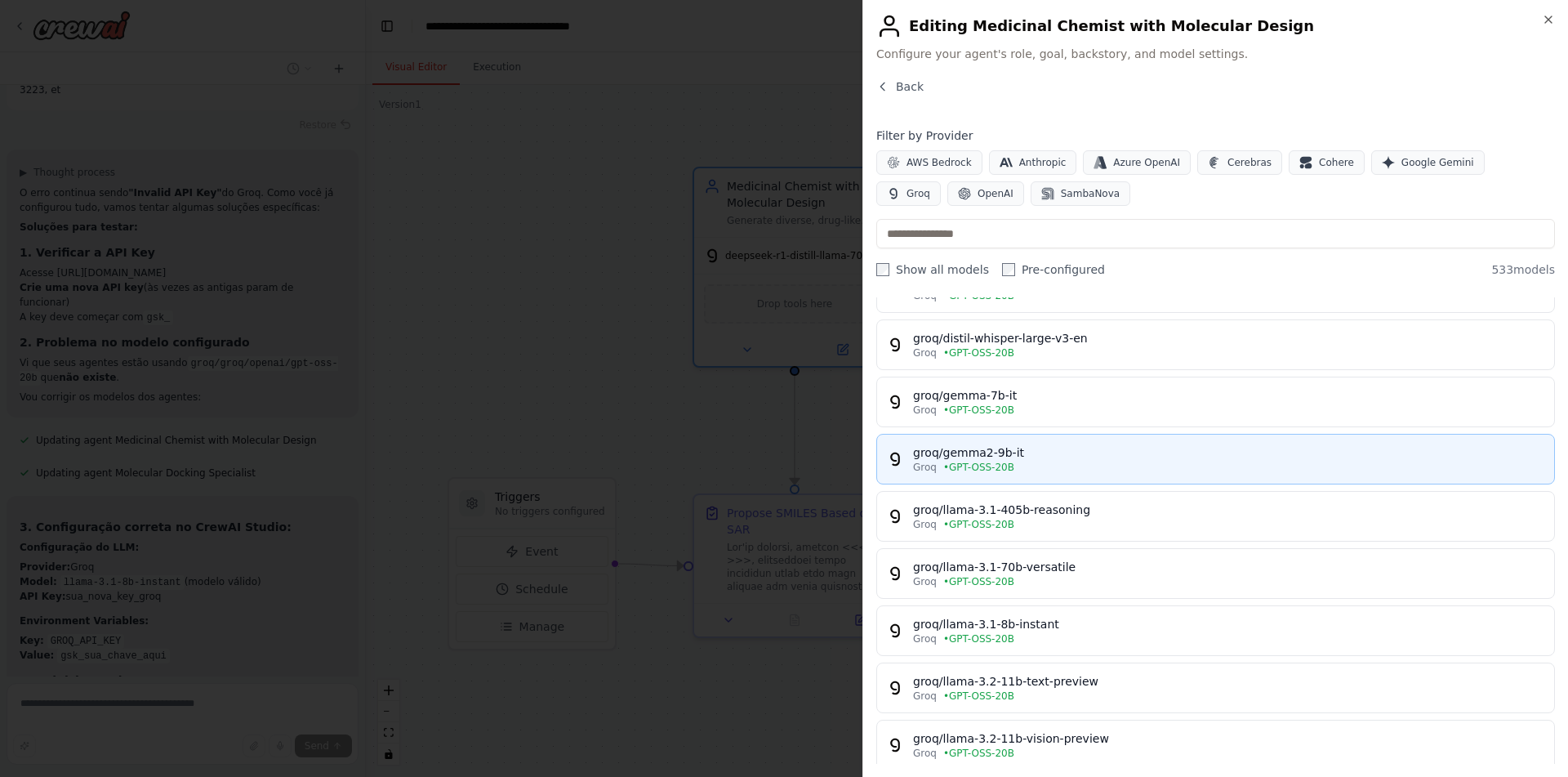
scroll to position [113, 0]
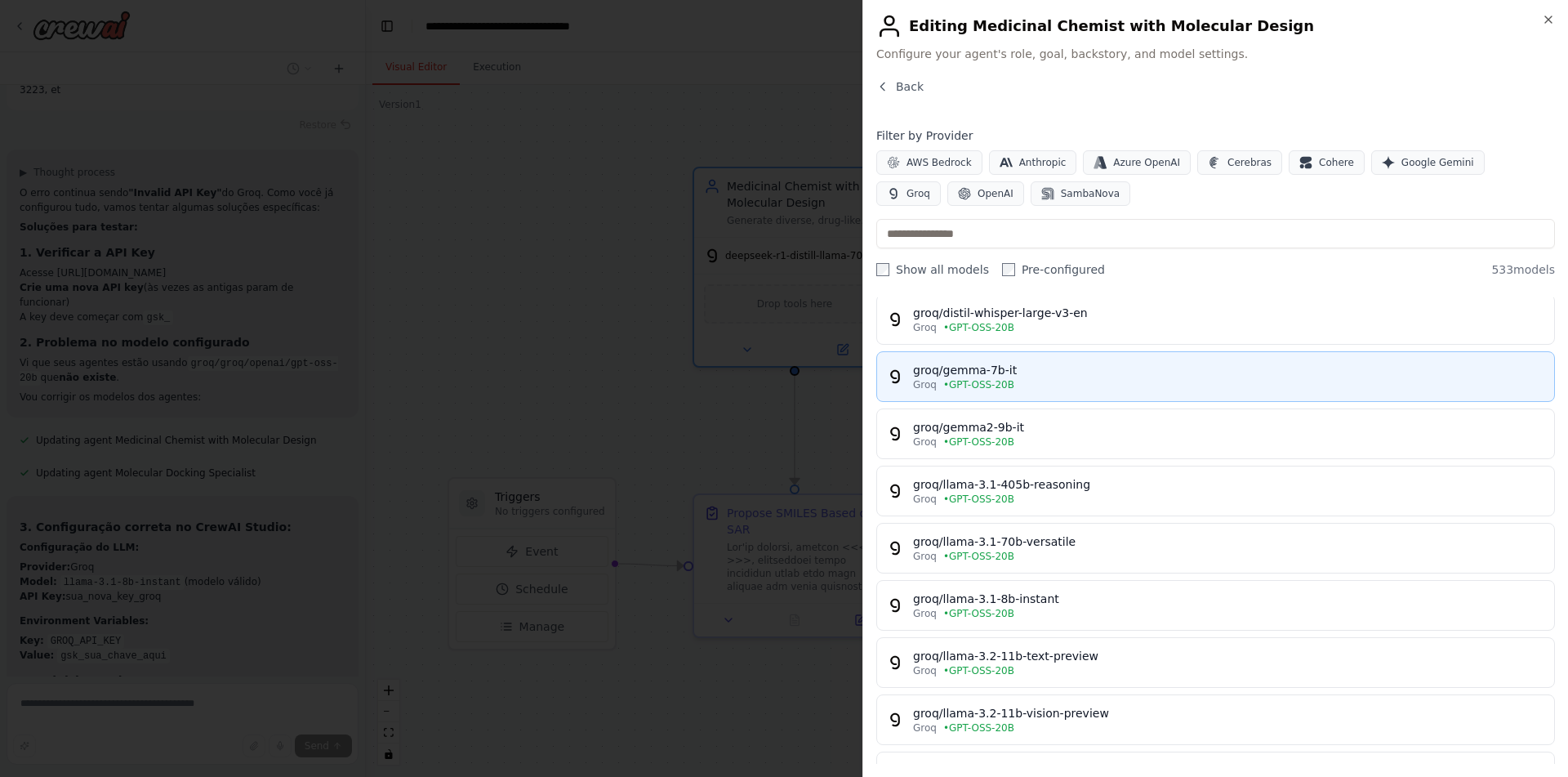
click at [1146, 375] on div "groq/gemma-7b-it" at bounding box center [1228, 370] width 631 height 16
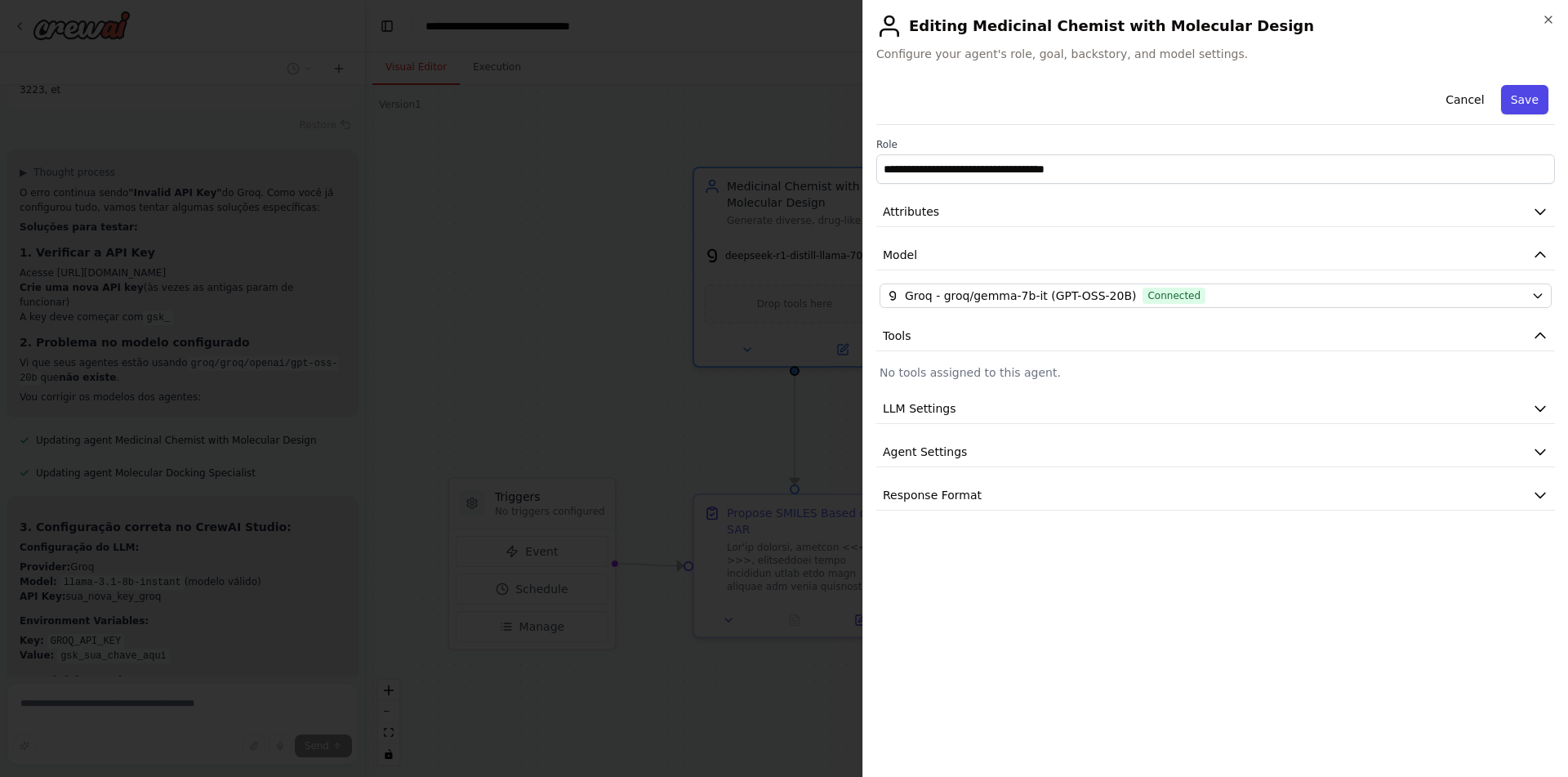
click at [1539, 95] on button "Save" at bounding box center [1524, 100] width 47 height 29
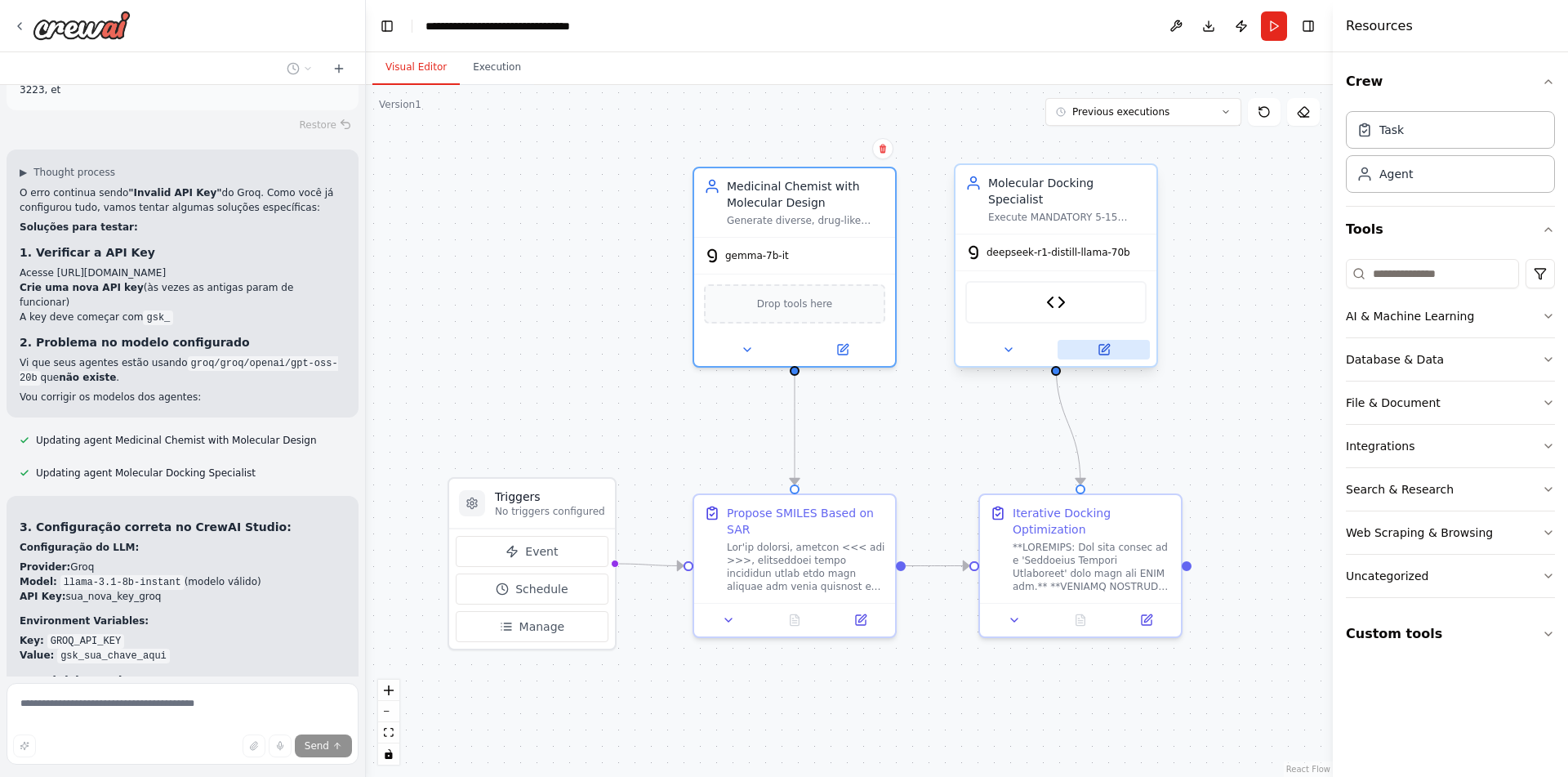
click at [1125, 340] on button at bounding box center [1104, 349] width 92 height 20
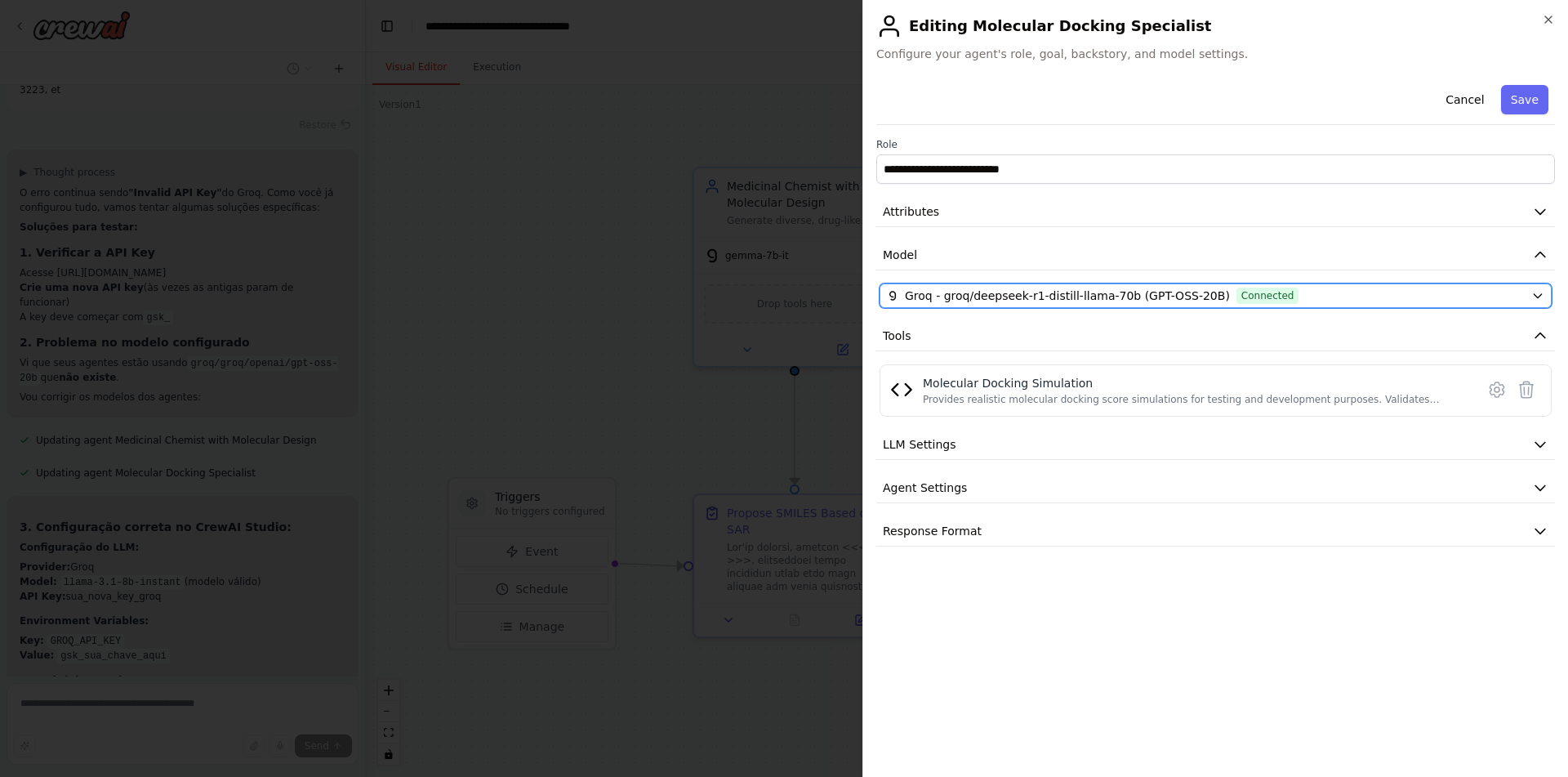
click at [1088, 284] on button "Groq - groq/deepseek-r1-distill-llama-70b (GPT-OSS-20B) Connected" at bounding box center [1215, 296] width 672 height 25
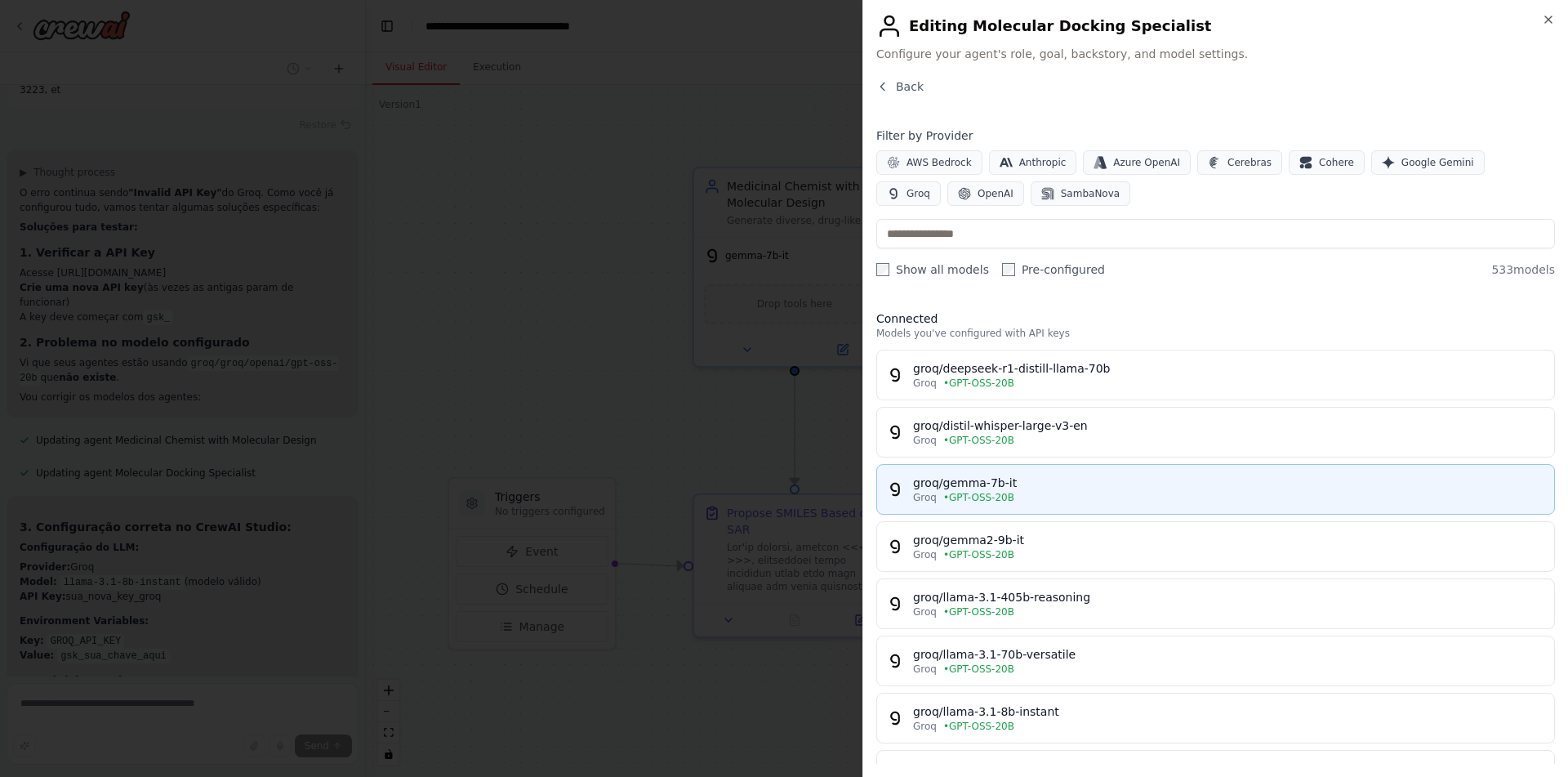
click at [1002, 491] on span "• GPT-OSS-20B" at bounding box center [979, 497] width 71 height 13
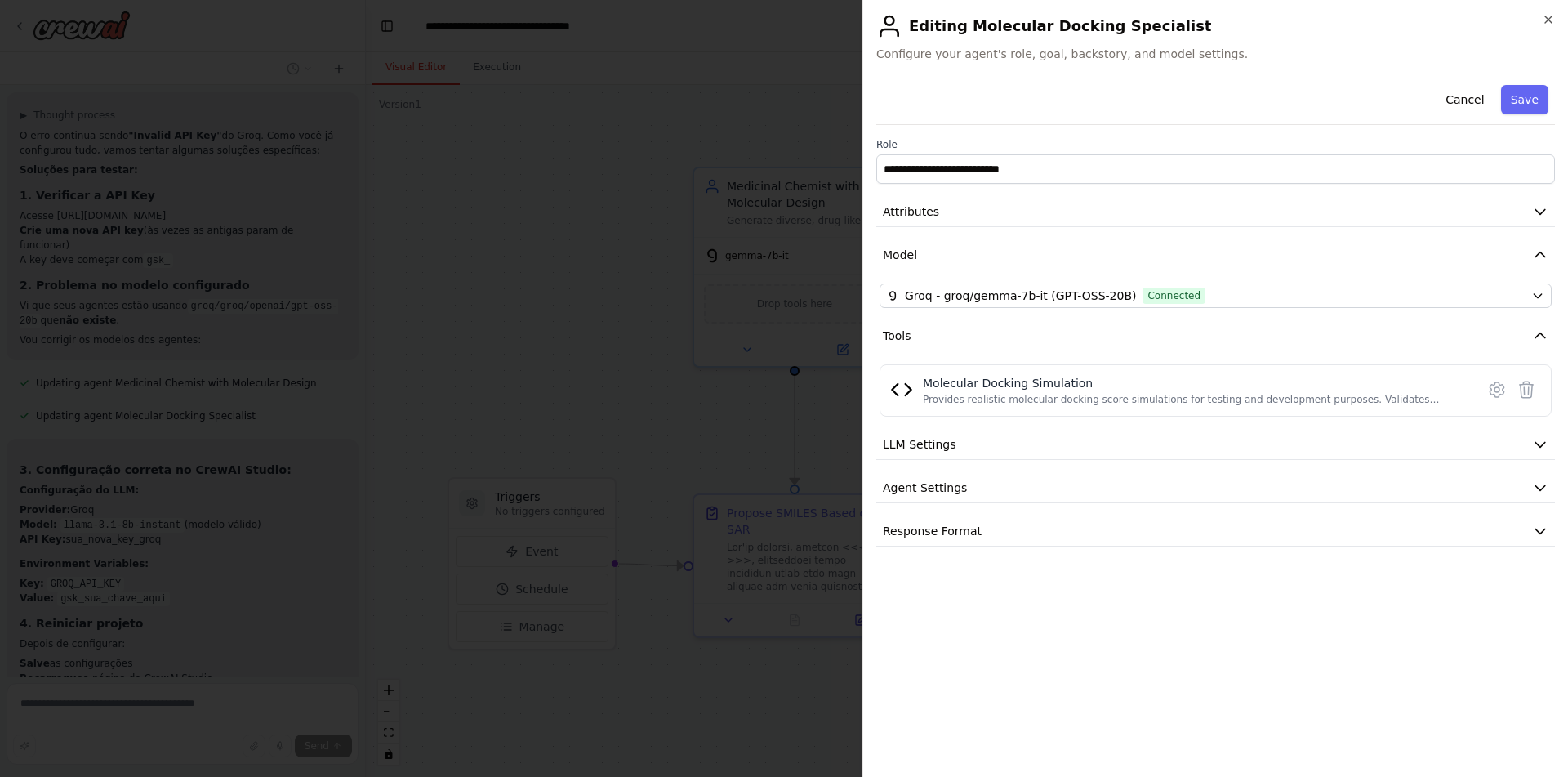
click at [1527, 82] on div "Cancel Save" at bounding box center [1215, 101] width 678 height 46
click at [1526, 90] on button "Save" at bounding box center [1524, 100] width 47 height 29
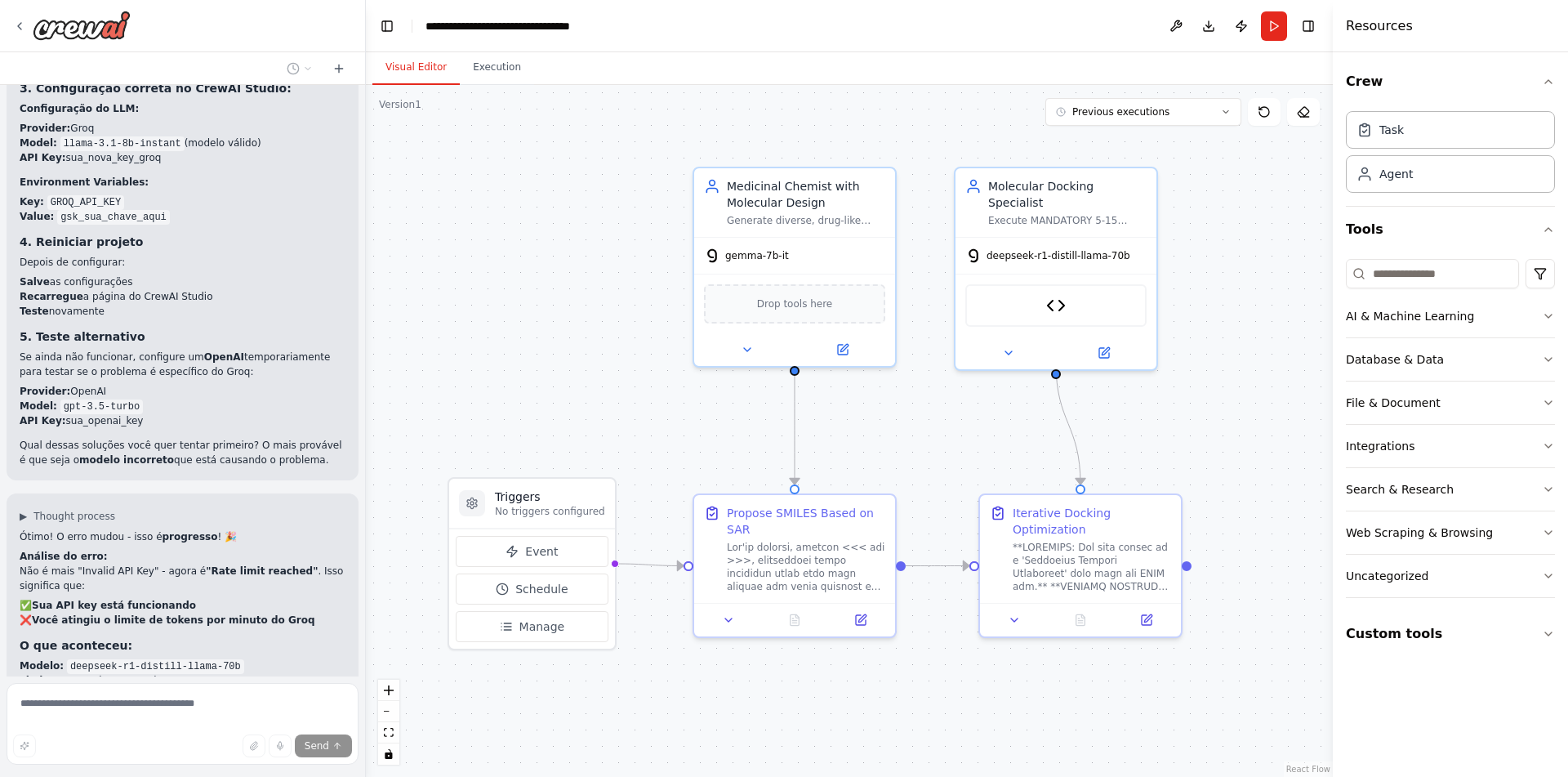
scroll to position [4514, 0]
click at [1271, 25] on button "Run" at bounding box center [1273, 26] width 26 height 29
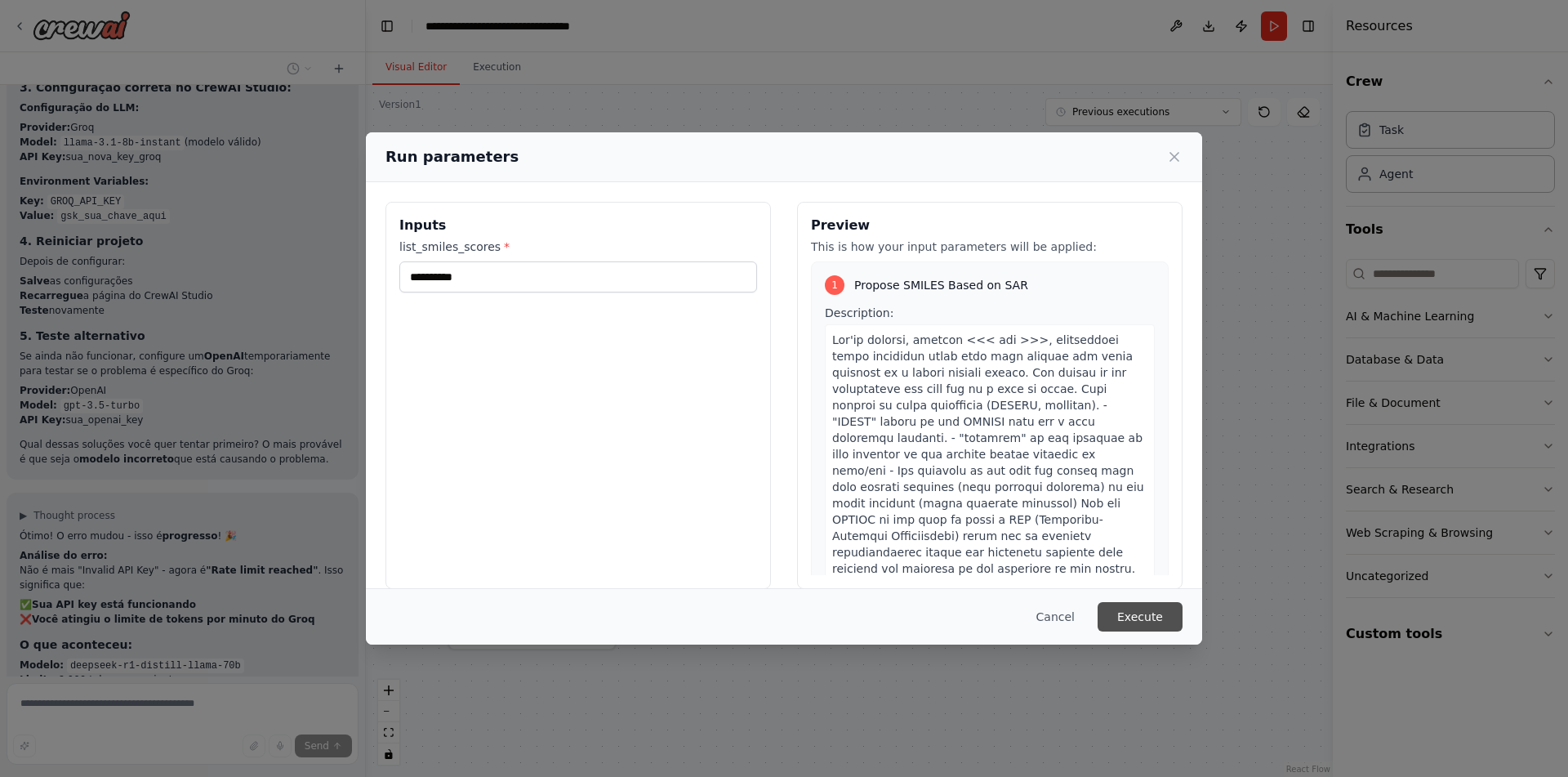
click at [1140, 617] on button "Execute" at bounding box center [1140, 616] width 85 height 29
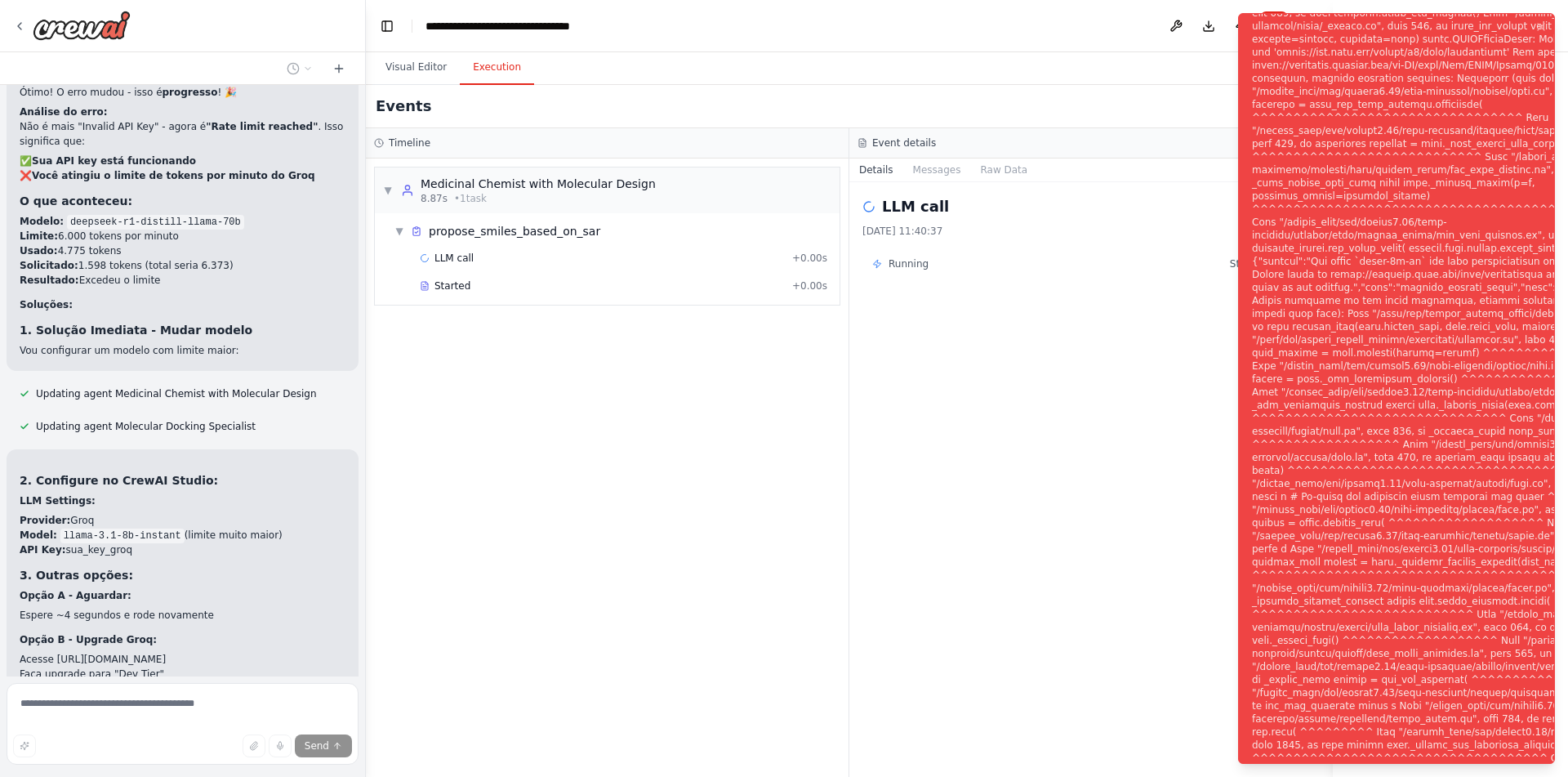
scroll to position [5013, 0]
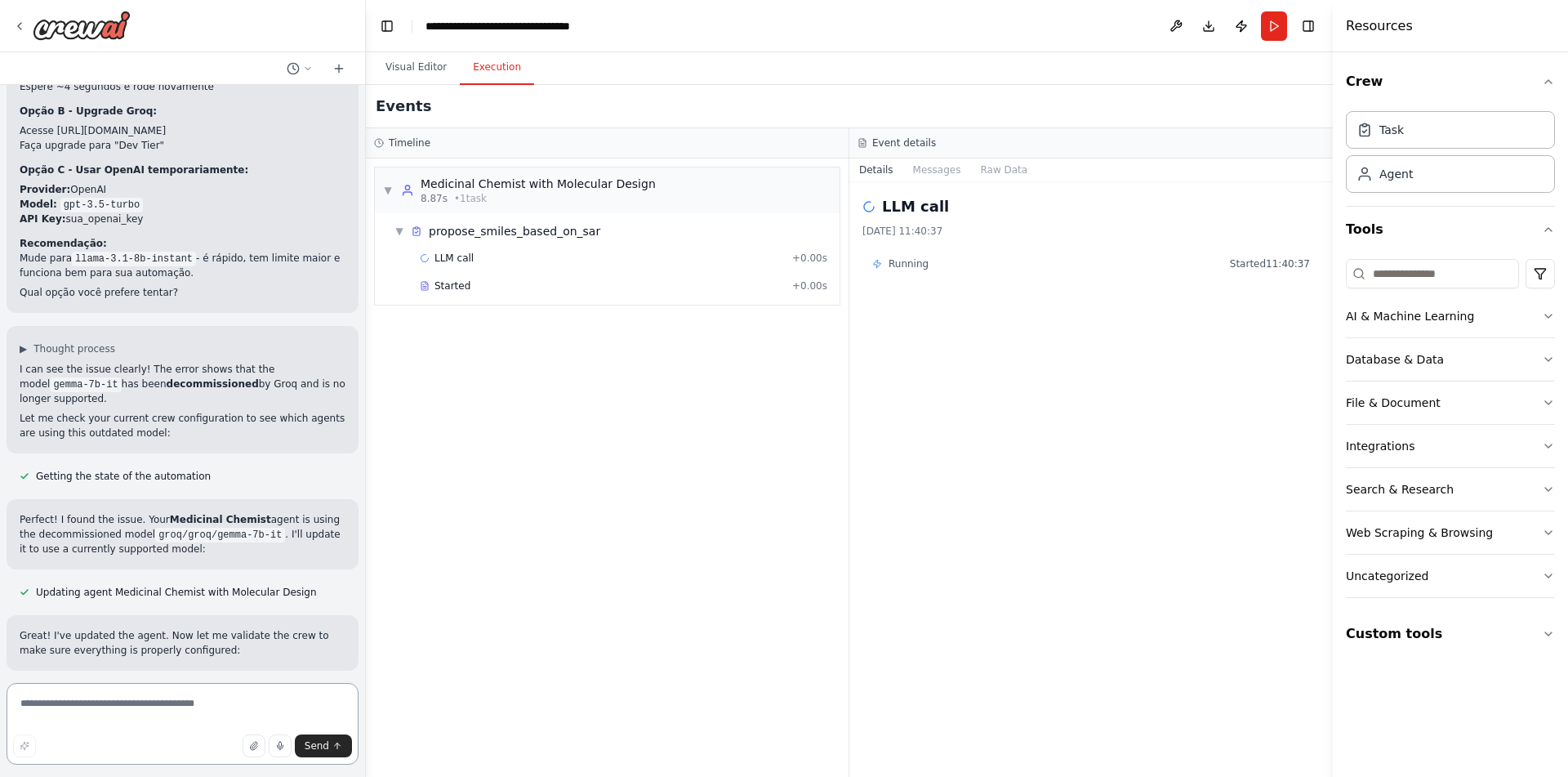
scroll to position [5514, 0]
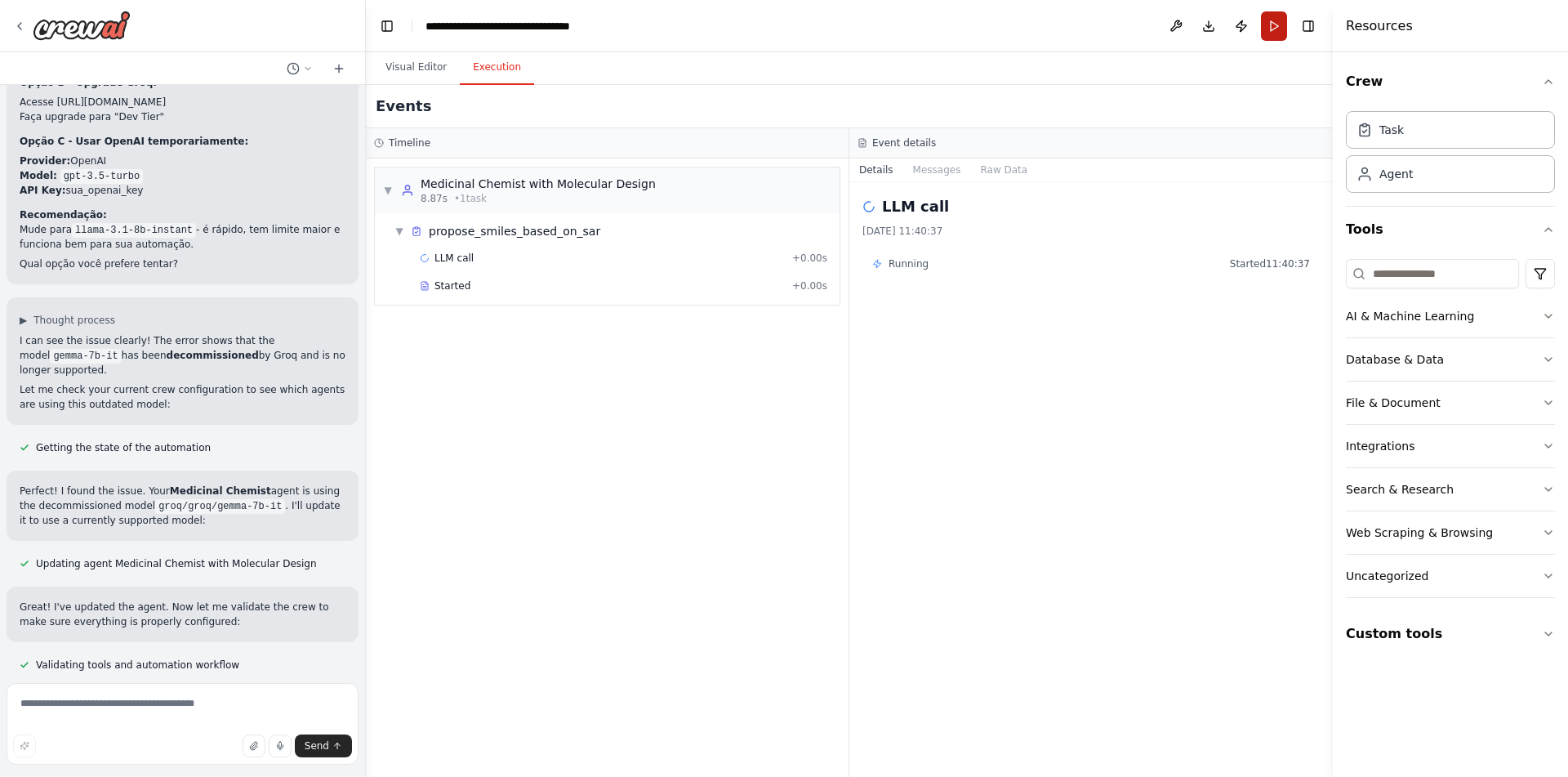
click at [1284, 23] on button "Run" at bounding box center [1273, 26] width 26 height 29
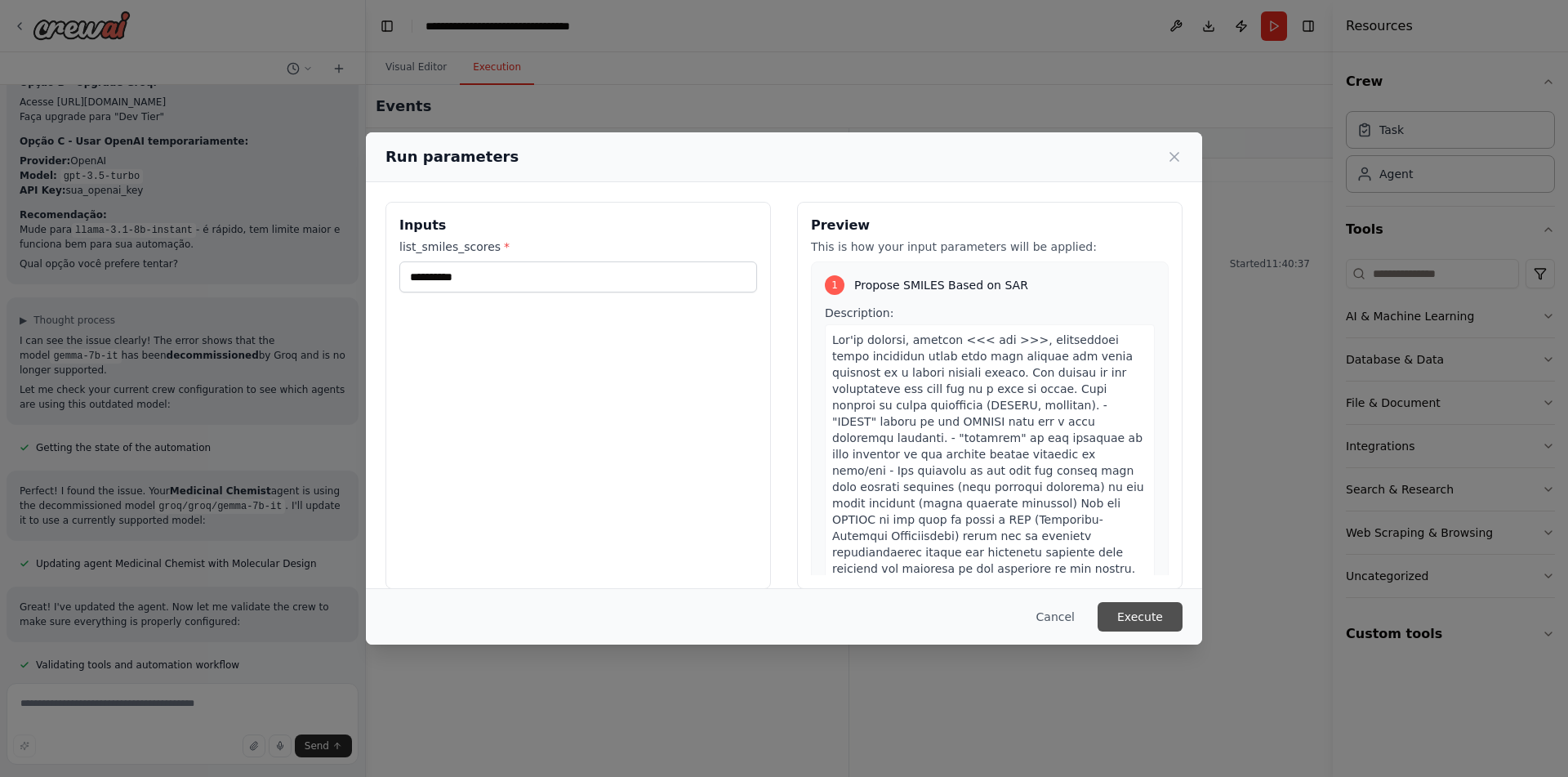
click at [1141, 615] on button "Execute" at bounding box center [1140, 616] width 85 height 29
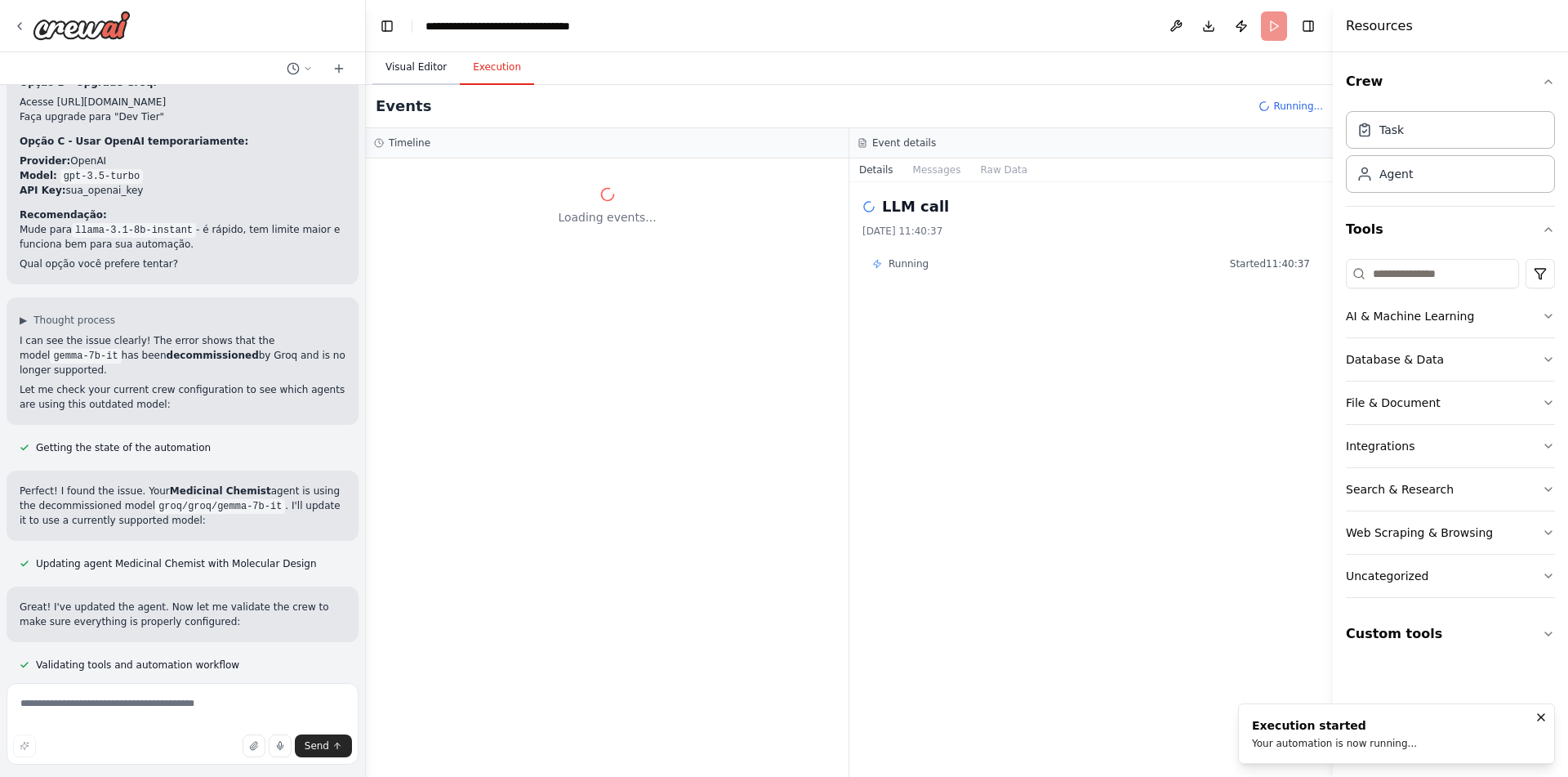
click at [428, 68] on button "Visual Editor" at bounding box center [416, 68] width 87 height 35
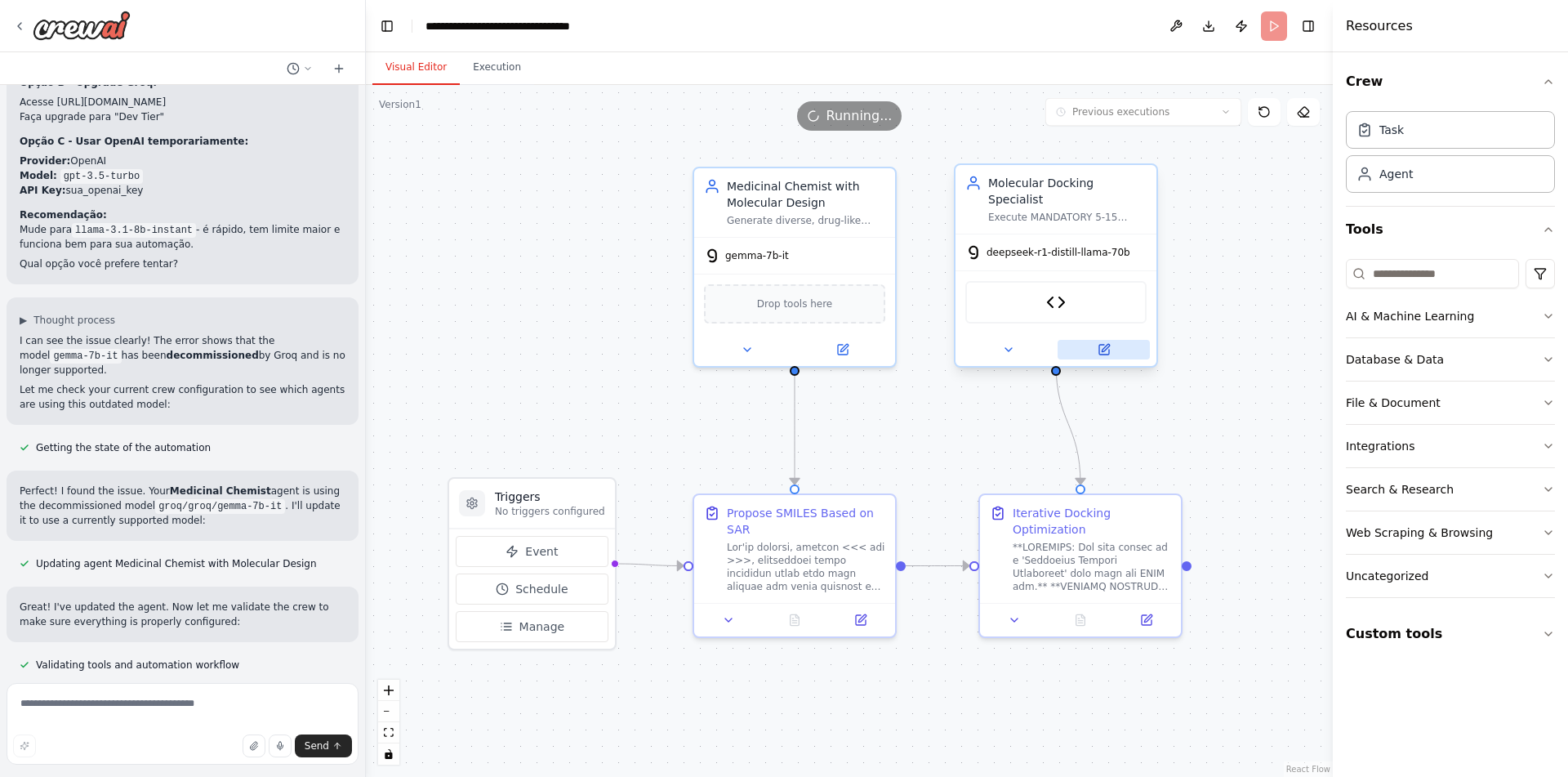
click at [1132, 340] on button at bounding box center [1104, 349] width 92 height 20
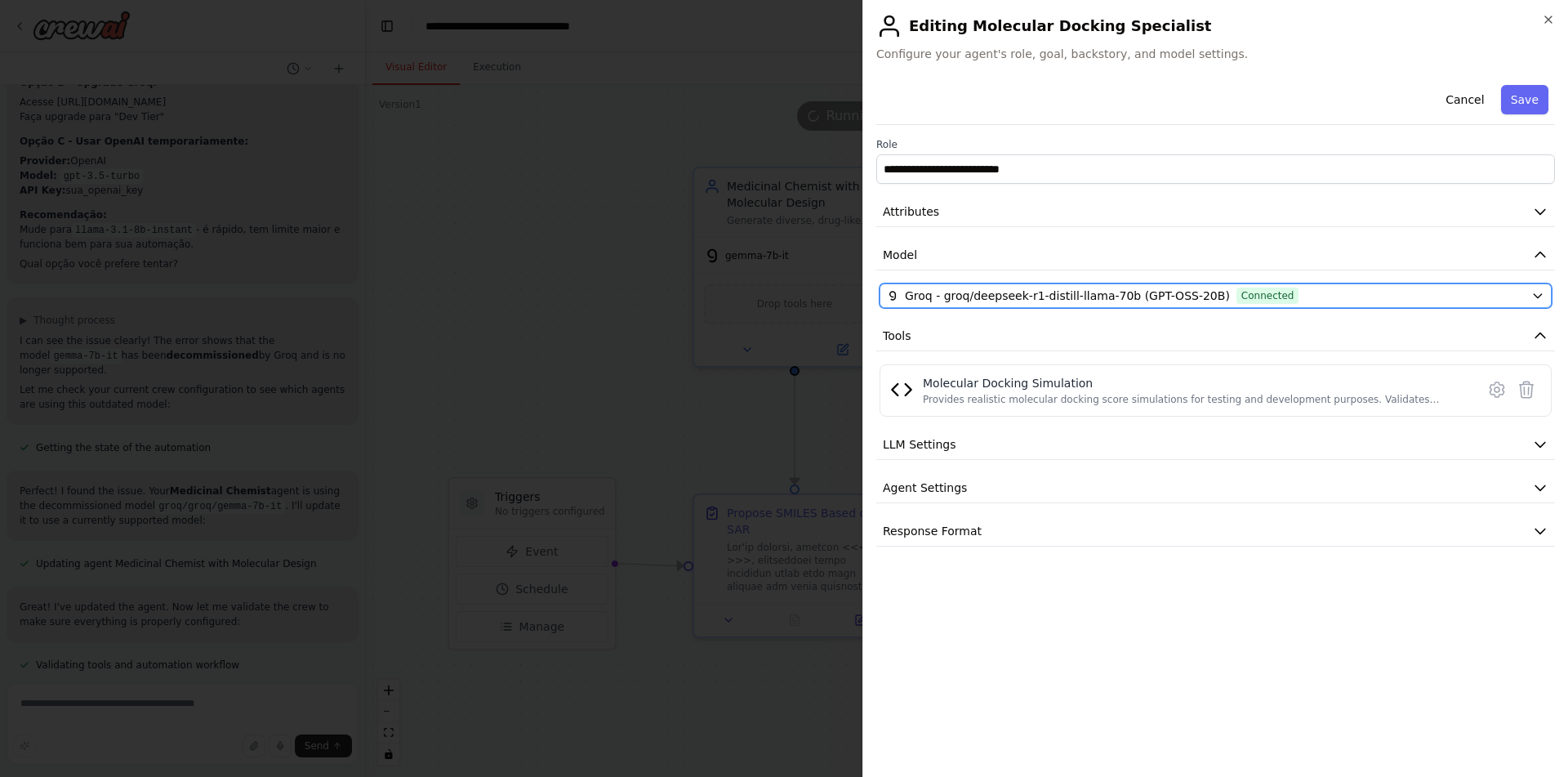
click at [1289, 289] on div "Groq - groq/deepseek-r1-distill-llama-70b (GPT-OSS-20B) Connected" at bounding box center [1205, 295] width 637 height 16
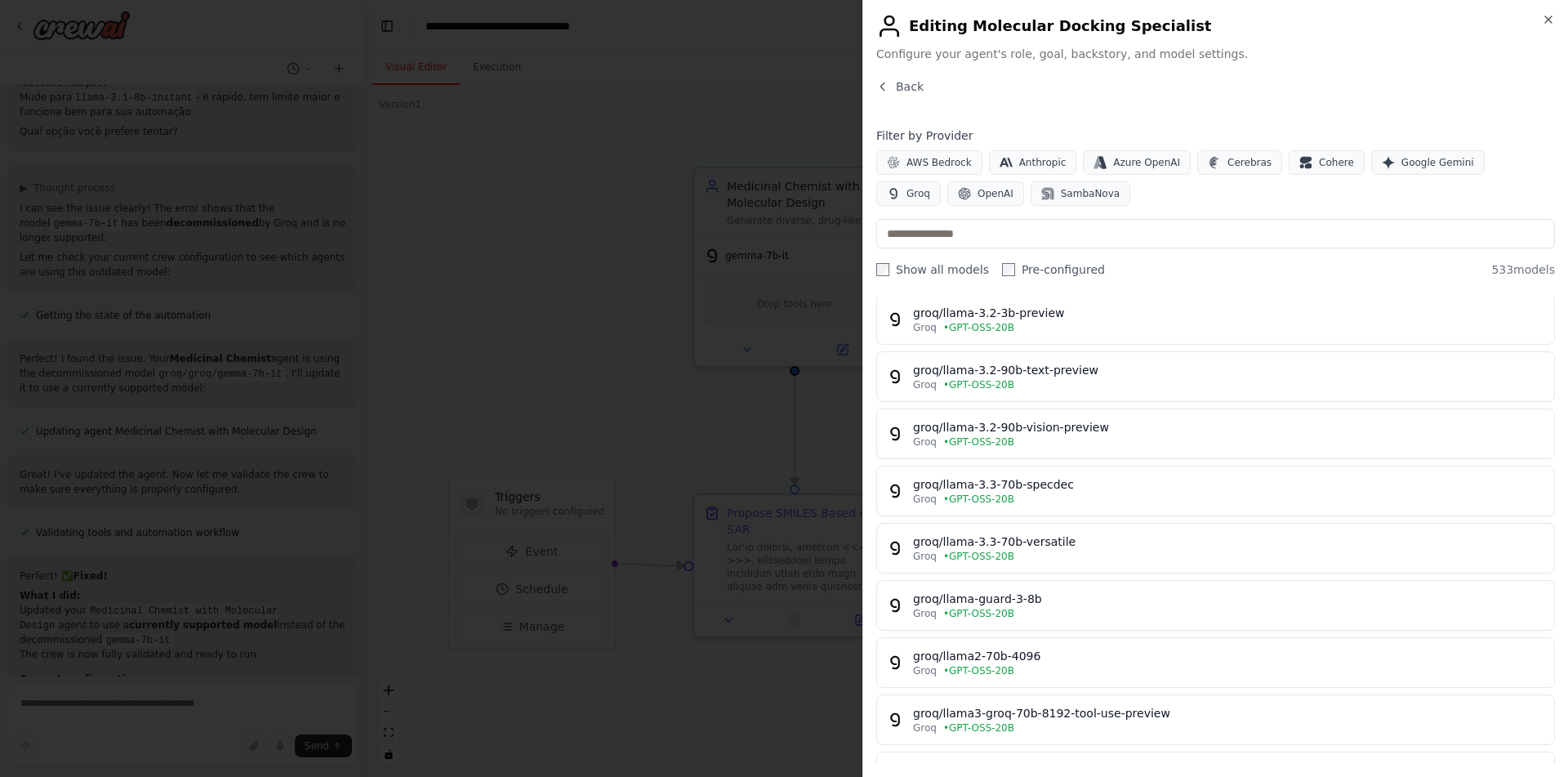
scroll to position [789, 0]
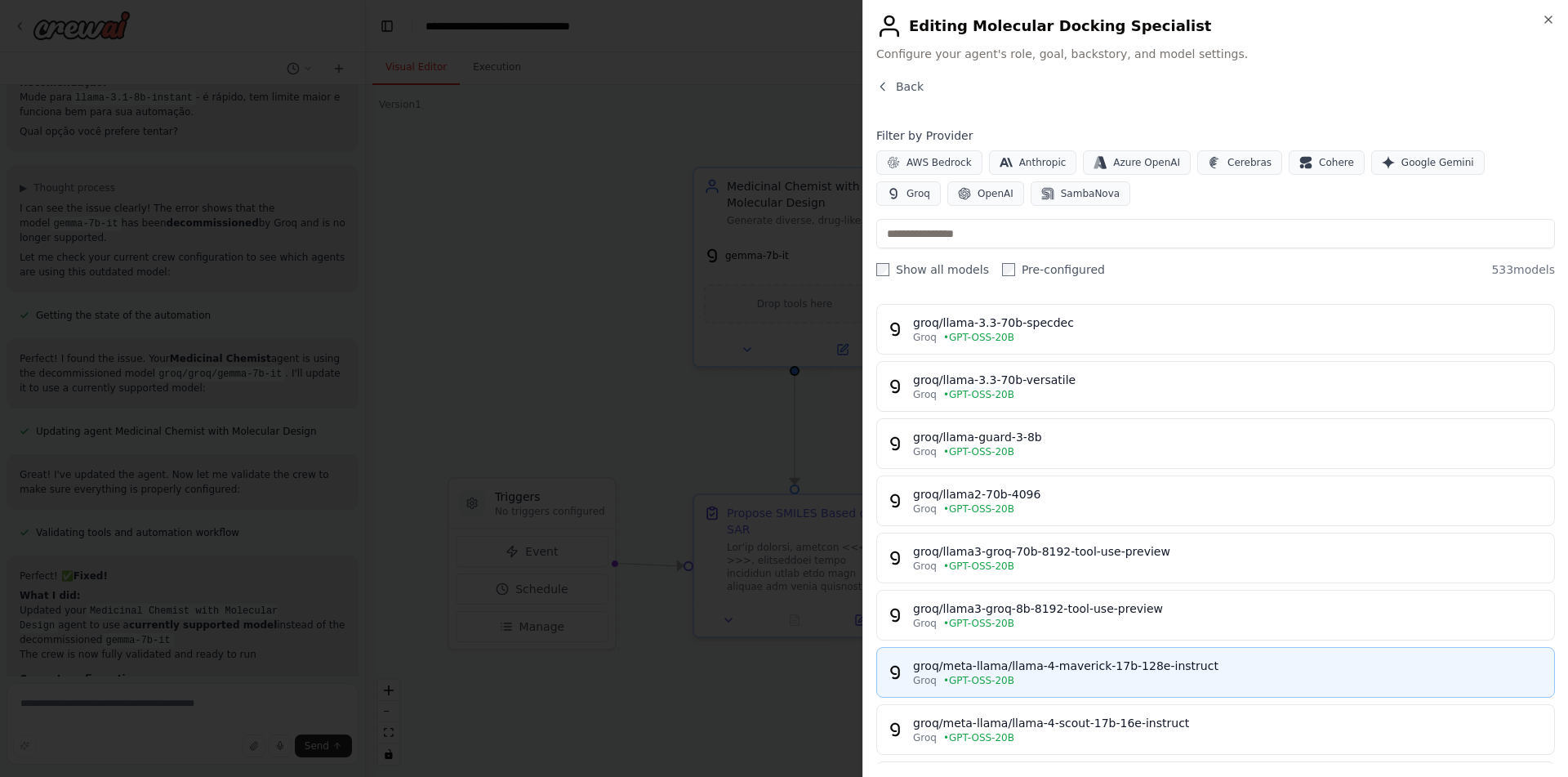
click at [1028, 668] on div "groq/meta-llama/llama-4-maverick-17b-128e-instruct" at bounding box center [1228, 665] width 631 height 16
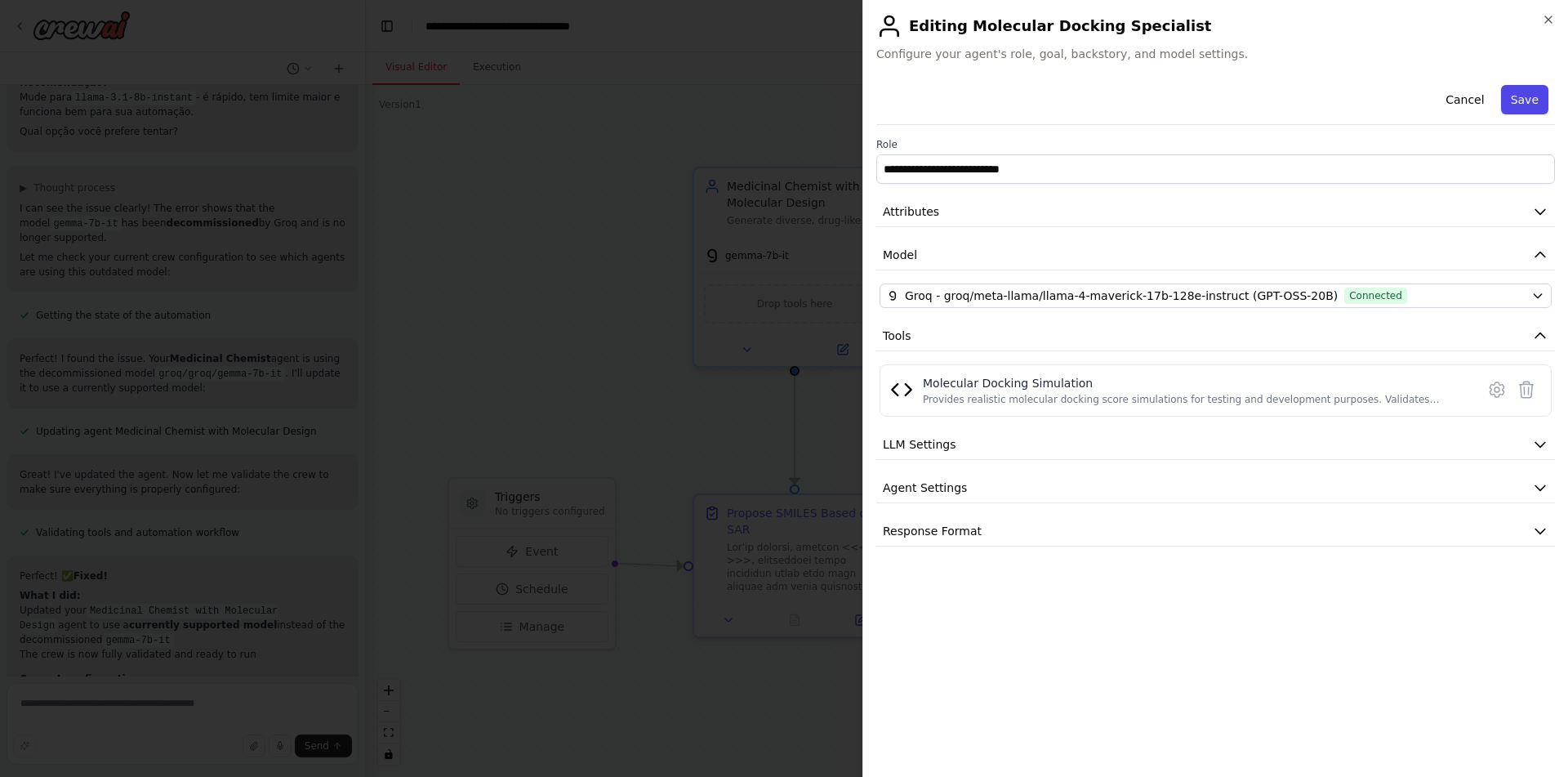
click at [1530, 101] on button "Save" at bounding box center [1524, 100] width 47 height 29
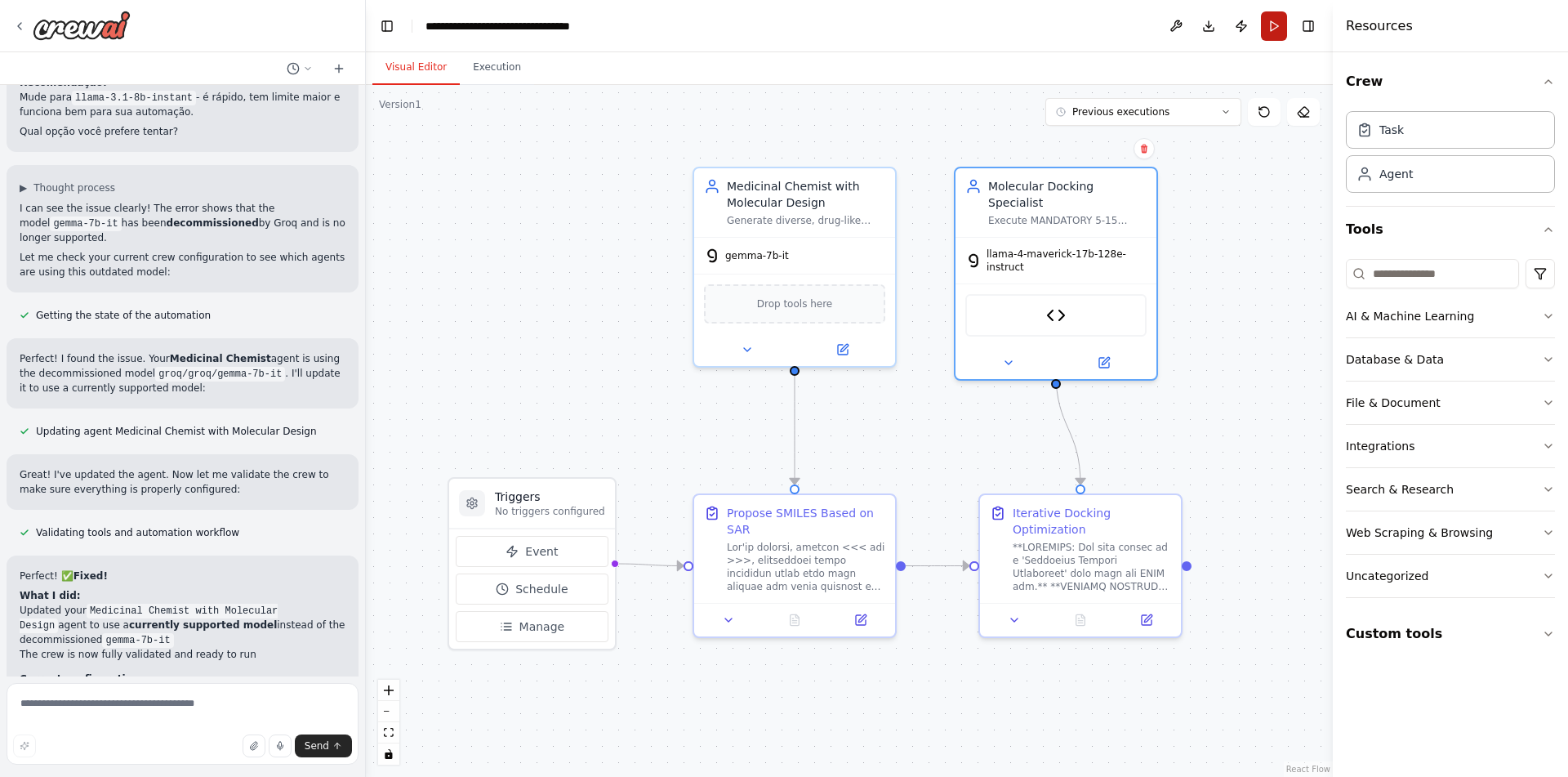
click at [1276, 36] on button "Run" at bounding box center [1273, 26] width 26 height 29
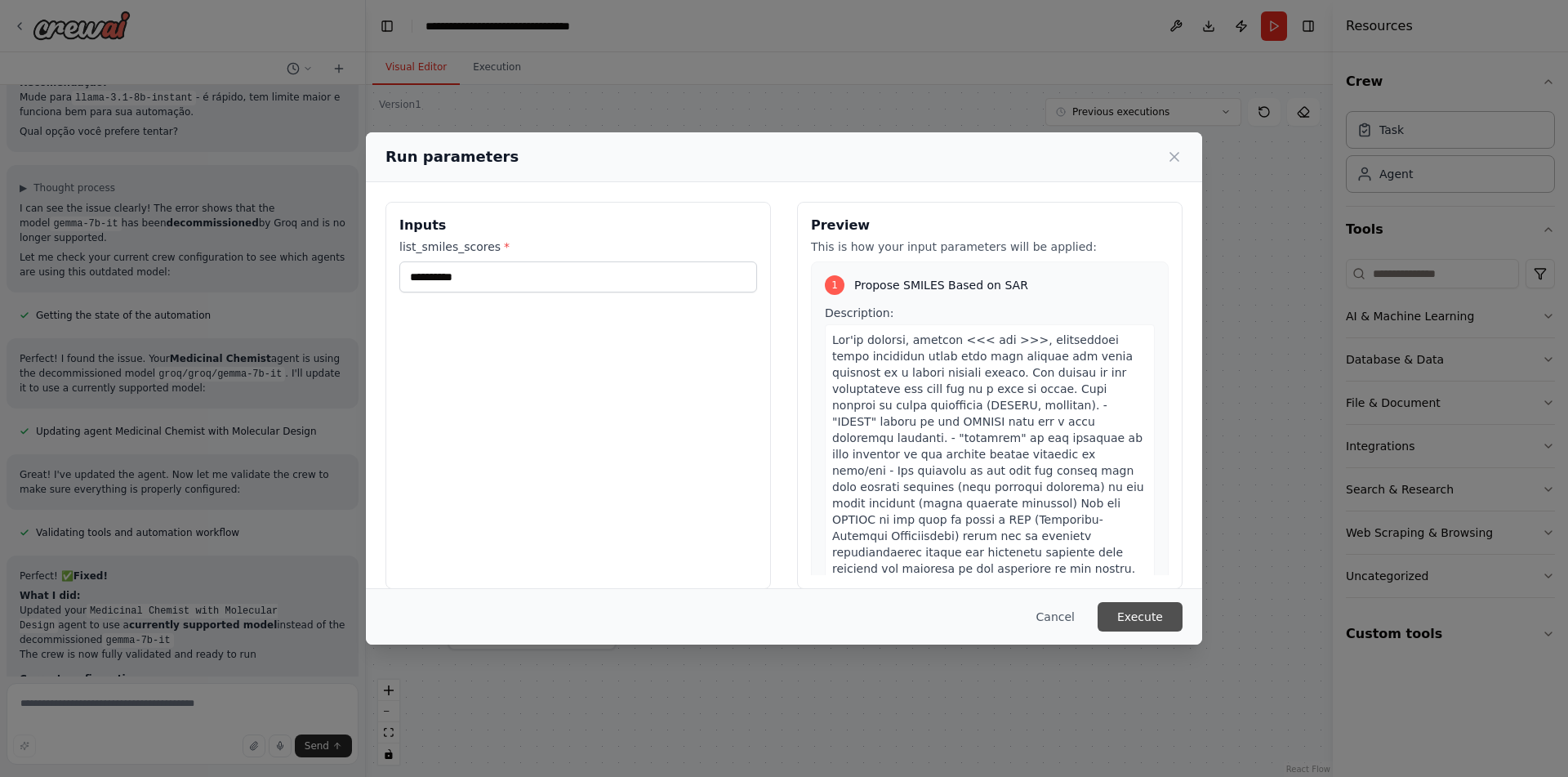
click at [1150, 618] on button "Execute" at bounding box center [1140, 616] width 85 height 29
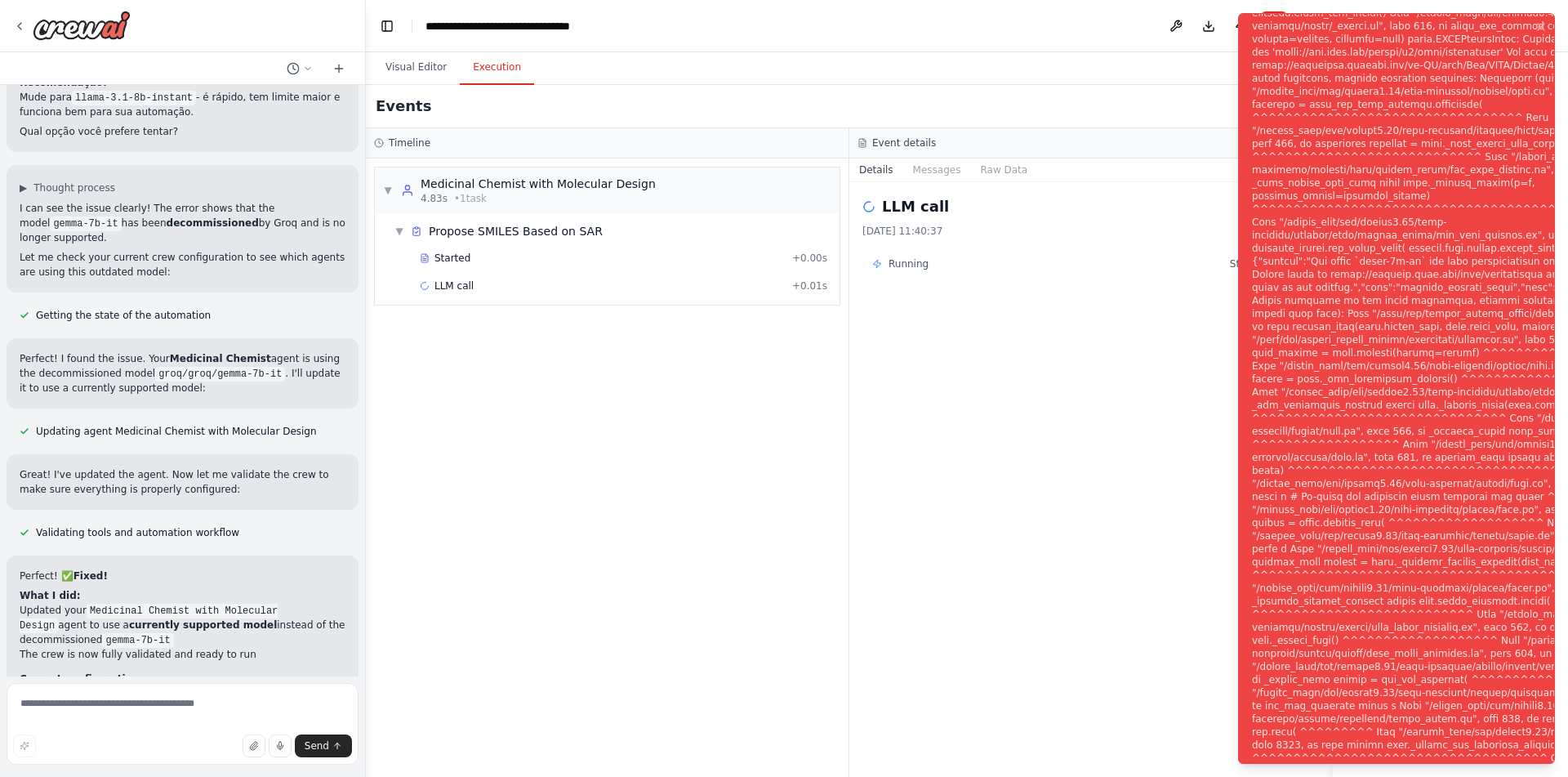
click at [605, 645] on div "▼ Medicinal Chemist with Molecular Design 4.83s • 1 task ▼ Propose SMILES Based…" at bounding box center [607, 467] width 483 height 618
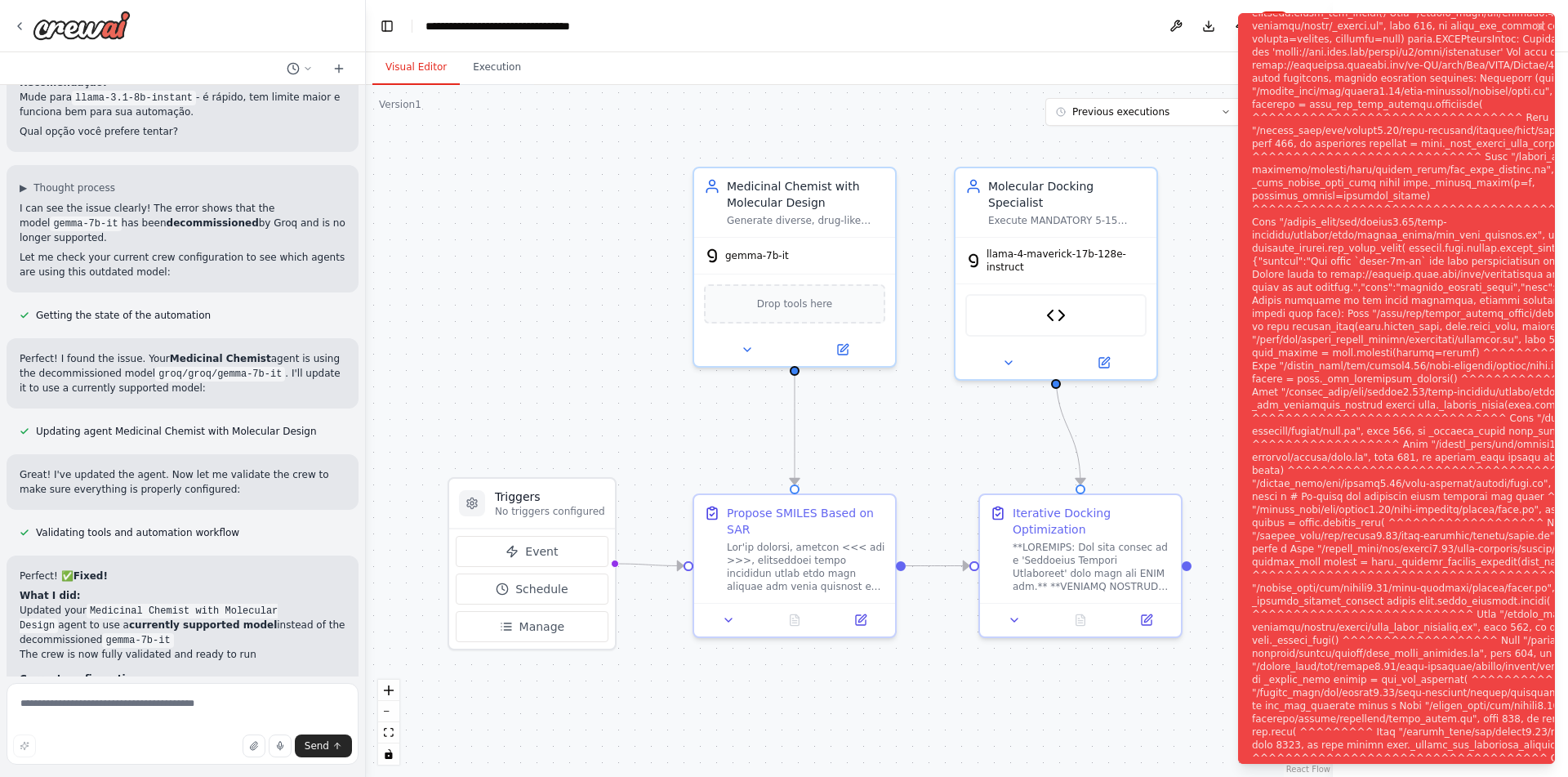
click at [412, 62] on button "Visual Editor" at bounding box center [416, 68] width 87 height 35
click at [1020, 701] on div ".deletable-edge-delete-btn { width: 20px; height: 20px; border: 0px solid #ffff…" at bounding box center [850, 431] width 967 height 692
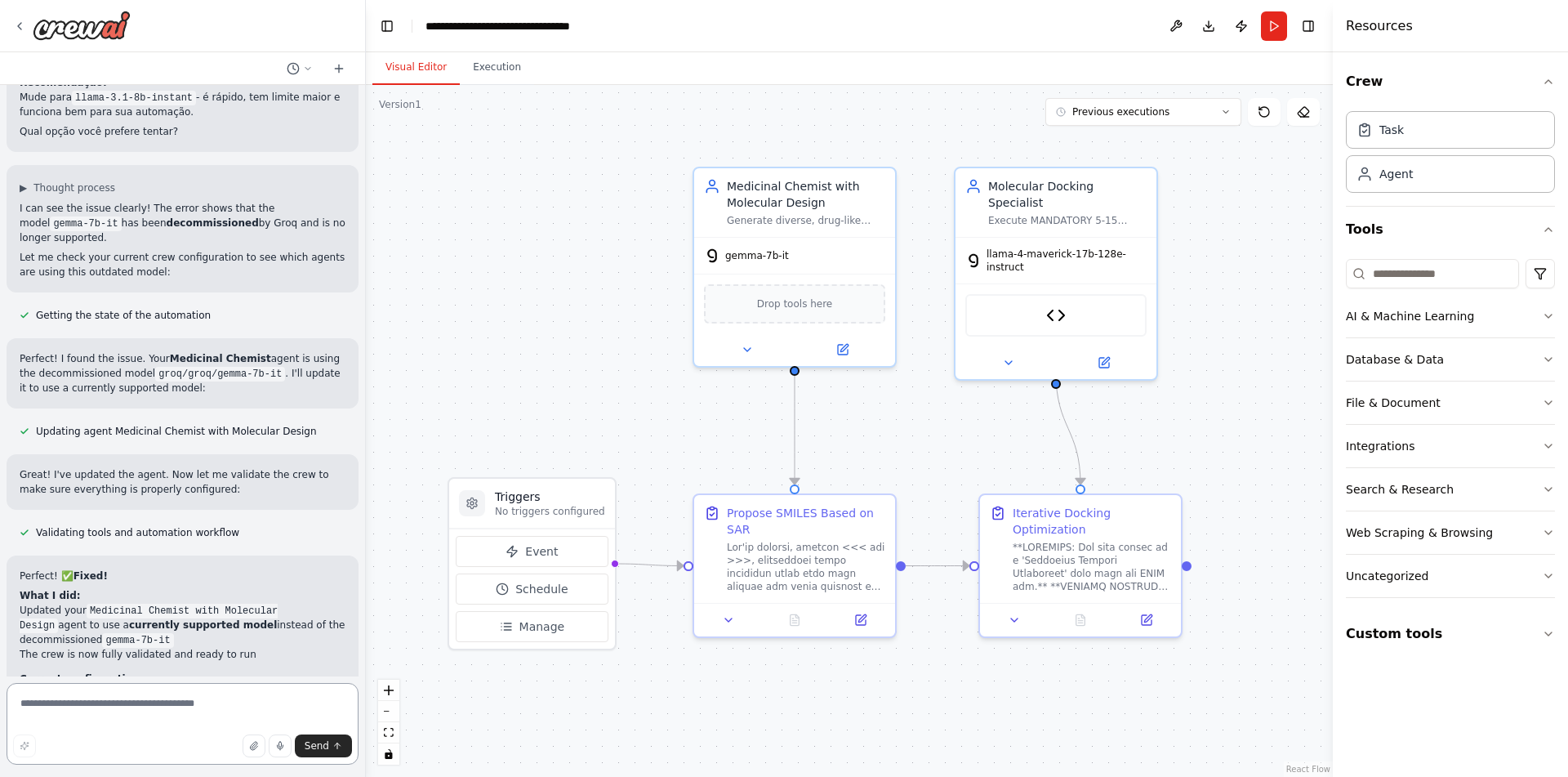
click at [226, 715] on textarea at bounding box center [182, 724] width 352 height 82
type textarea "**********"
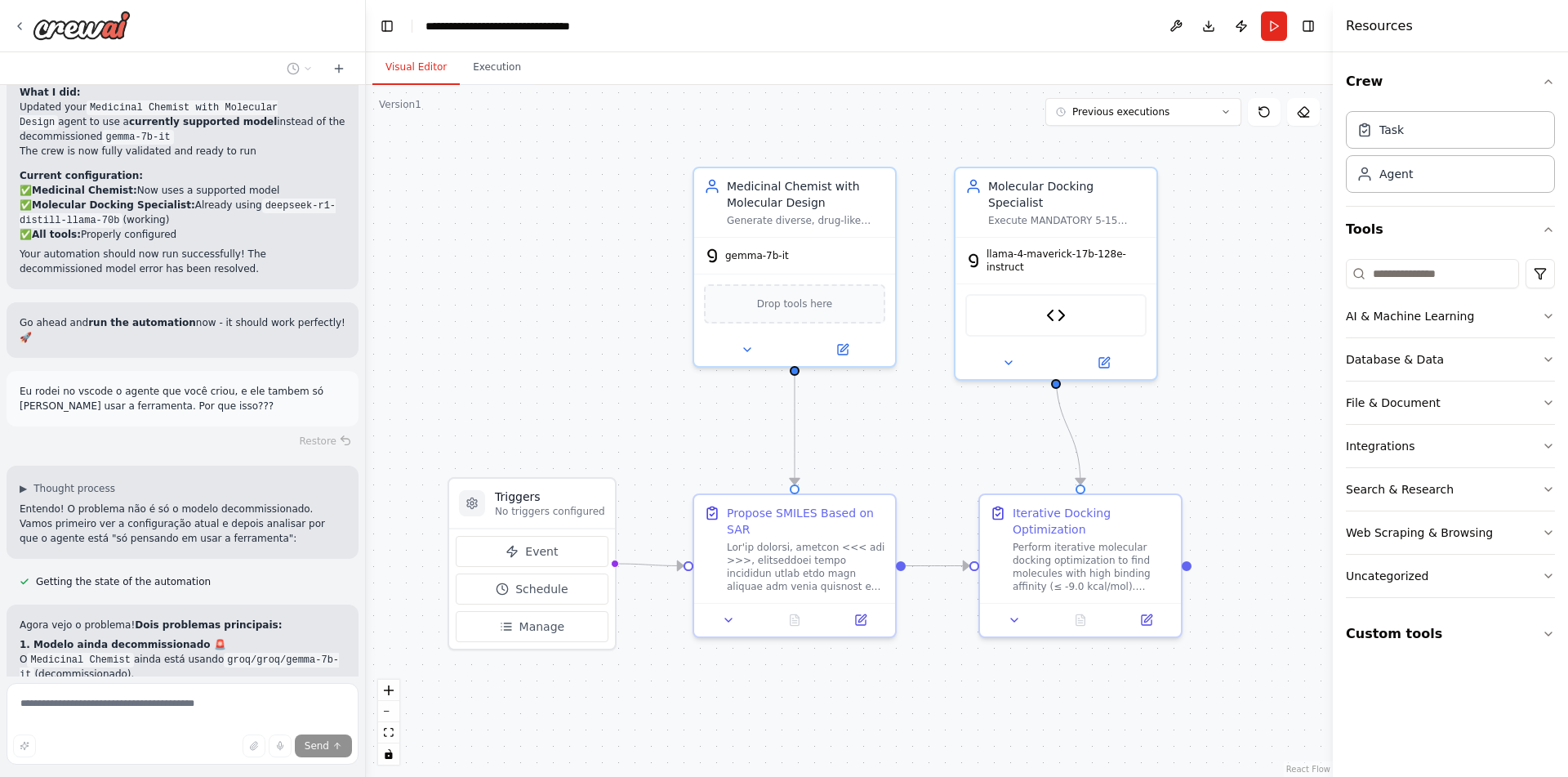
scroll to position [6150, 0]
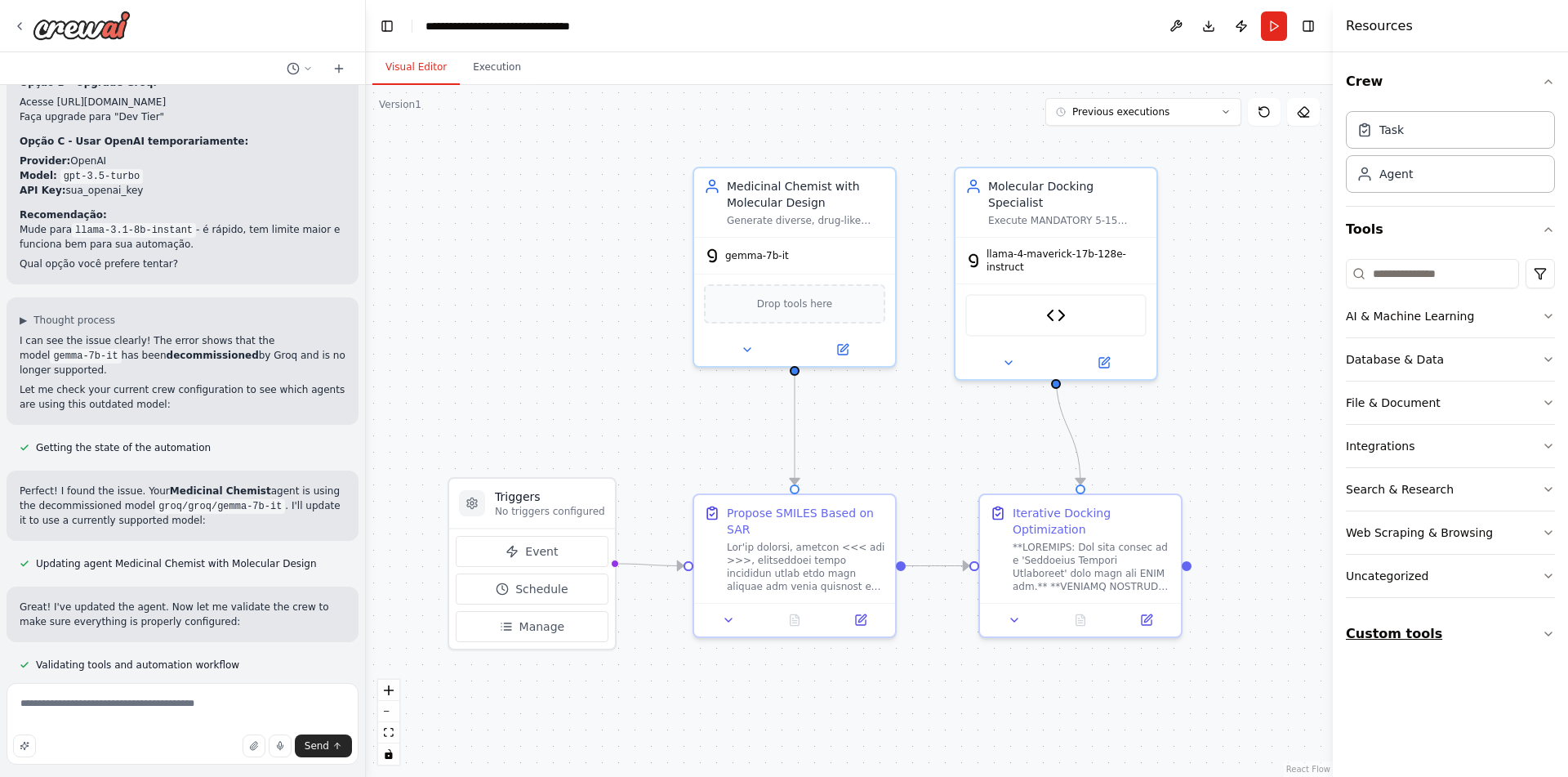
click at [1422, 631] on button "Custom tools" at bounding box center [1450, 633] width 209 height 45
click at [1446, 313] on div "AI & Machine Learning" at bounding box center [1410, 316] width 128 height 16
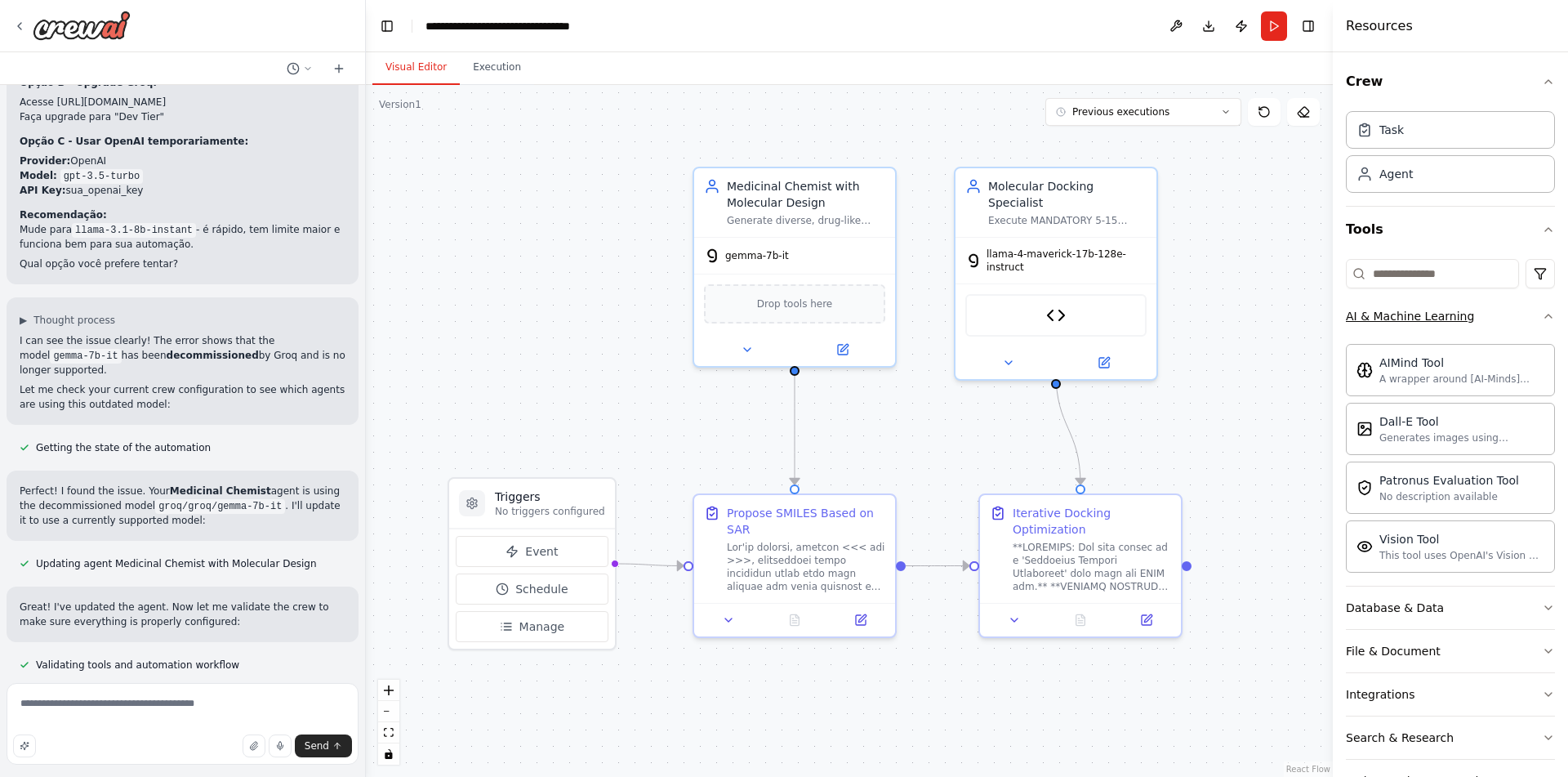
click at [1446, 313] on div "AI & Machine Learning" at bounding box center [1410, 316] width 128 height 16
